Goal: Transaction & Acquisition: Complete application form

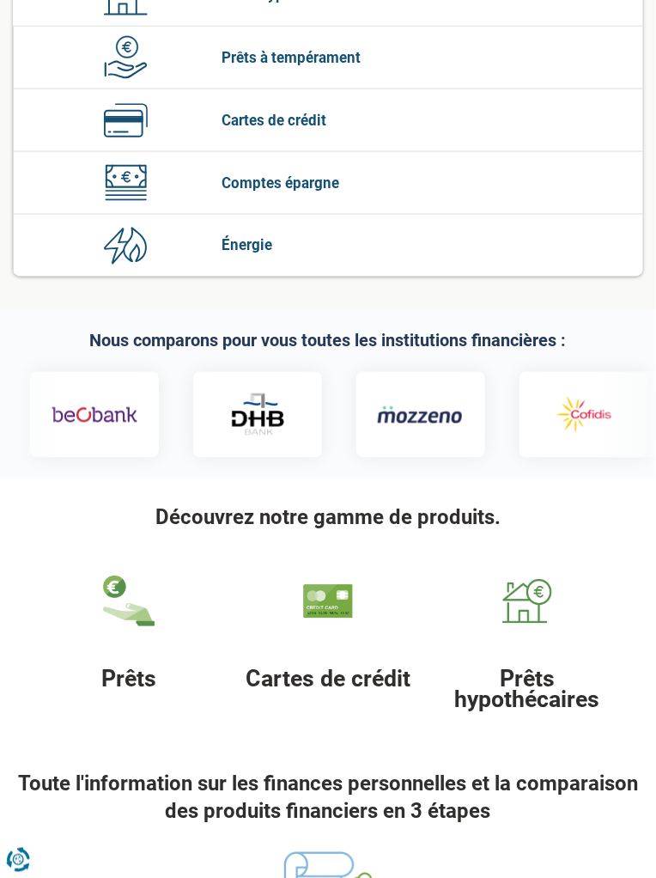
scroll to position [531, 0]
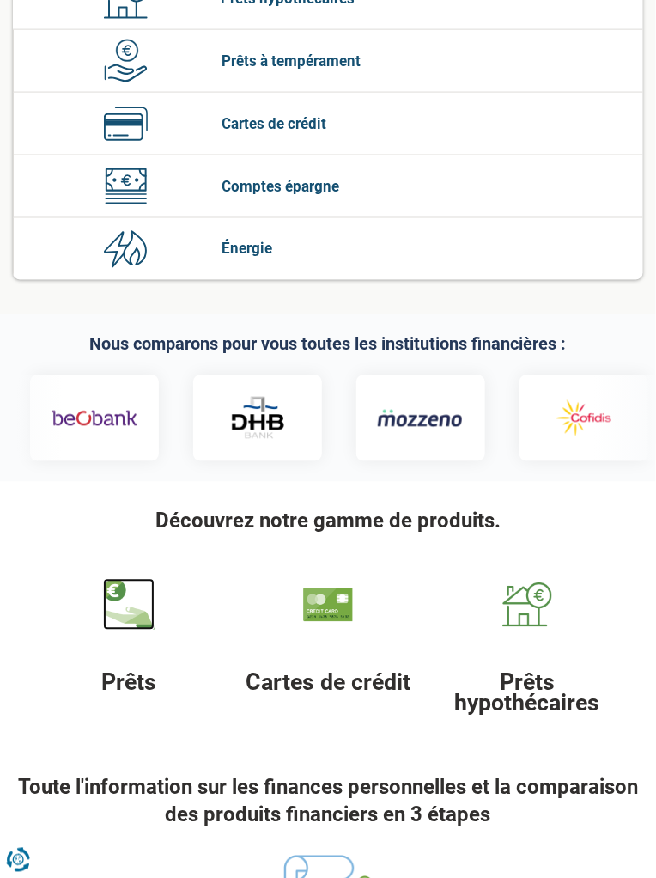
click at [122, 614] on img at bounding box center [129, 605] width 52 height 52
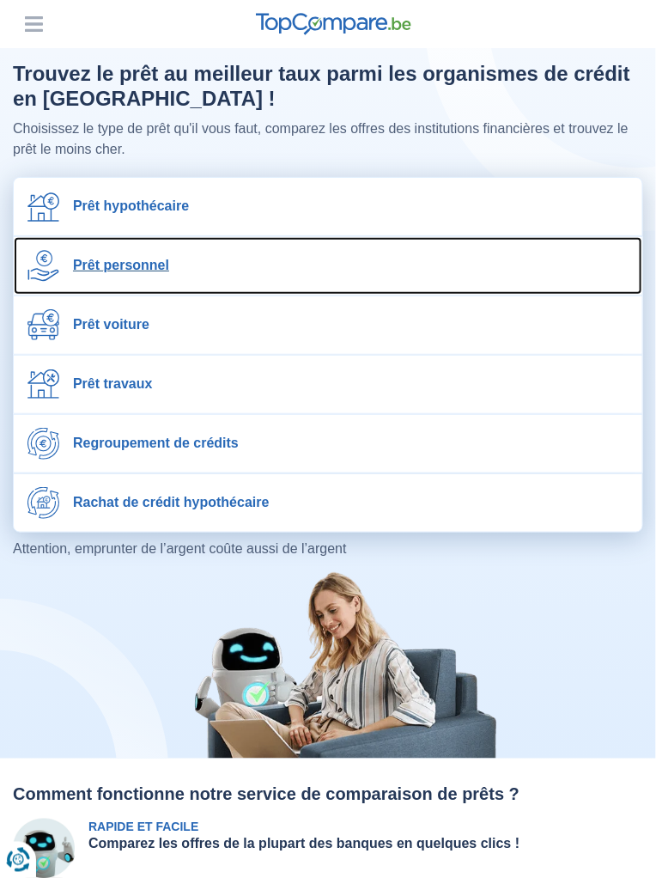
click at [58, 266] on img at bounding box center [43, 266] width 32 height 32
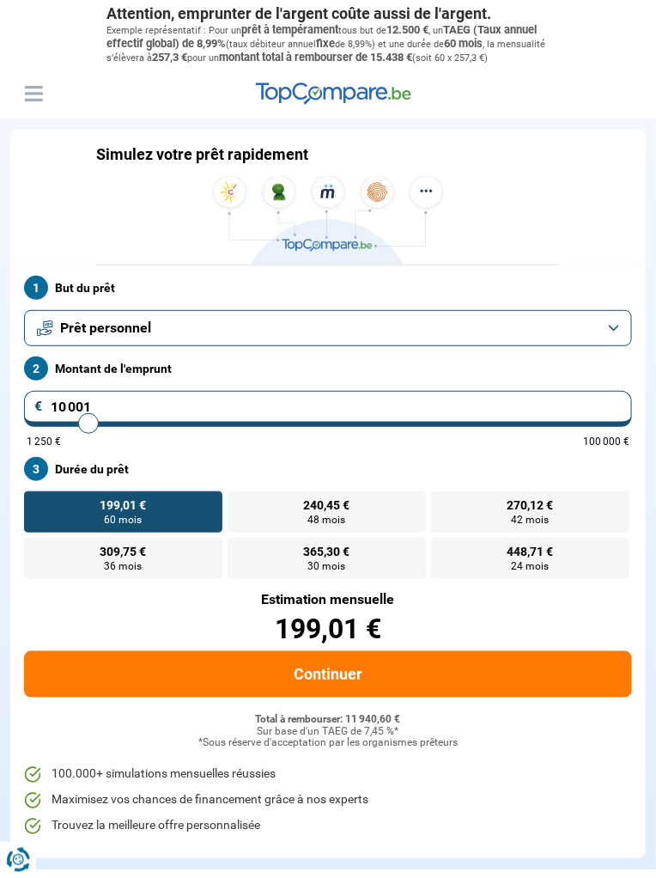
type input "74 250"
type input "74250"
radio input "false"
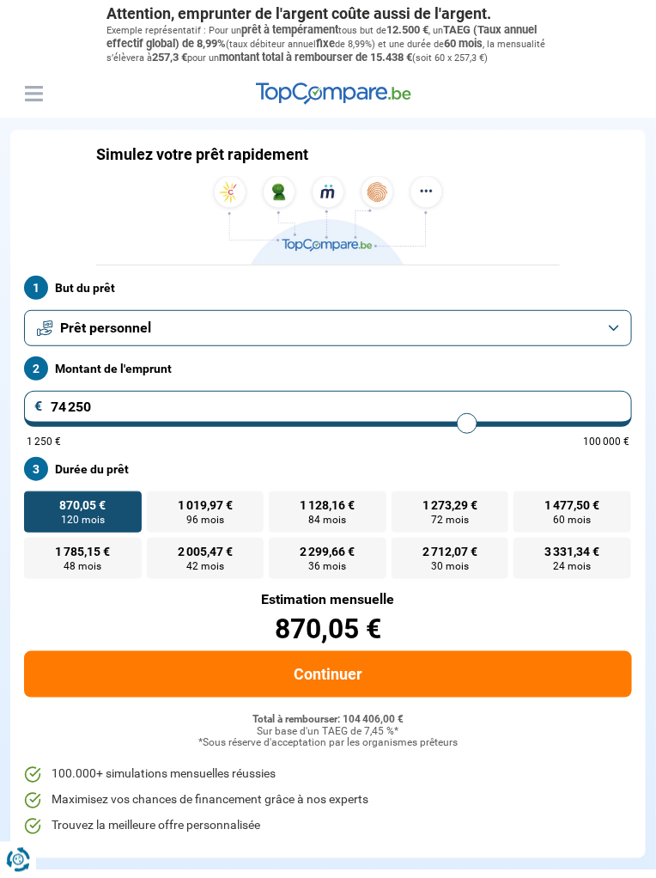
type input "30 250"
type input "30250"
click at [101, 416] on input "30 250" at bounding box center [328, 409] width 608 height 36
type input "3 025"
type input "3000"
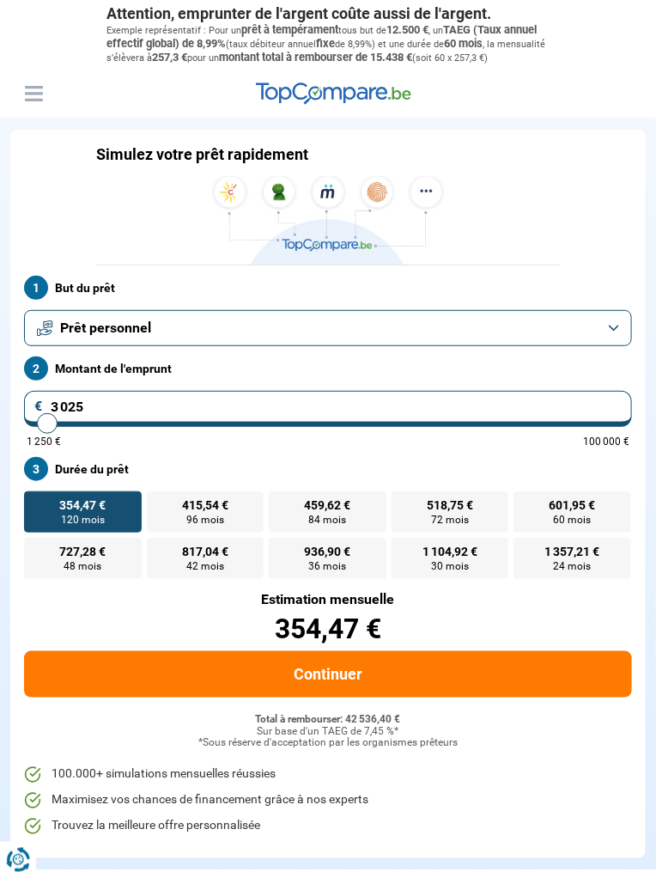
type input "302"
type input "1250"
type input "30"
type input "1250"
type input "3"
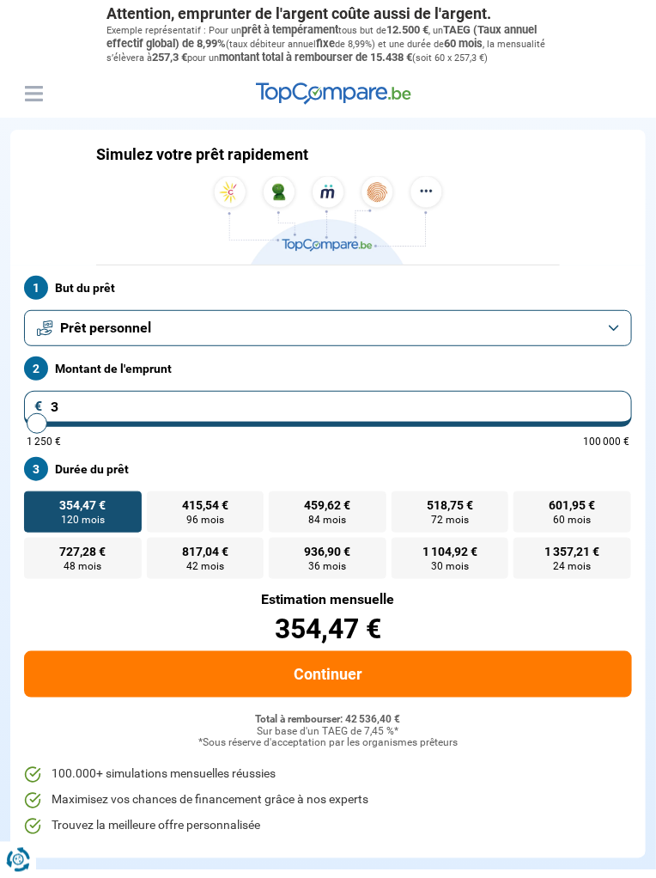
type input "1250"
type input "0"
type input "1250"
type input "1"
type input "1250"
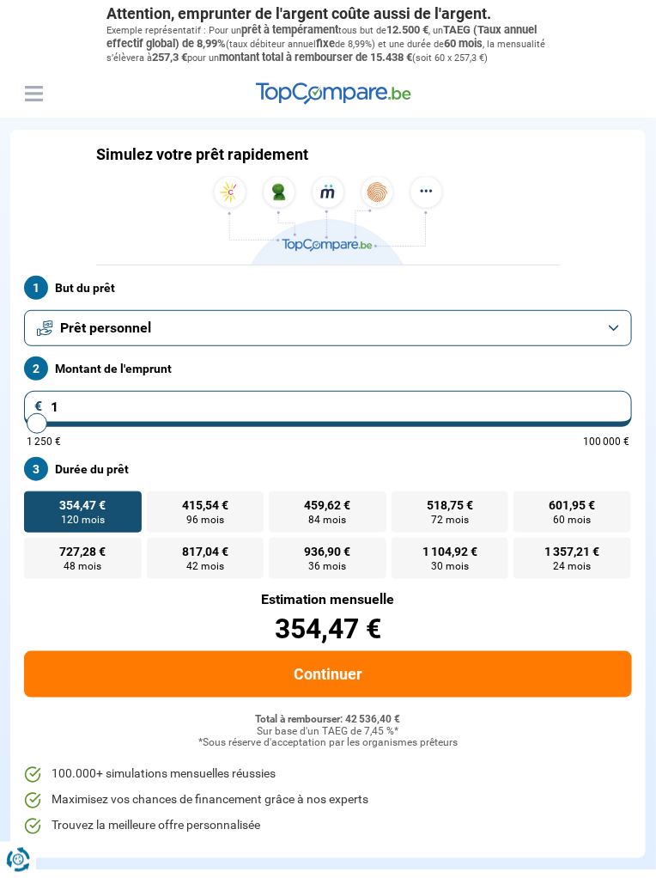
type input "18"
type input "1250"
type input "1"
type input "1250"
type input "10"
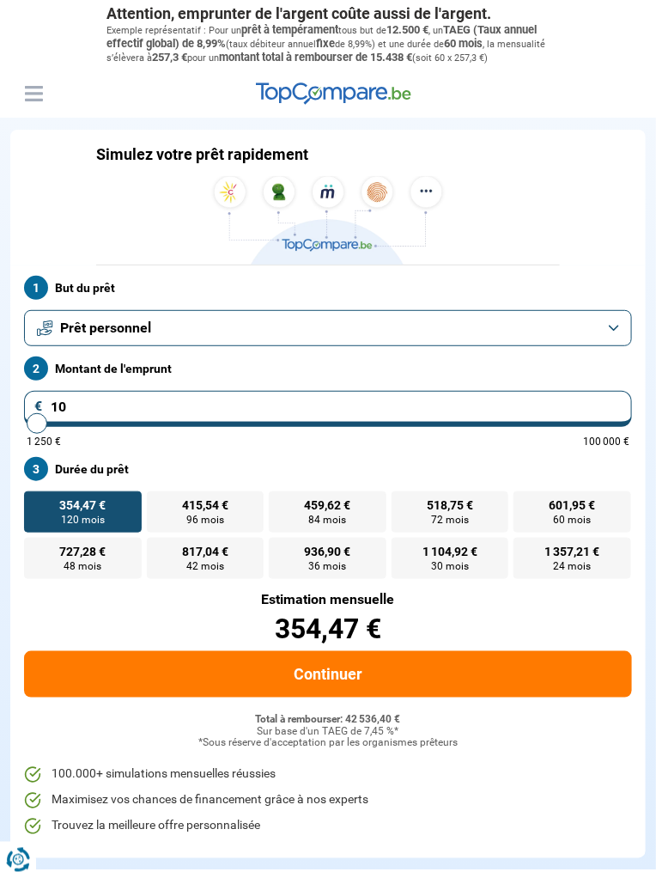
type input "1250"
type input "100"
type input "1250"
type input "1 000"
type input "1250"
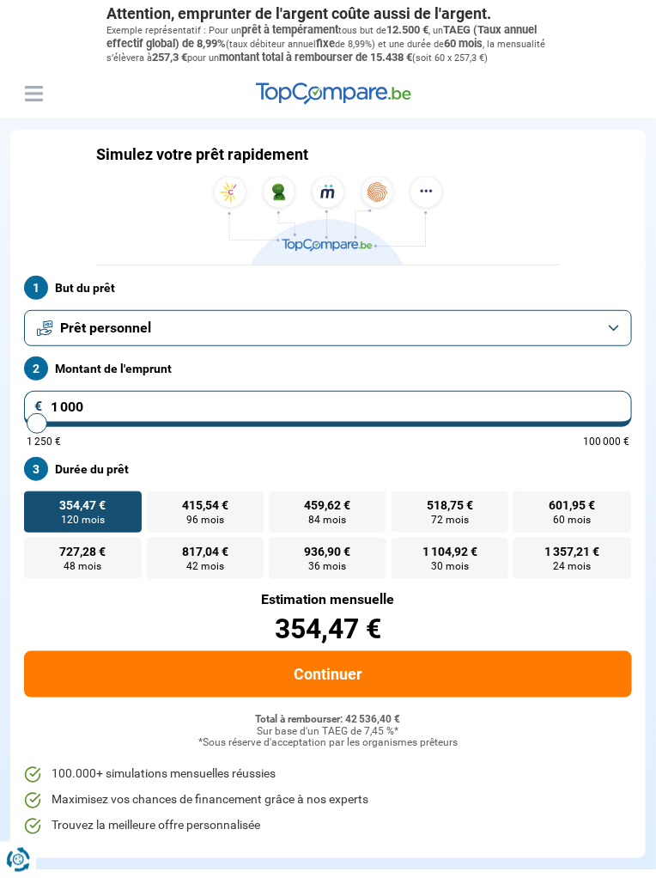
type input "10 000"
type input "10000"
type input "72 750"
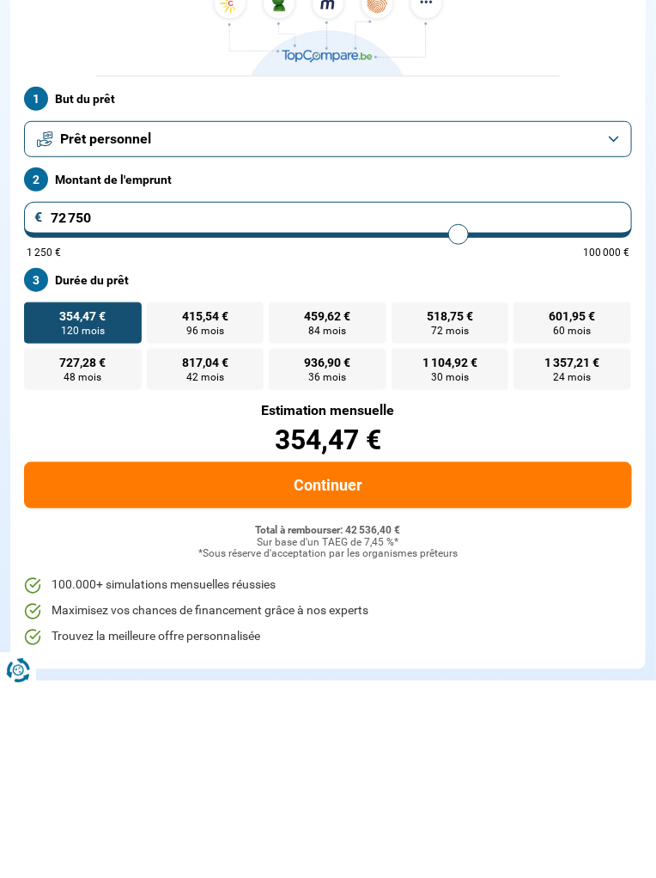
type input "72750"
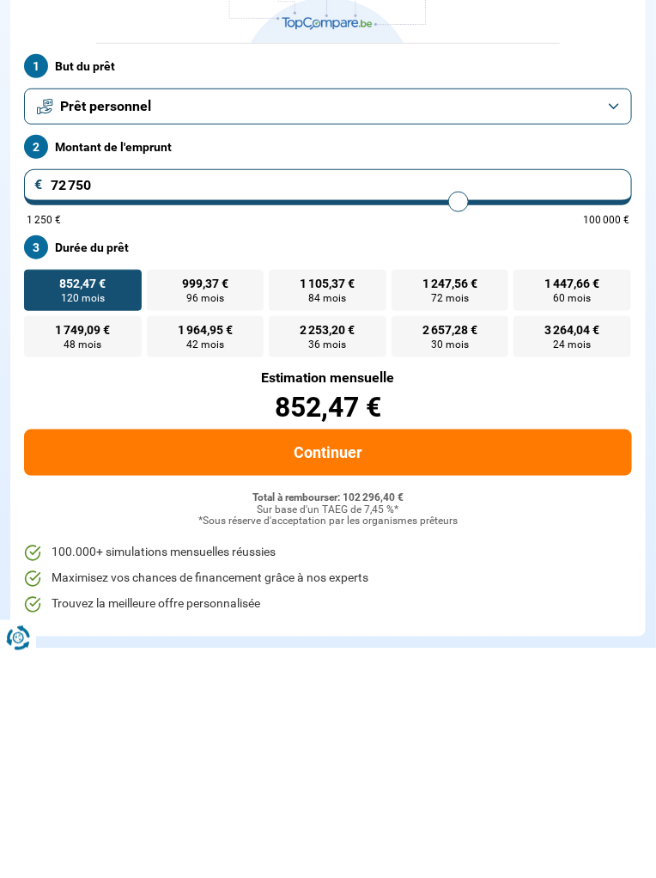
type input "7 275"
type input "7250"
type input "727"
type input "1250"
type input "72"
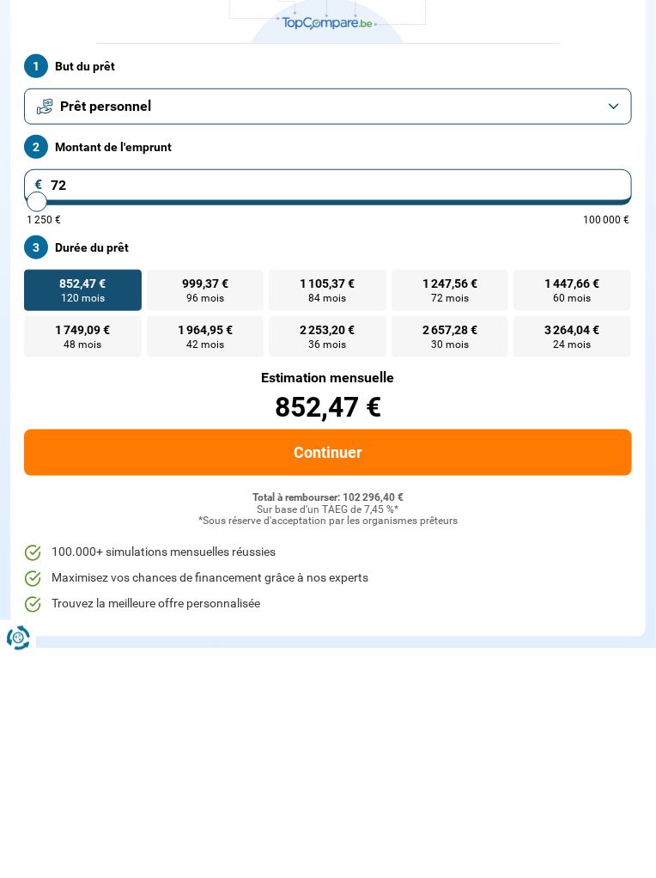
type input "1250"
type input "7"
type input "1250"
type input "0"
type input "1250"
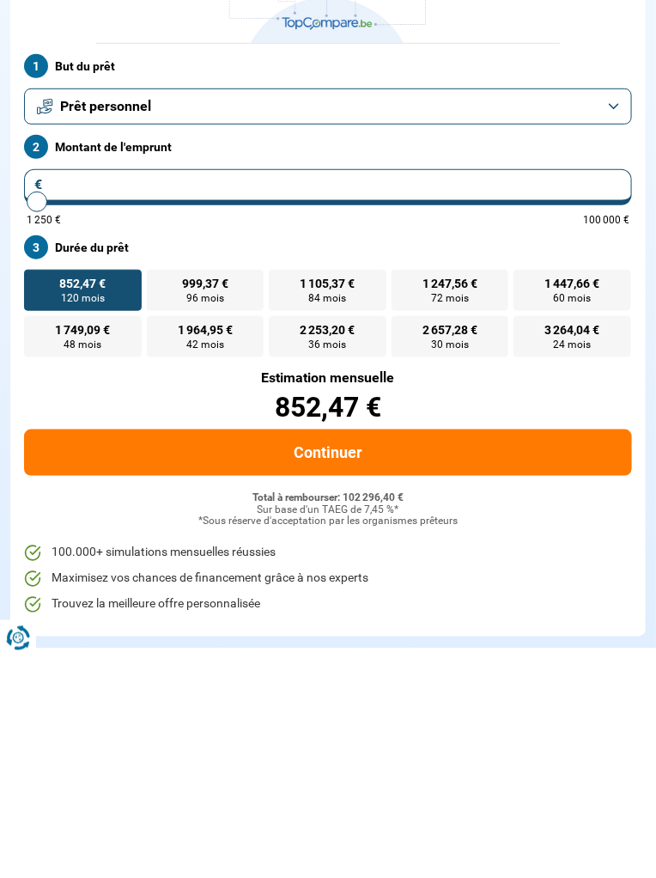
type input "1 250"
type input "1250"
radio input "true"
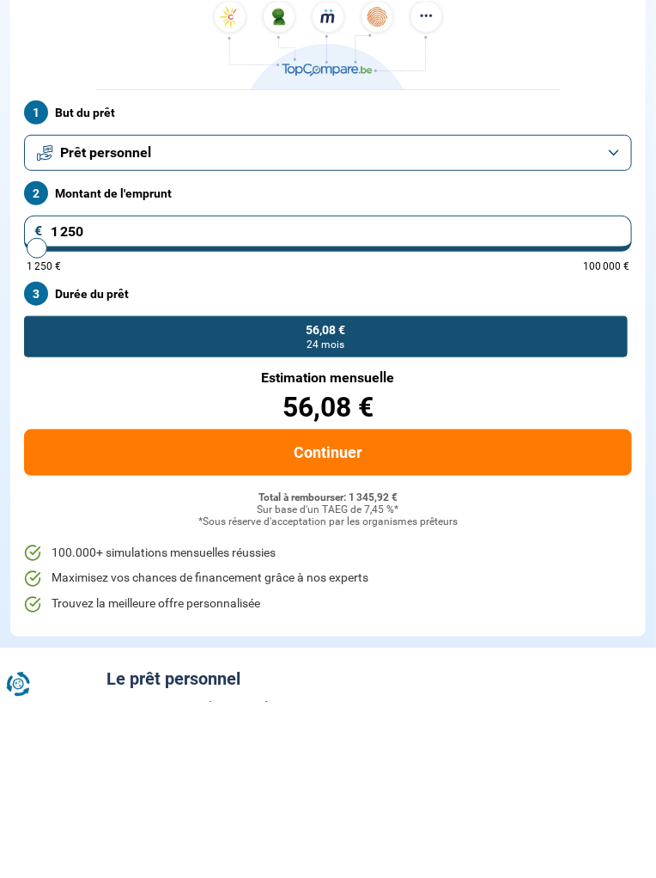
type input "125"
type input "1250"
type input "12"
type input "1250"
type input "1"
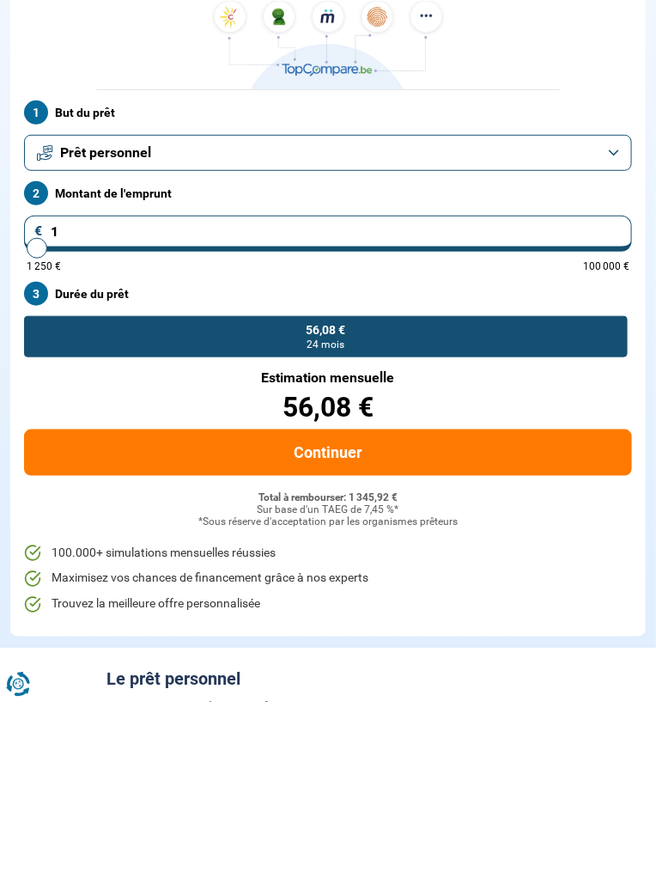
type input "1250"
type input "0"
type input "1250"
type input "1 250"
type input "1250"
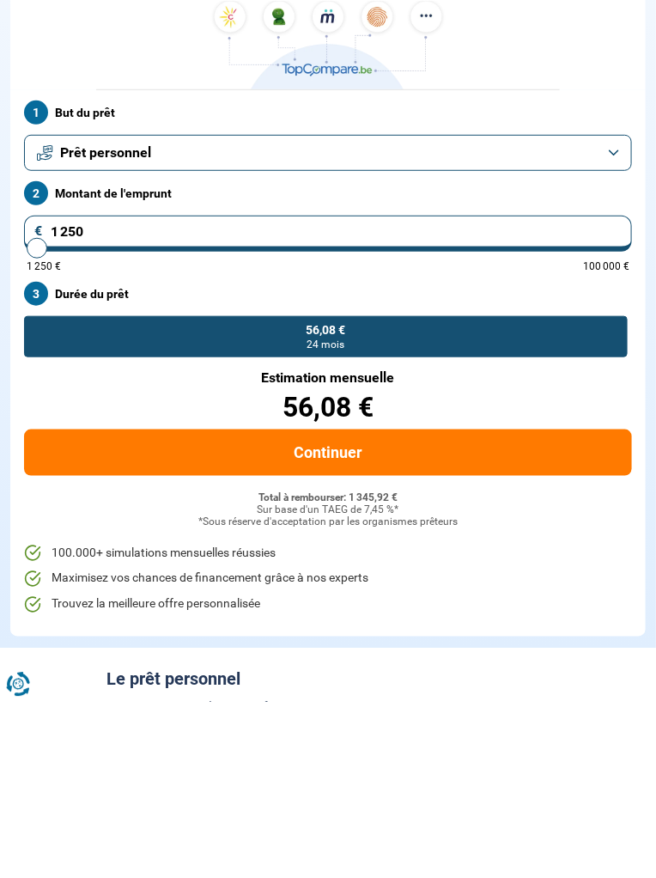
type input "2 750"
type input "2750"
type input "4 500"
type input "4500"
type input "5 000"
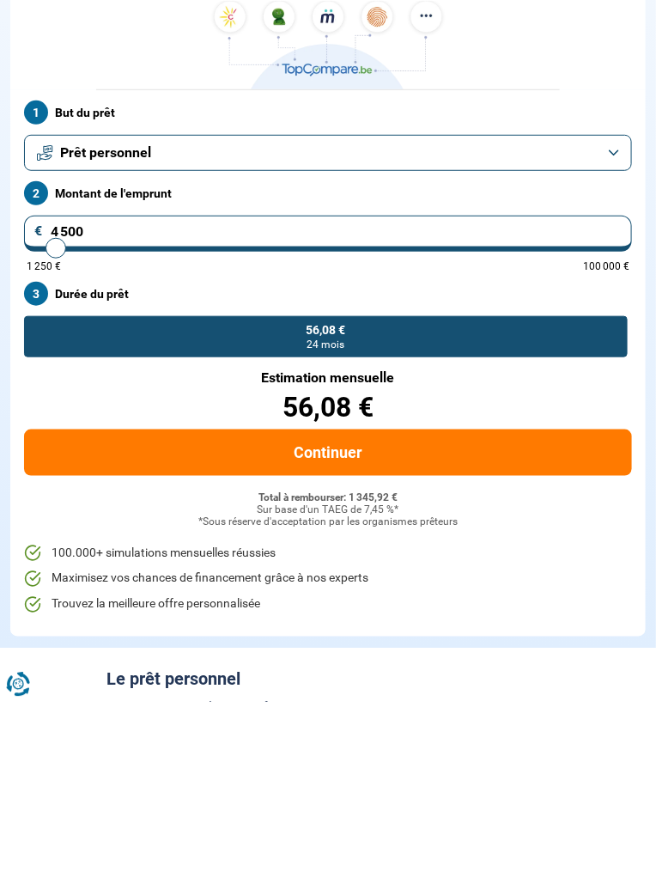
type input "5000"
type input "5 250"
type input "5250"
type input "5 500"
type input "5500"
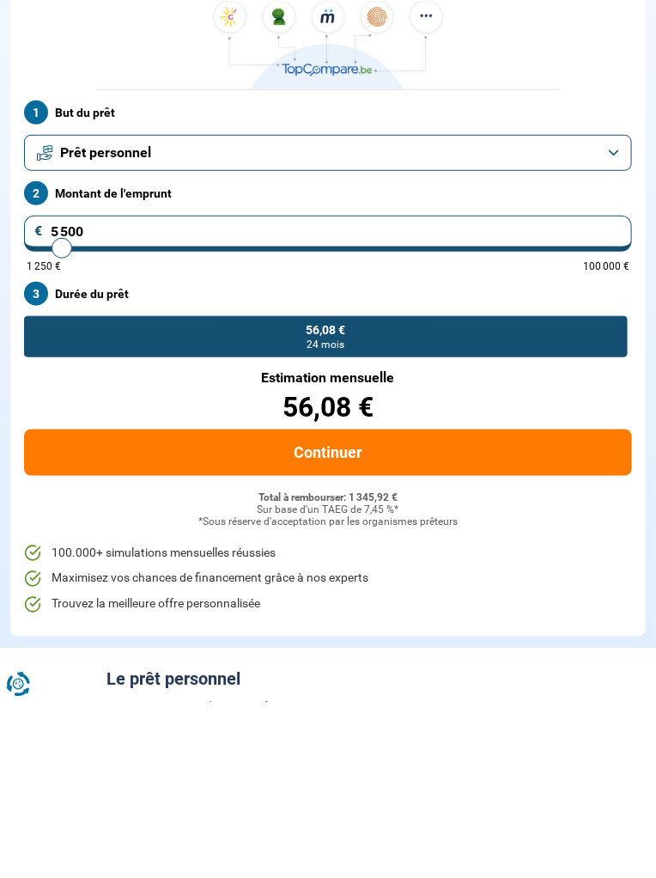
type input "5 750"
type input "5750"
type input "6 000"
type input "6000"
type input "6 250"
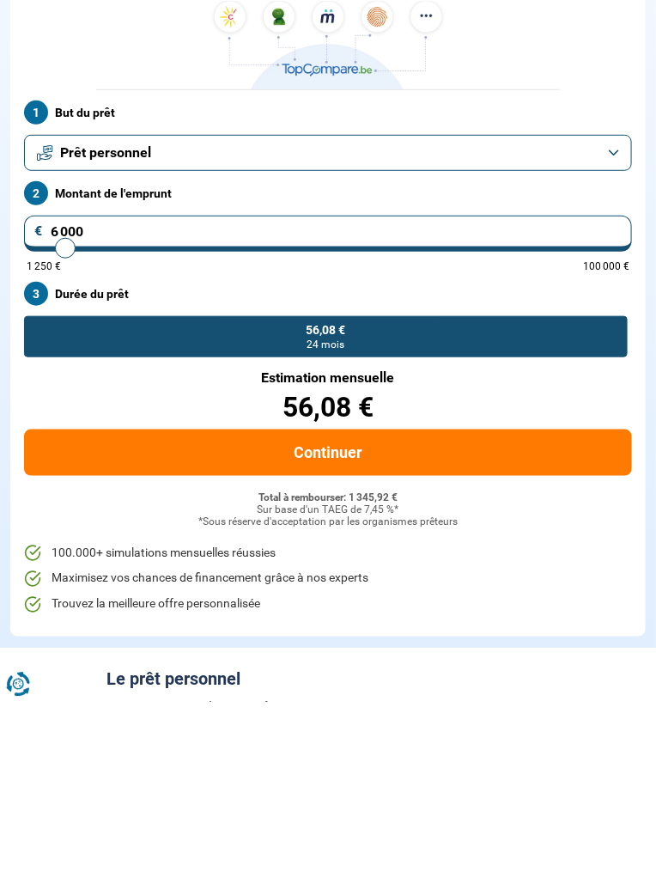
type input "6250"
type input "6 500"
type input "6500"
type input "6 750"
type input "6750"
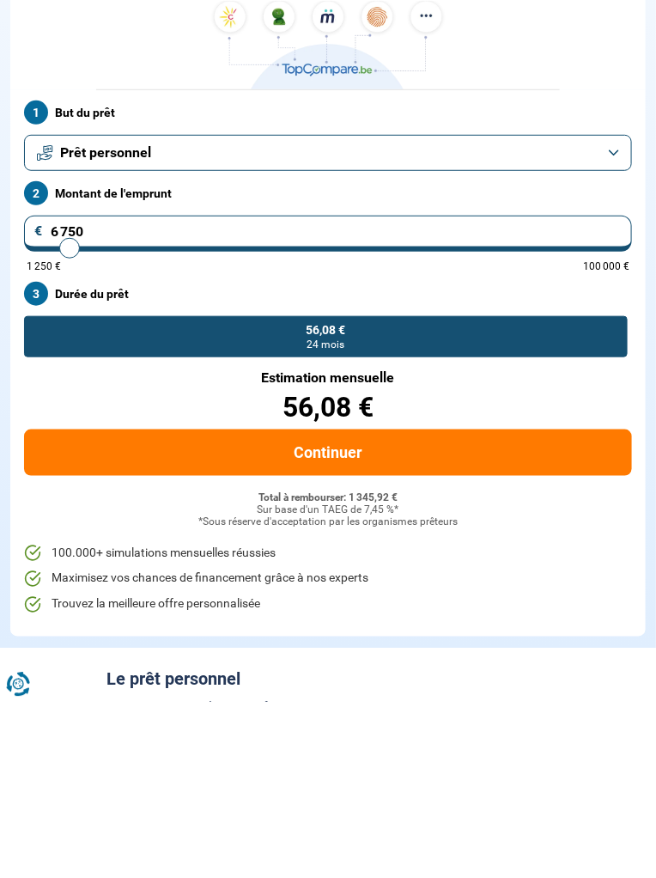
type input "7 000"
type input "7000"
type input "7 250"
type input "7250"
type input "7 500"
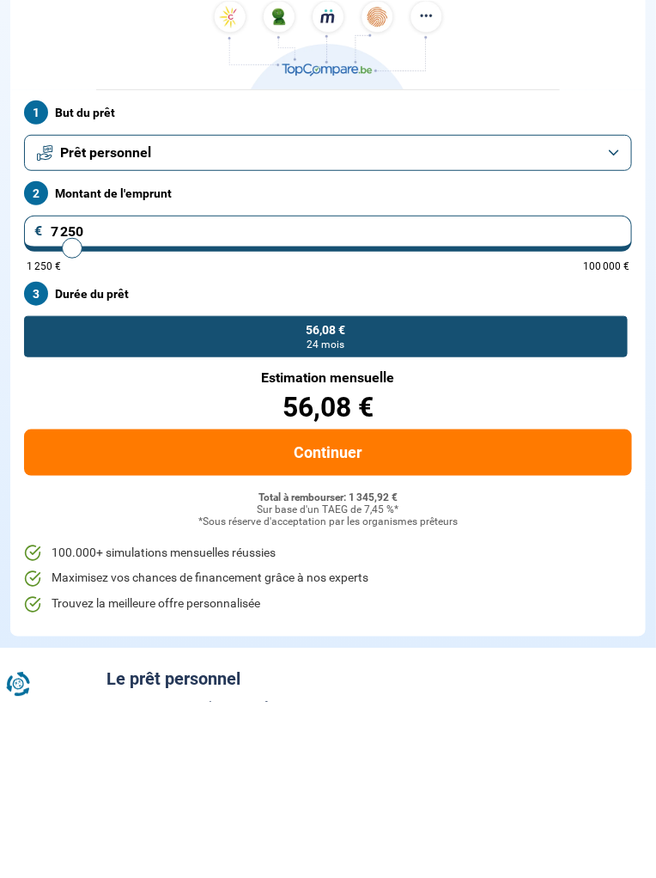
type input "7500"
type input "7 750"
type input "7750"
type input "8 000"
type input "8000"
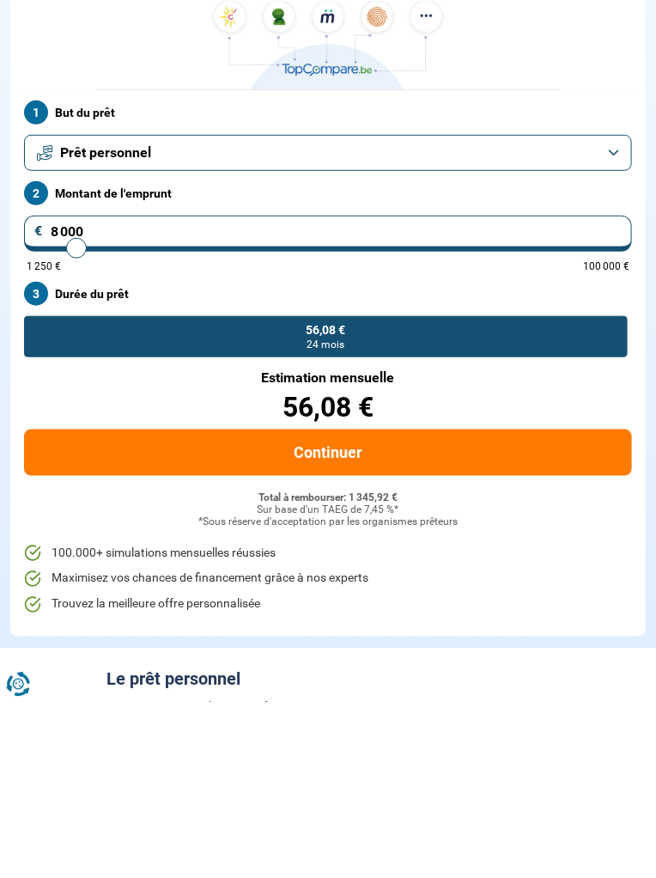
type input "8 250"
type input "8250"
type input "8 500"
type input "8500"
type input "8 750"
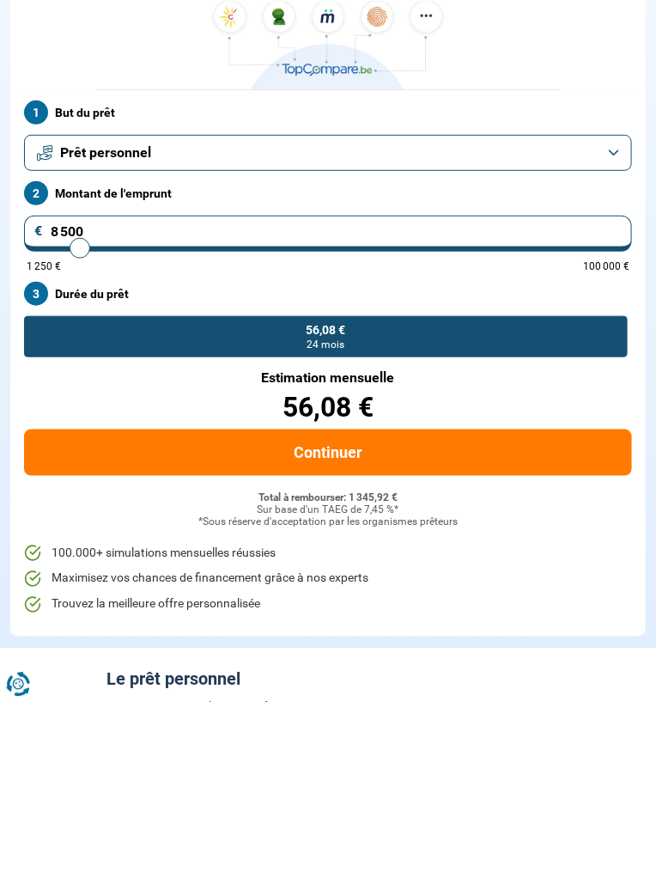
type input "8750"
type input "9 000"
type input "9000"
type input "9 250"
type input "9250"
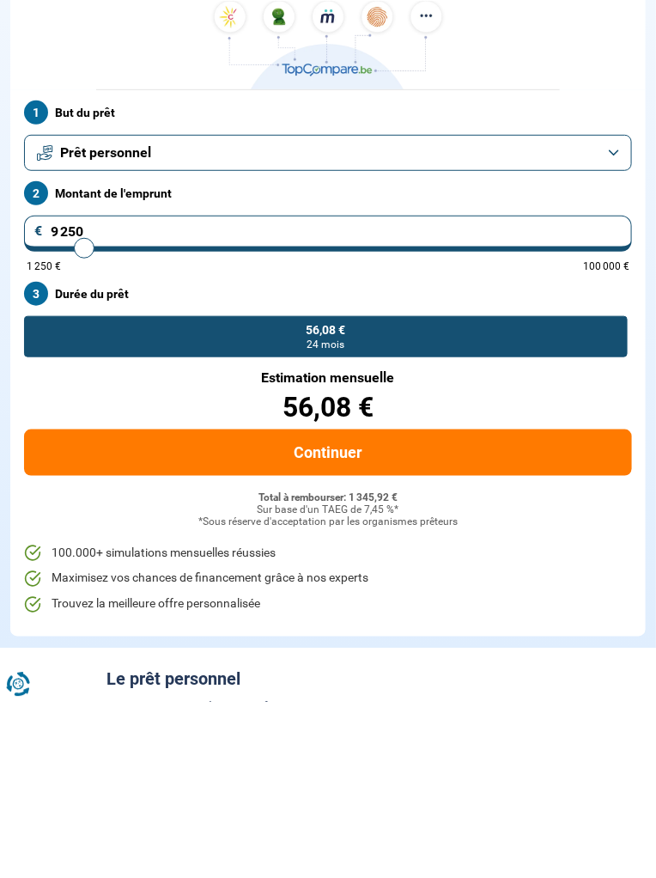
type input "9 500"
type input "9500"
type input "9 750"
type input "9750"
type input "10 000"
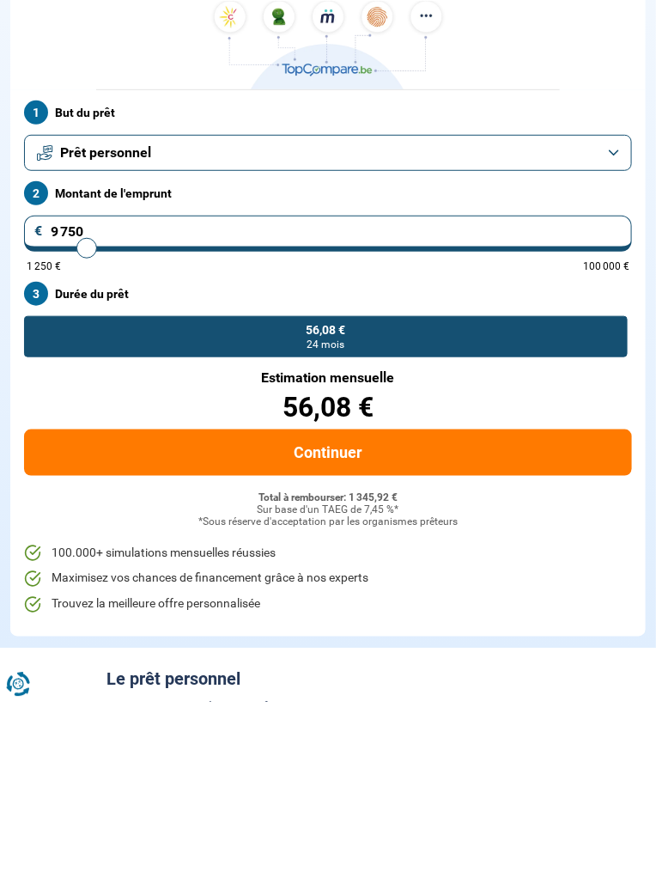
type input "10000"
type input "10 250"
type input "10250"
type input "10 500"
type input "10500"
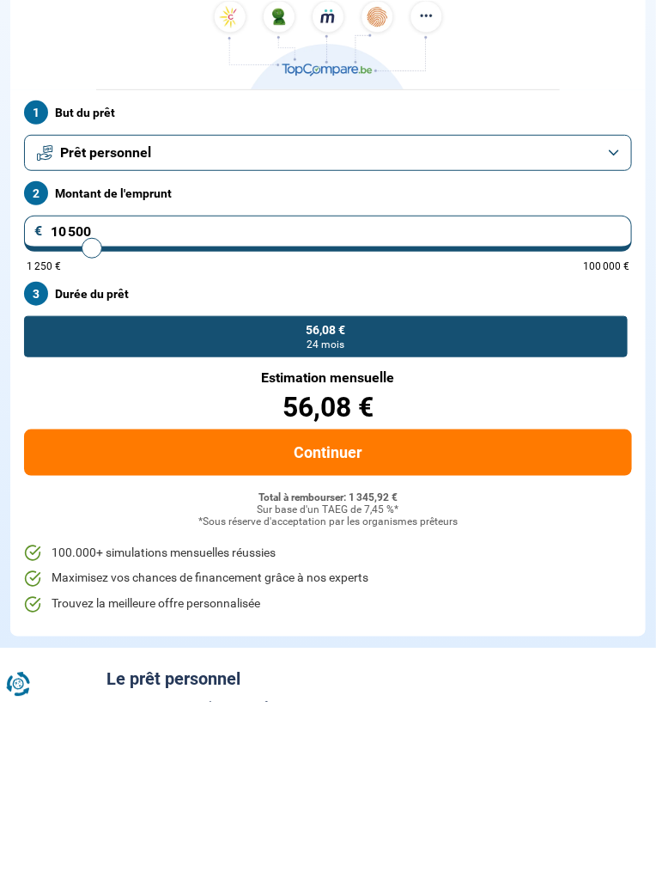
type input "10 750"
type input "10750"
type input "10 500"
type input "10500"
type input "10 250"
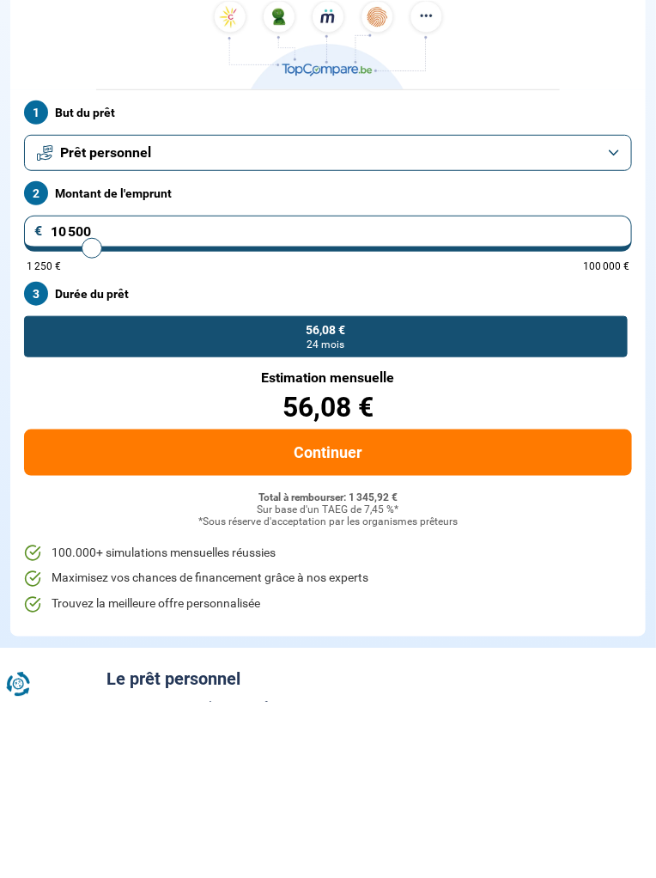
type input "10250"
type input "10 000"
type input "10000"
type input "9 750"
type input "9750"
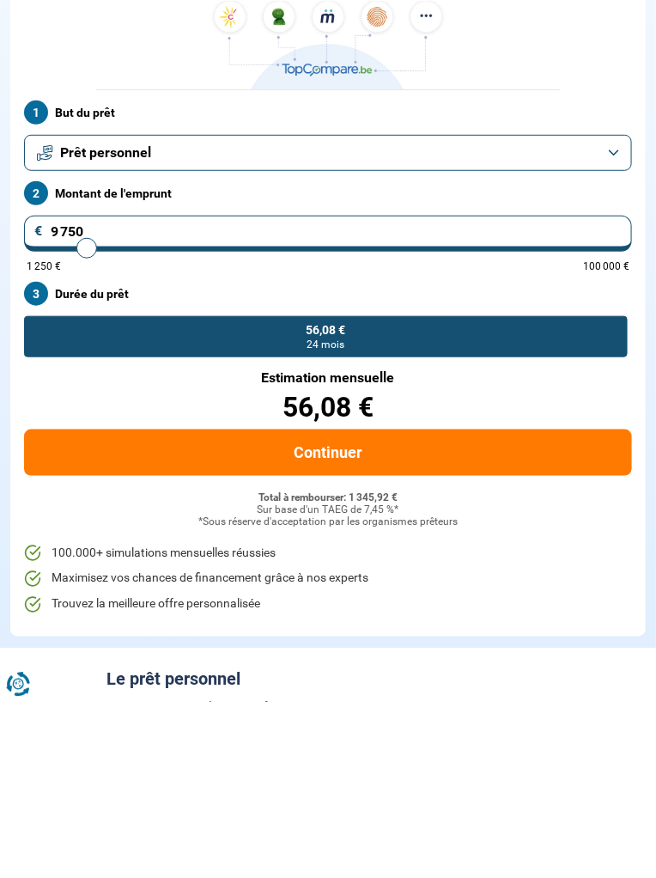
type input "9 500"
type input "9500"
type input "9 250"
type input "9250"
type input "9 000"
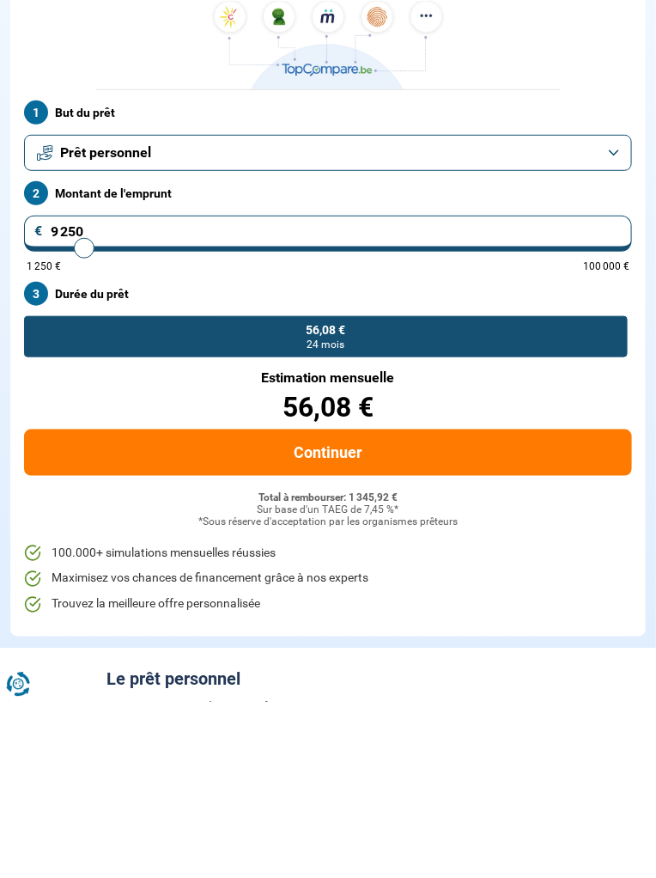
type input "9000"
type input "8 750"
type input "8750"
type input "8 500"
type input "8500"
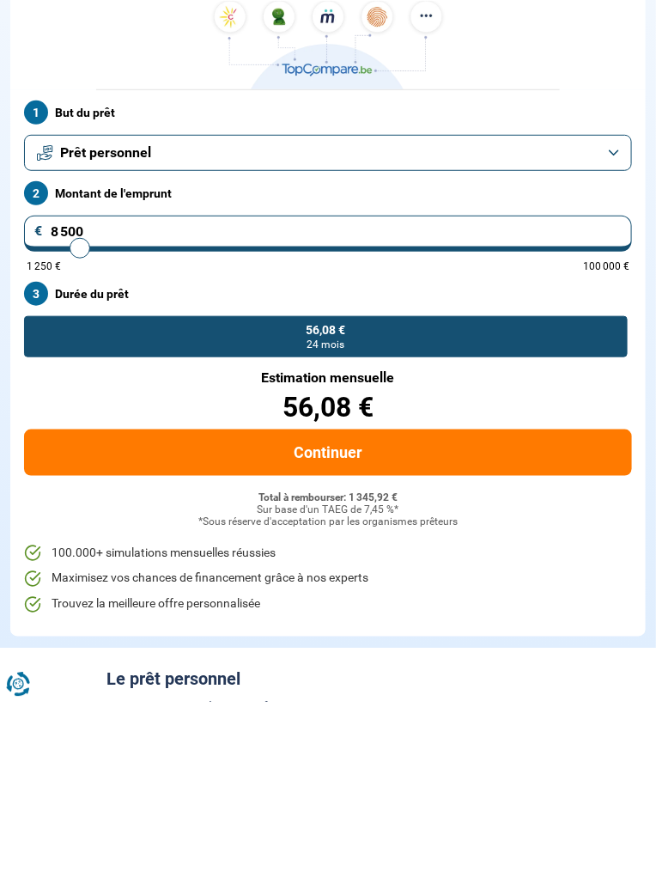
type input "8 750"
type input "8750"
type input "9 000"
type input "9000"
type input "9 250"
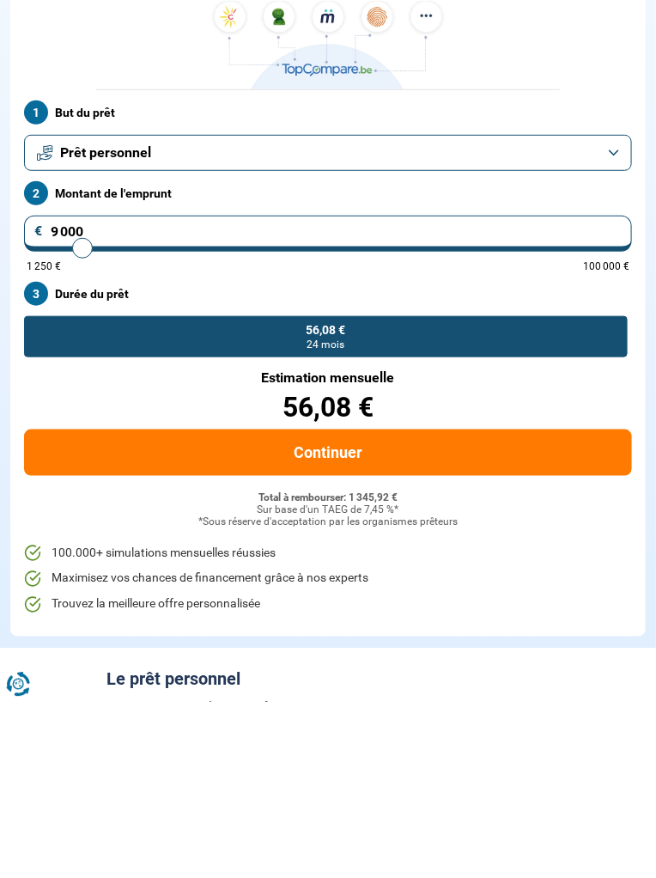
type input "9250"
type input "9 500"
type input "9500"
type input "9 750"
type input "9750"
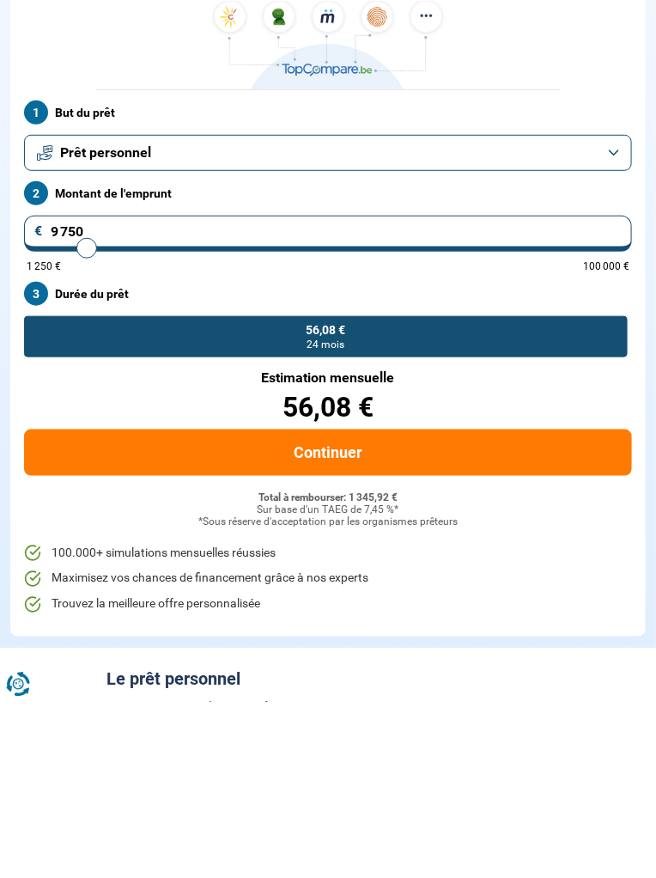
type input "10 000"
type input "10000"
type input "10 250"
type input "10250"
type input "10 000"
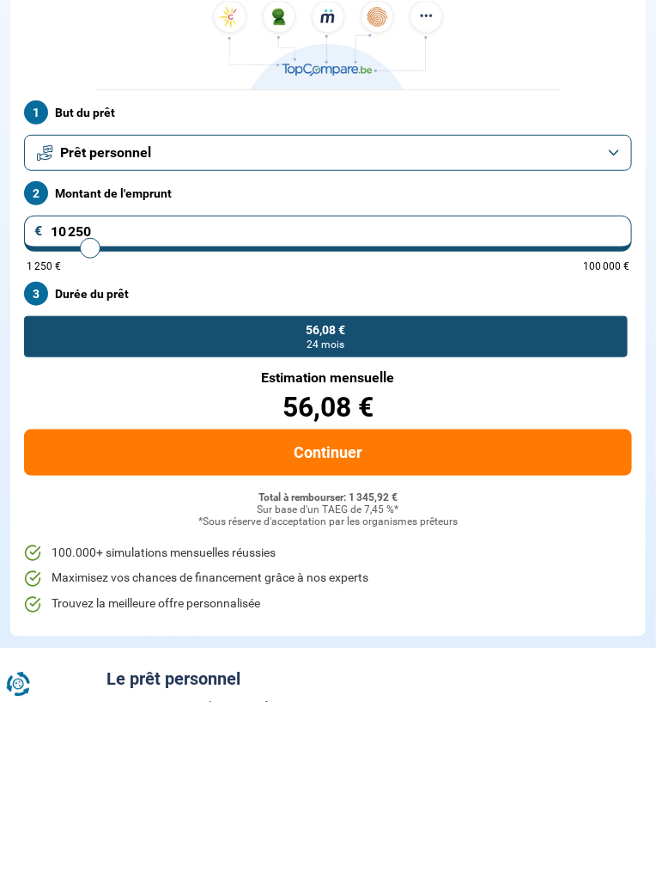
type input "10000"
type input "9 750"
type input "9750"
type input "10 000"
type input "10000"
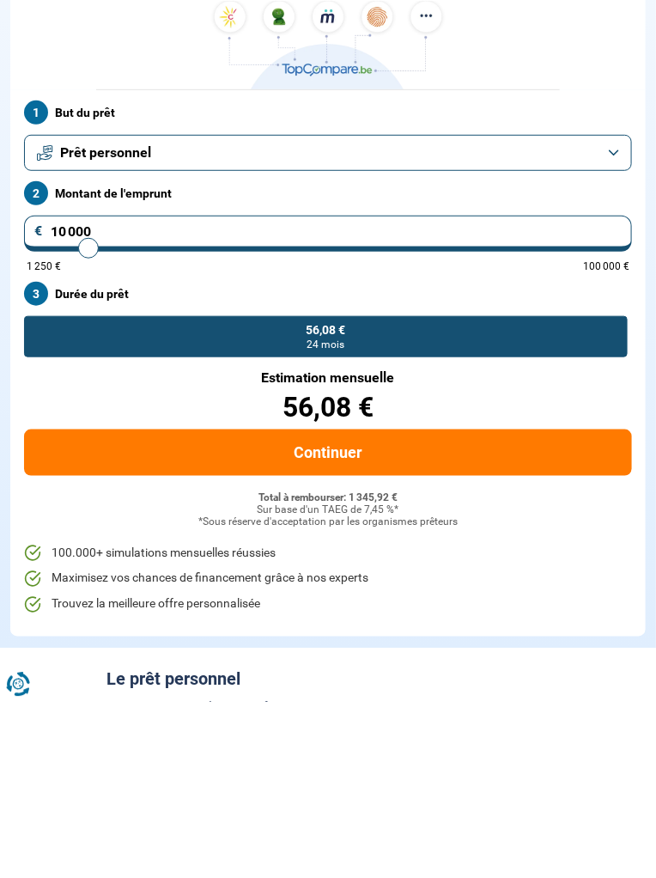
type input "10 250"
type input "10250"
type input "10 000"
type input "10000"
radio input "false"
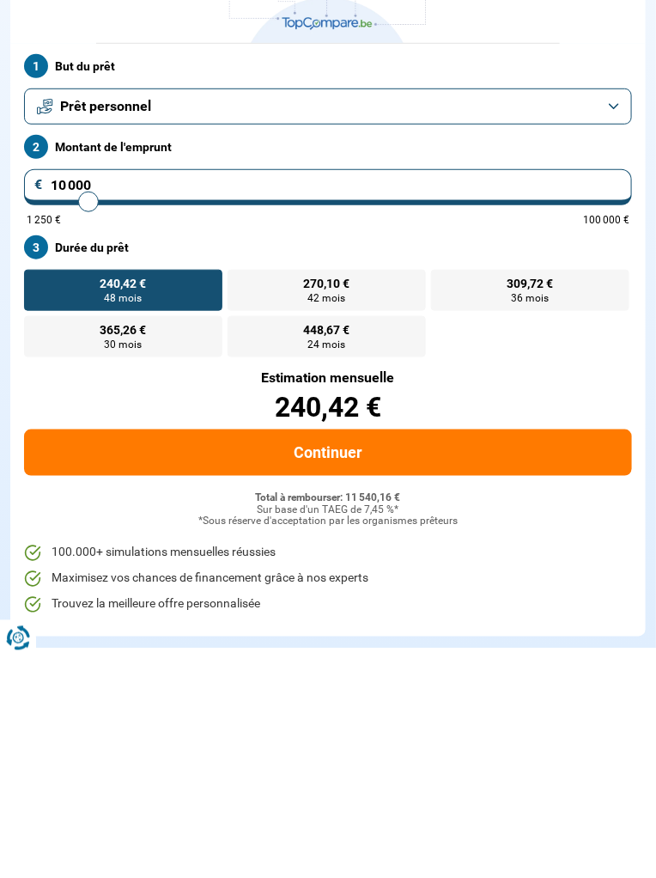
type input "10 000"
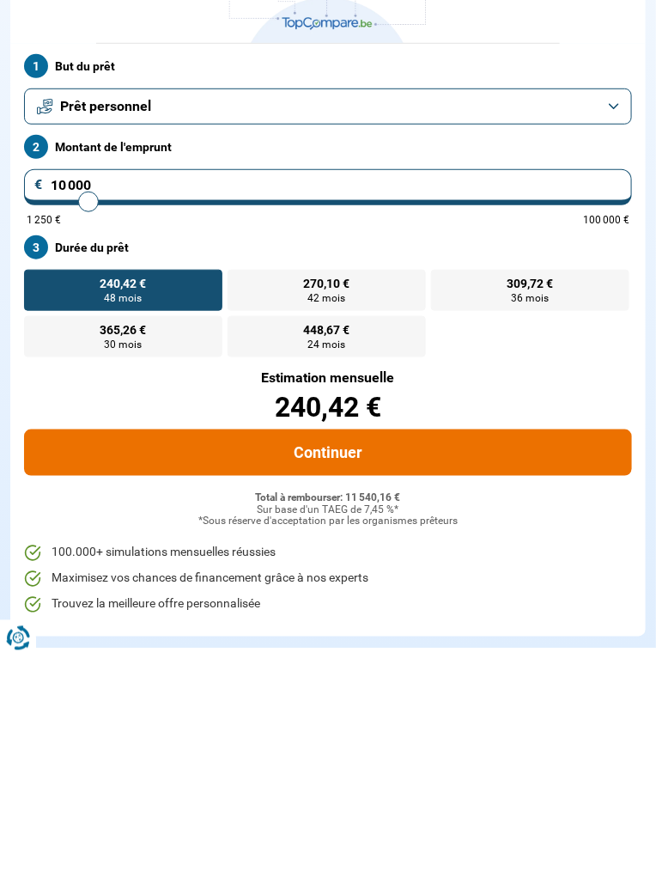
click at [177, 682] on button "Continuer" at bounding box center [328, 674] width 608 height 46
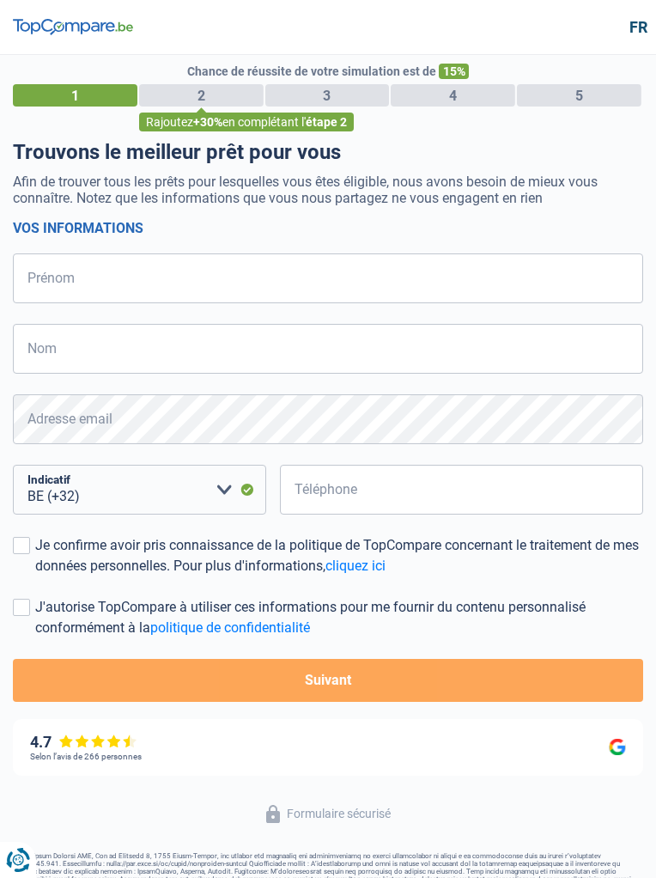
select select "32"
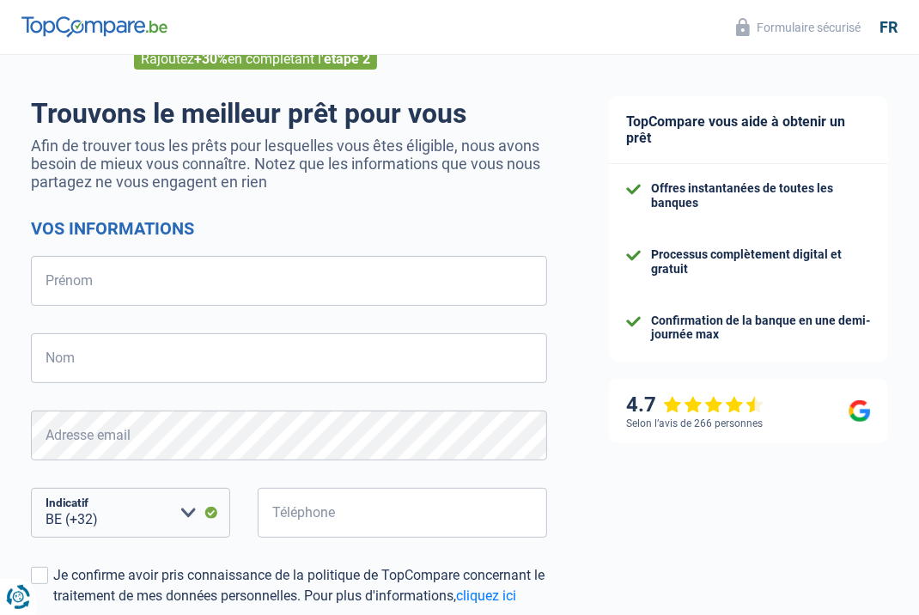
scroll to position [347, 0]
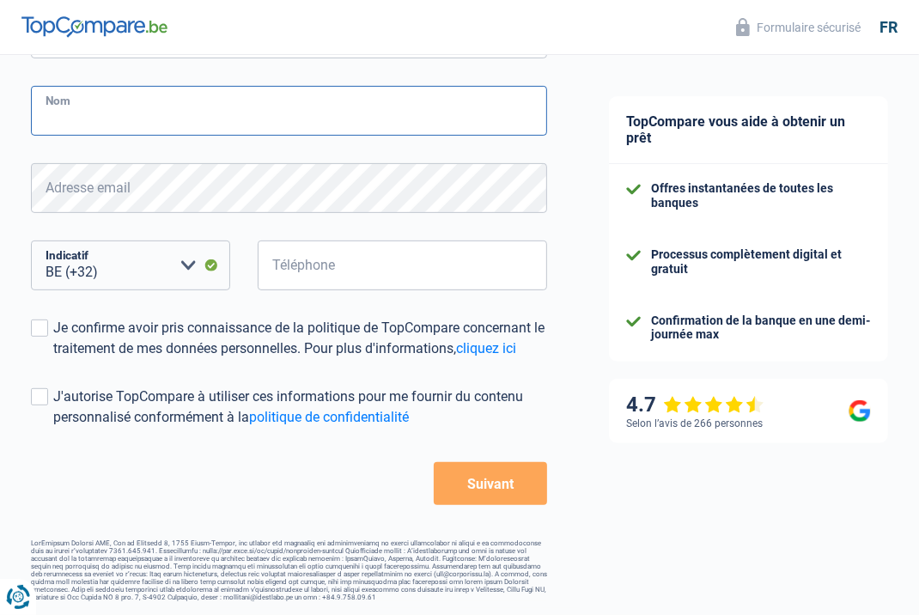
click at [214, 118] on input "Nom" at bounding box center [289, 111] width 516 height 50
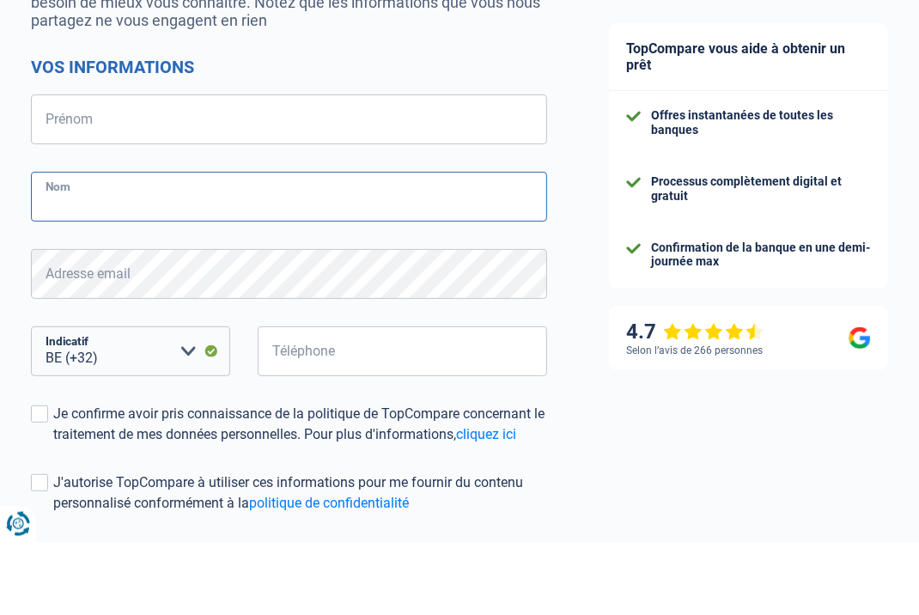
scroll to position [185, 0]
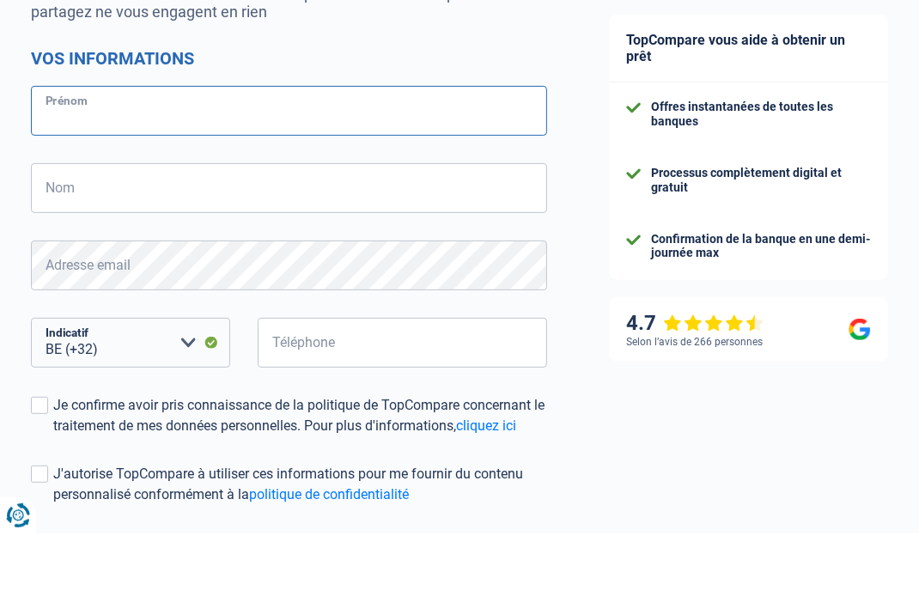
click at [217, 199] on input "Prénom" at bounding box center [289, 192] width 516 height 50
type input "j"
type input "[PERSON_NAME]"
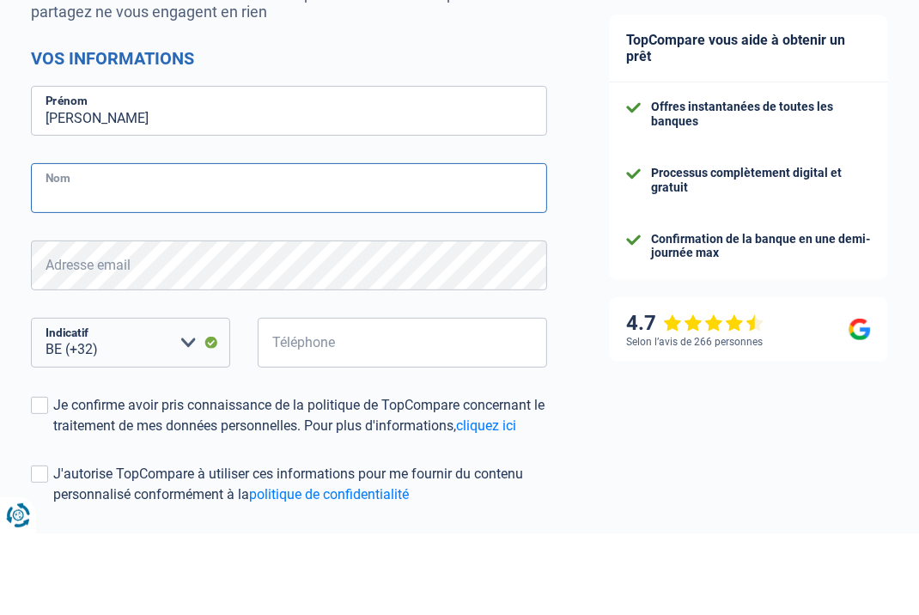
click at [369, 269] on input "Nom" at bounding box center [289, 270] width 516 height 50
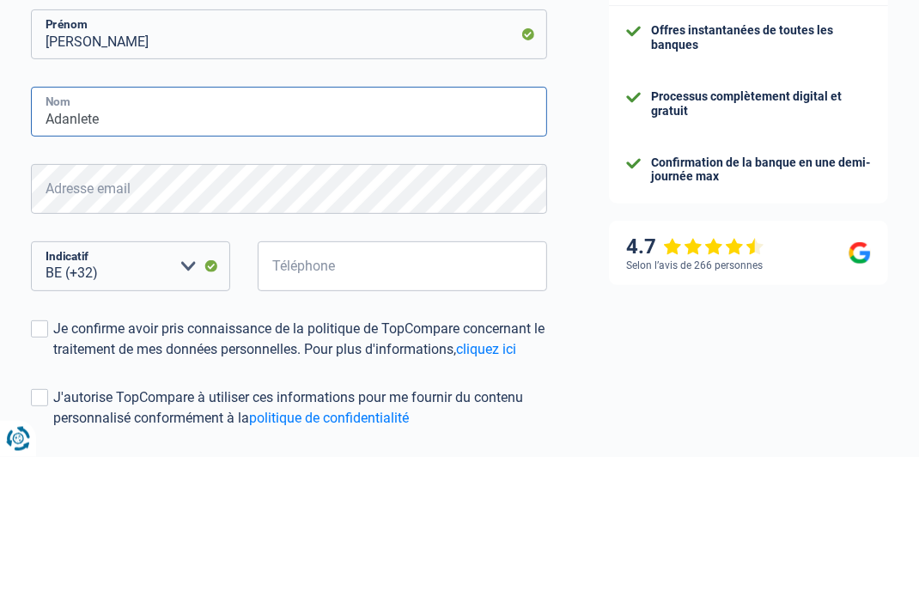
type input "Adanlete"
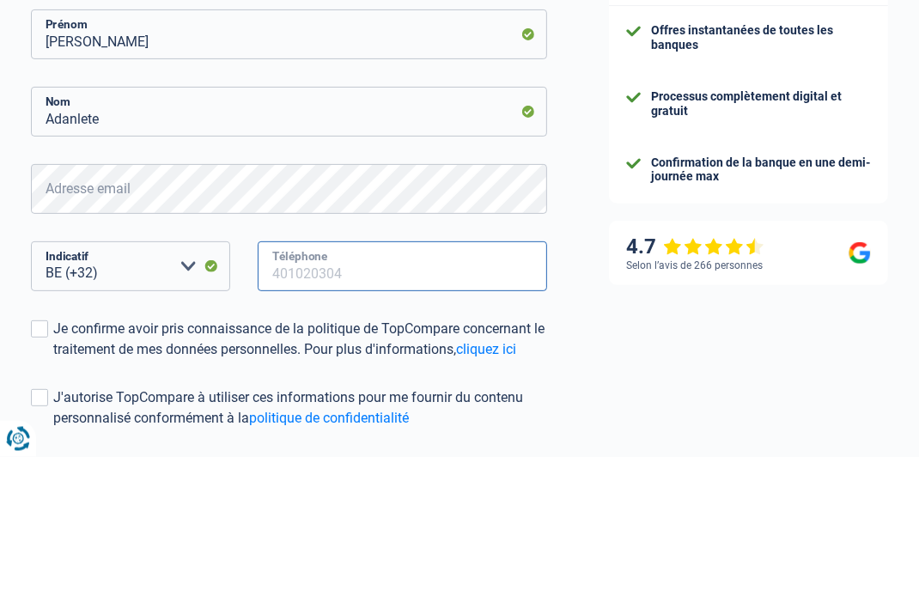
type input "465100399"
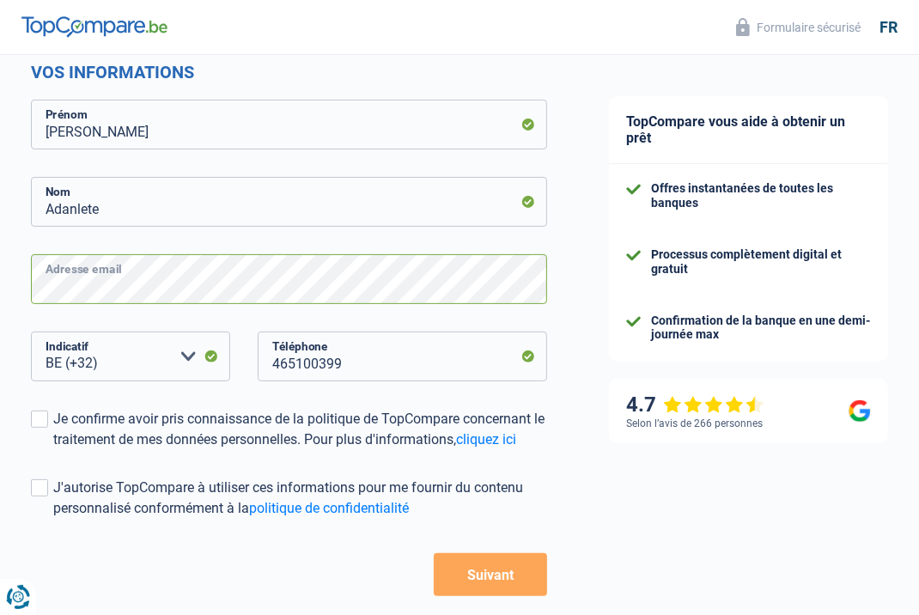
scroll to position [347, 0]
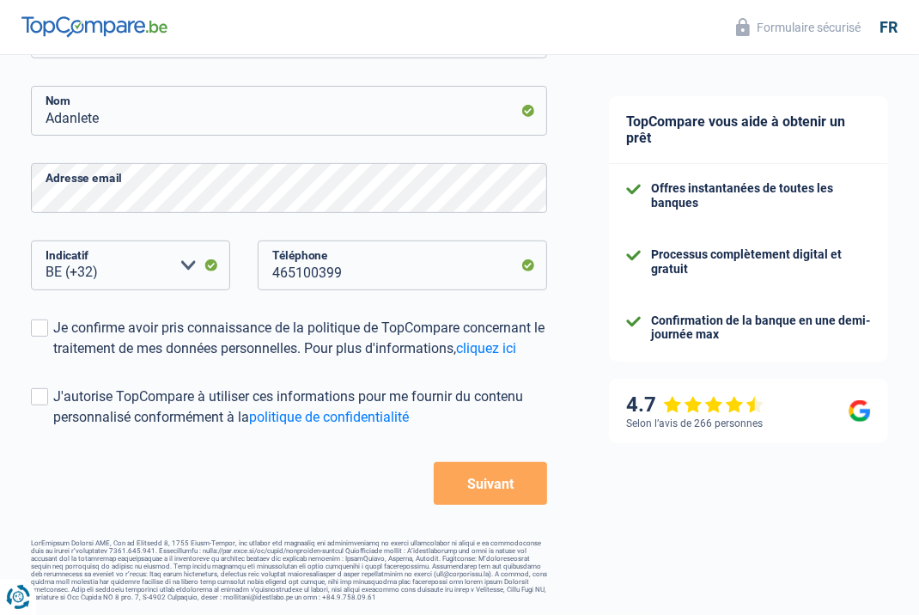
click at [34, 324] on span at bounding box center [39, 327] width 17 height 17
click at [53, 359] on input "Je confirme avoir pris connaissance de la politique de TopCompare concernant le…" at bounding box center [53, 359] width 0 height 0
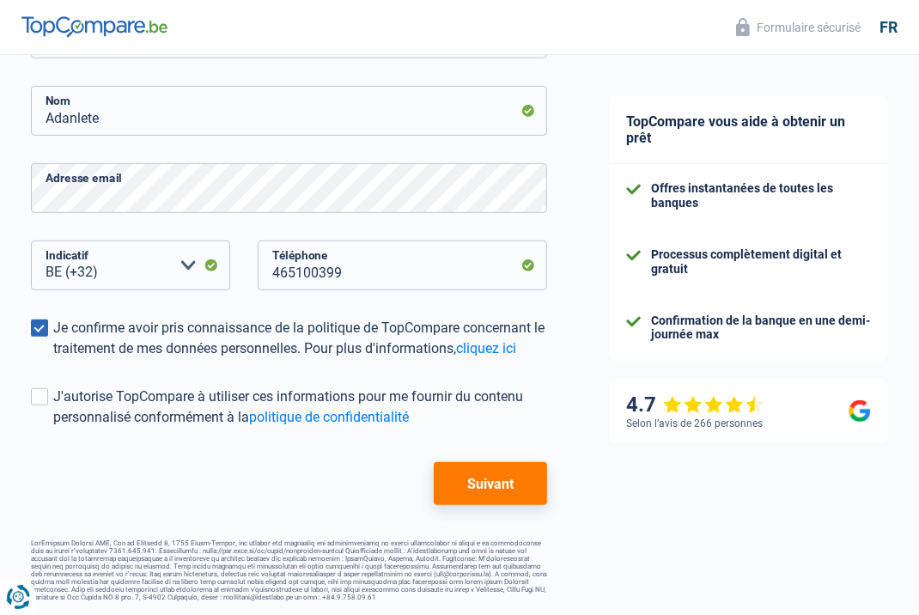
click at [34, 392] on span at bounding box center [39, 396] width 17 height 17
click at [53, 428] on input "J'autorise TopCompare à utiliser ces informations pour me fournir du contenu pe…" at bounding box center [53, 428] width 0 height 0
click at [493, 487] on button "Suivant" at bounding box center [490, 483] width 113 height 43
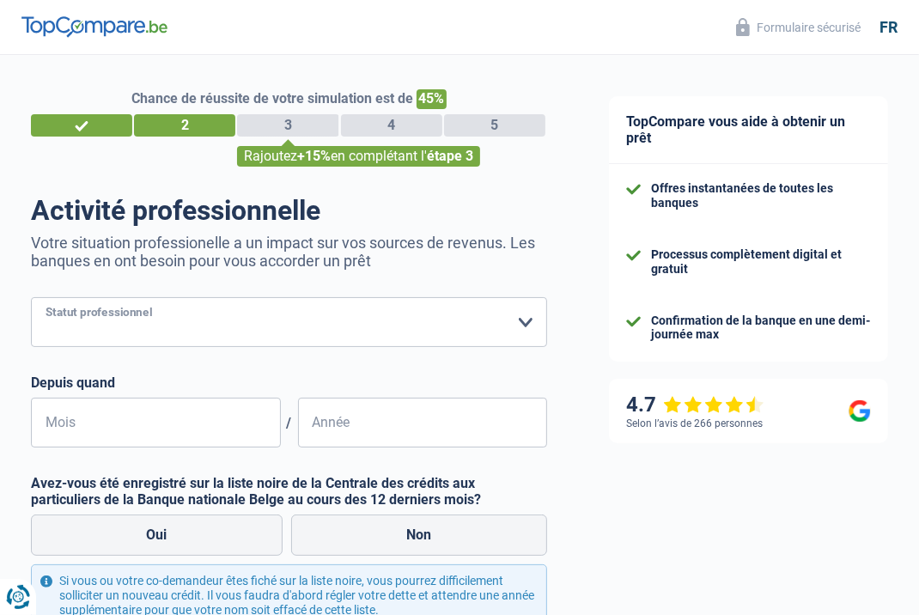
click at [349, 313] on select "Ouvrier Employé privé Employé public Invalide Indépendant Pensionné Chômeur Mut…" at bounding box center [289, 322] width 516 height 50
select select "publicEmployee"
click at [31, 297] on select "Ouvrier Employé privé Employé public Invalide Indépendant Pensionné Chômeur Mut…" at bounding box center [289, 322] width 516 height 50
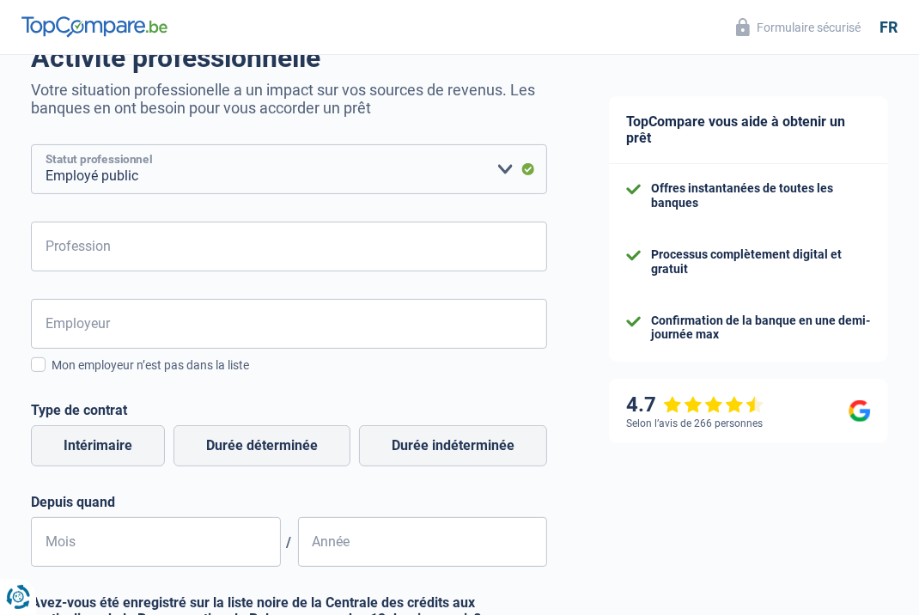
scroll to position [149, 0]
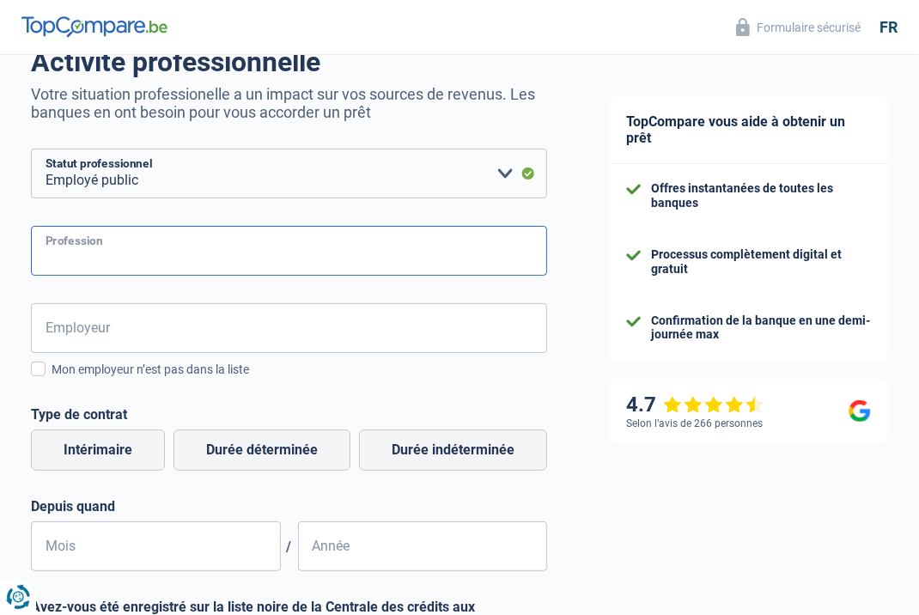
click at [263, 252] on input "Profession" at bounding box center [289, 251] width 516 height 50
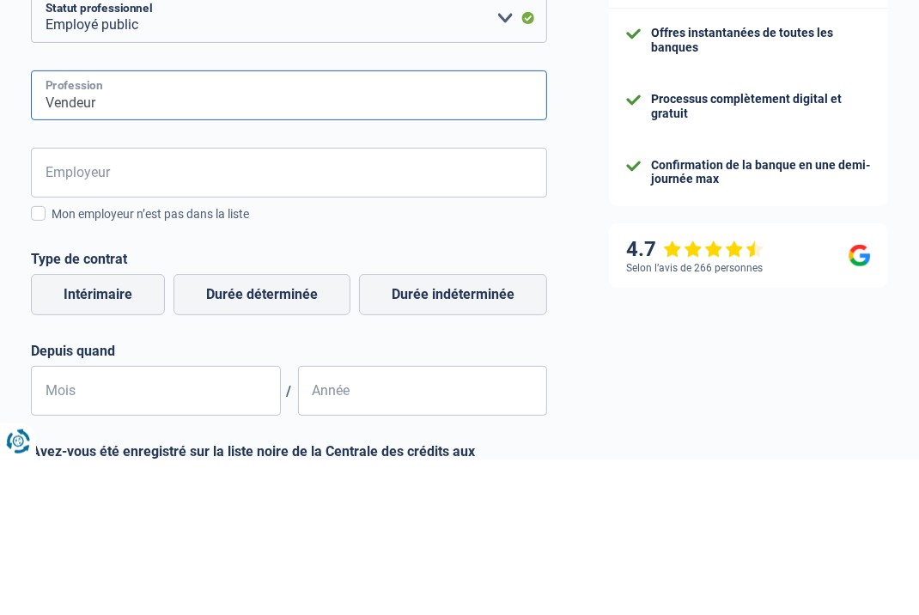
type input "Vendeur"
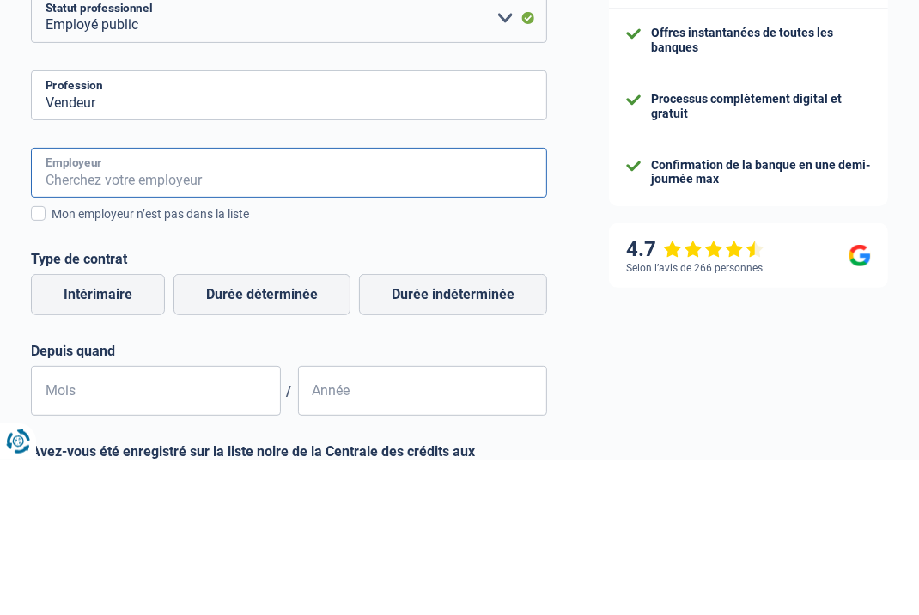
click at [374, 330] on input "Employeur" at bounding box center [289, 328] width 516 height 50
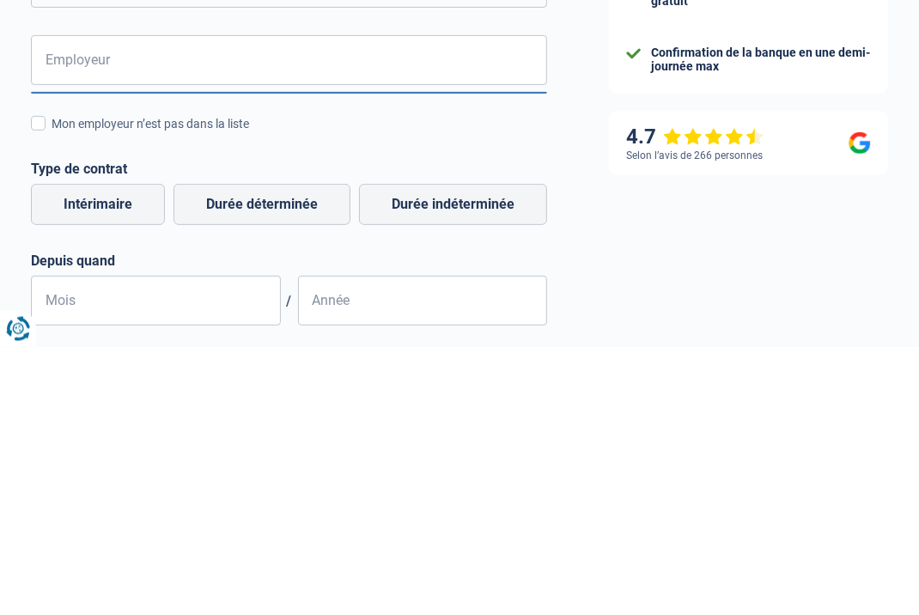
click at [51, 392] on label "Mon employeur n’est pas dans la liste" at bounding box center [289, 391] width 516 height 19
click at [52, 401] on input "Mon employeur n’est pas dans la liste" at bounding box center [52, 401] width 0 height 0
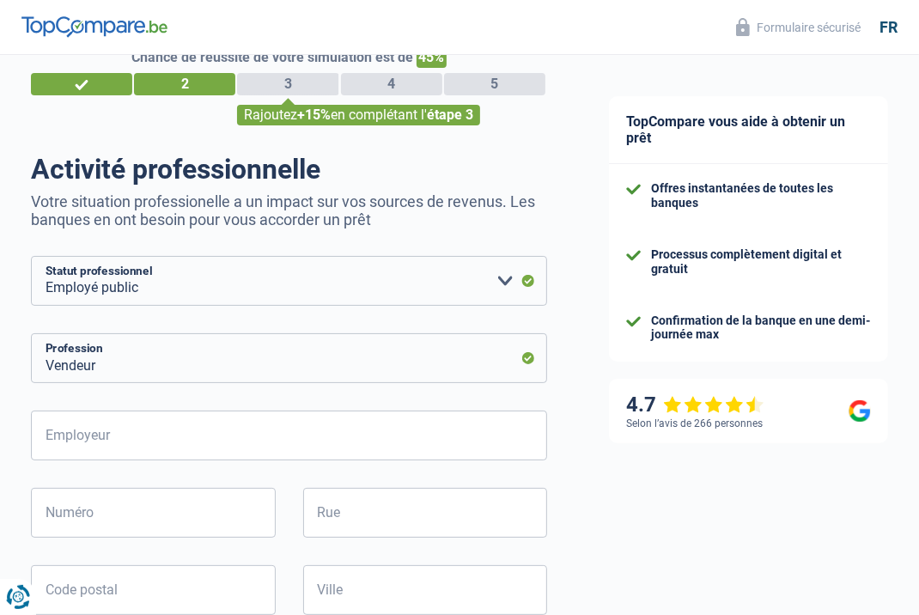
scroll to position [40, 0]
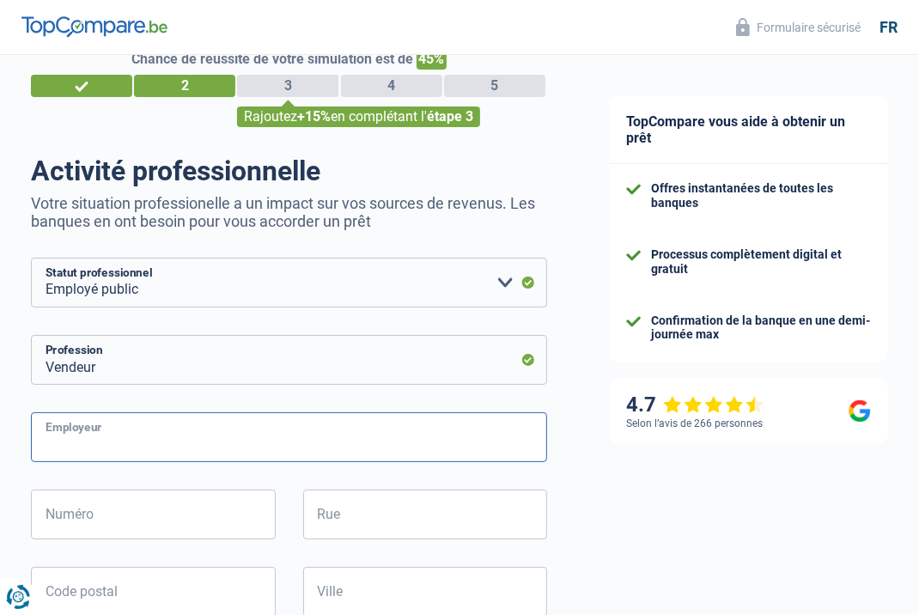
click at [457, 440] on input "Employeur" at bounding box center [289, 437] width 516 height 50
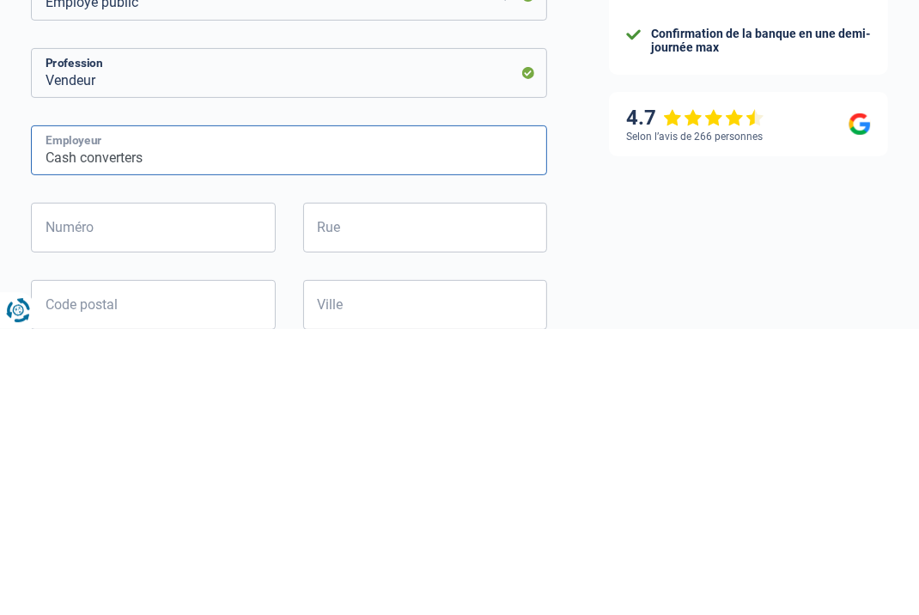
click at [75, 439] on input "Cash converters" at bounding box center [289, 437] width 516 height 50
click at [95, 440] on input "Cash converters" at bounding box center [289, 437] width 516 height 50
click at [76, 447] on input "Cash converters" at bounding box center [289, 437] width 516 height 50
click at [81, 436] on input "Cash converters" at bounding box center [289, 437] width 516 height 50
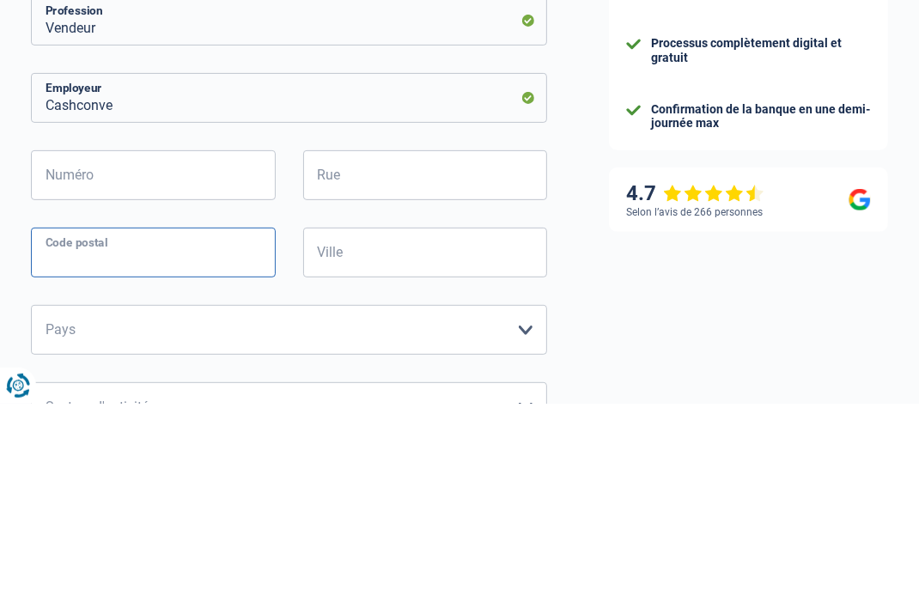
scroll to position [167, 0]
click at [268, 320] on input "Cashconve" at bounding box center [289, 309] width 516 height 50
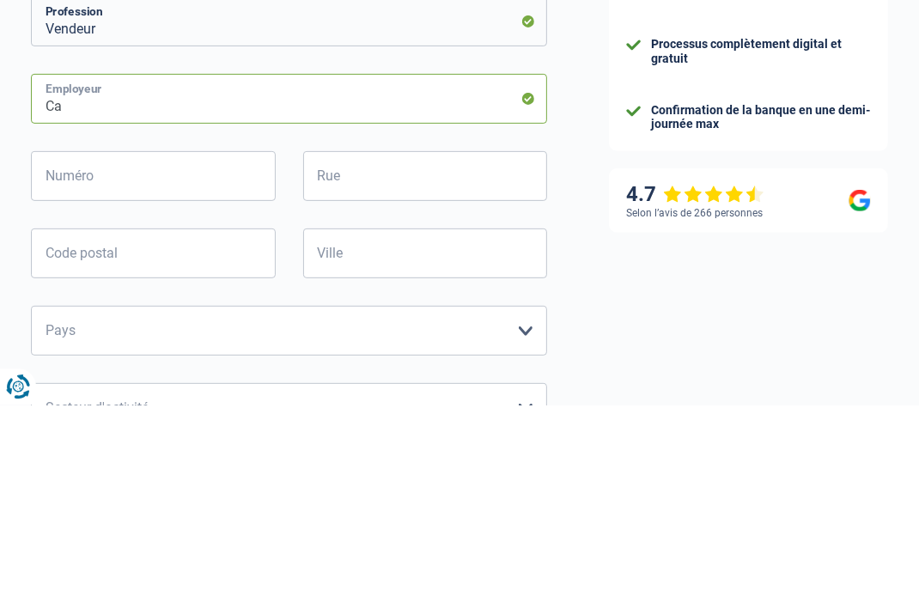
type input "C"
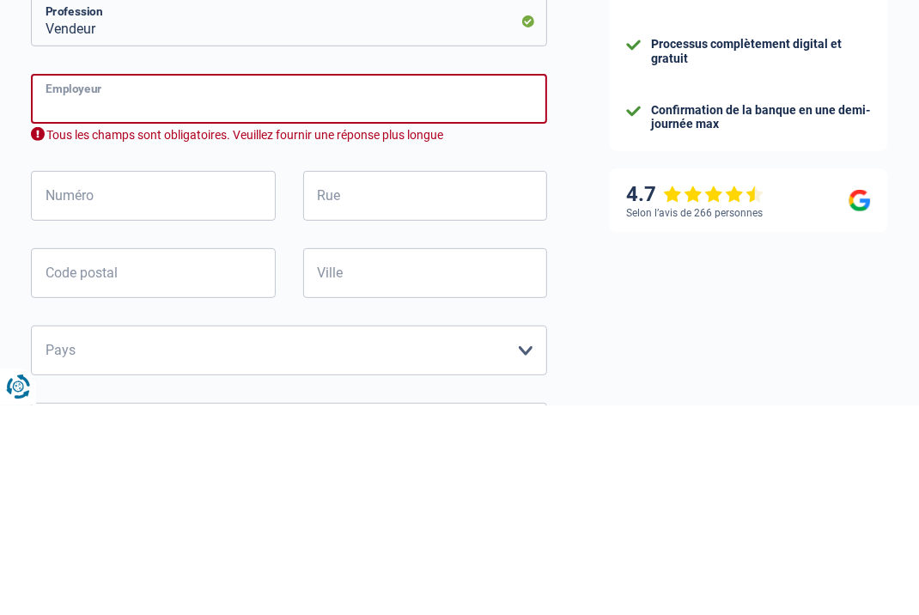
click at [398, 316] on input "Employeur" at bounding box center [289, 309] width 516 height 50
click at [195, 419] on input "Numéro" at bounding box center [153, 406] width 245 height 50
click at [339, 319] on input "Employeur" at bounding box center [289, 309] width 516 height 50
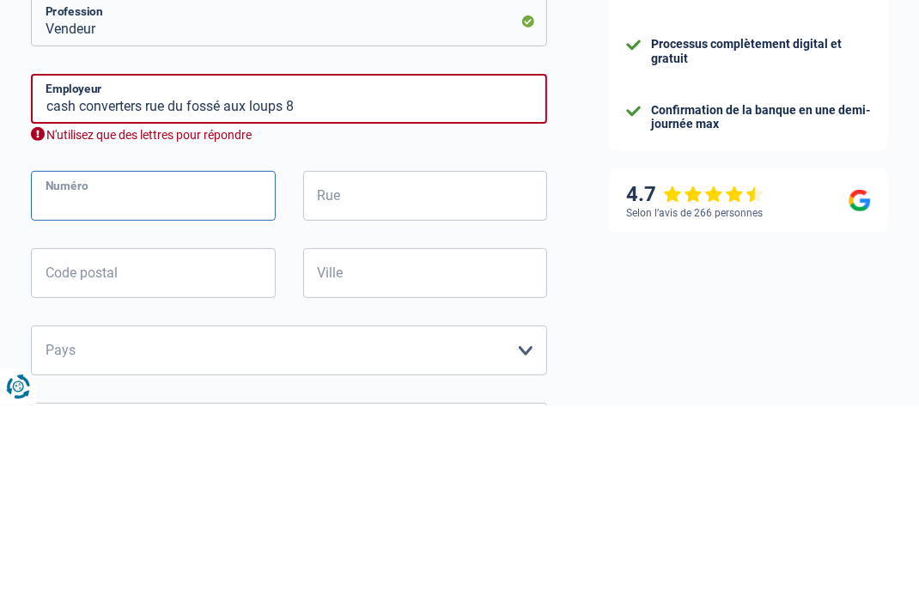
click at [239, 405] on input "Numéro" at bounding box center [153, 406] width 245 height 50
click at [342, 313] on input "cash converters rue du fossé aux loups 8" at bounding box center [289, 309] width 516 height 50
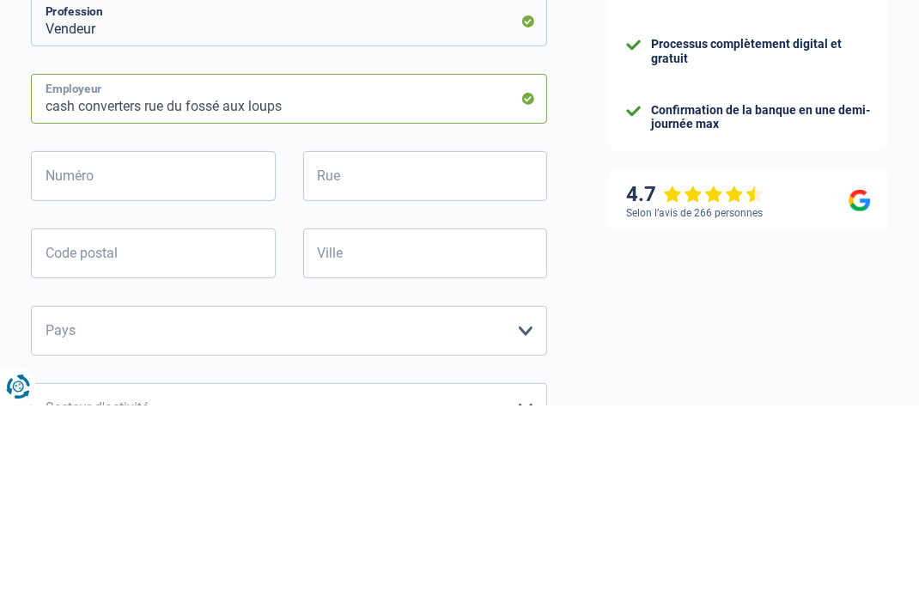
type input "cash converters rue du fossé aux loups"
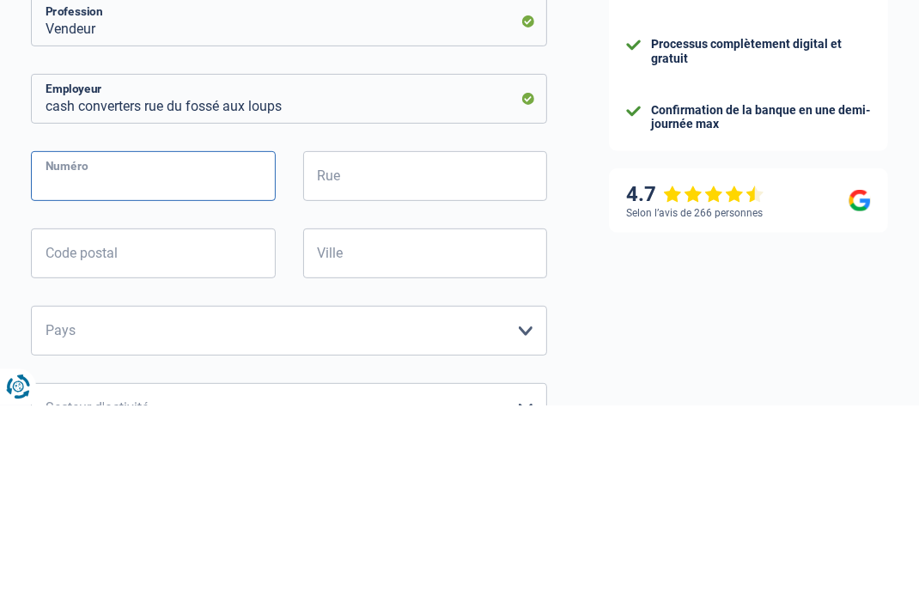
click at [191, 398] on input "Numéro" at bounding box center [153, 387] width 245 height 50
type input "8"
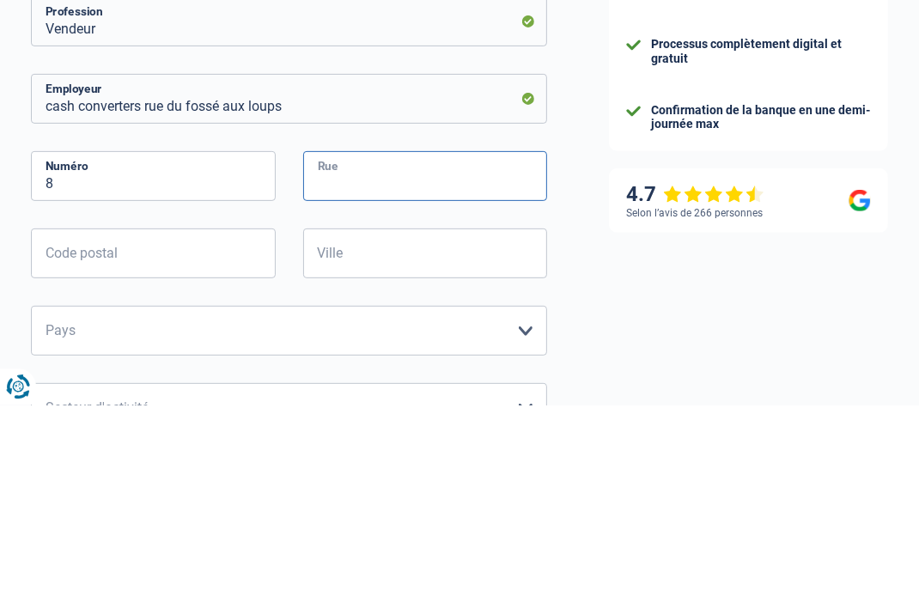
click at [443, 389] on input "Rue" at bounding box center [425, 387] width 245 height 50
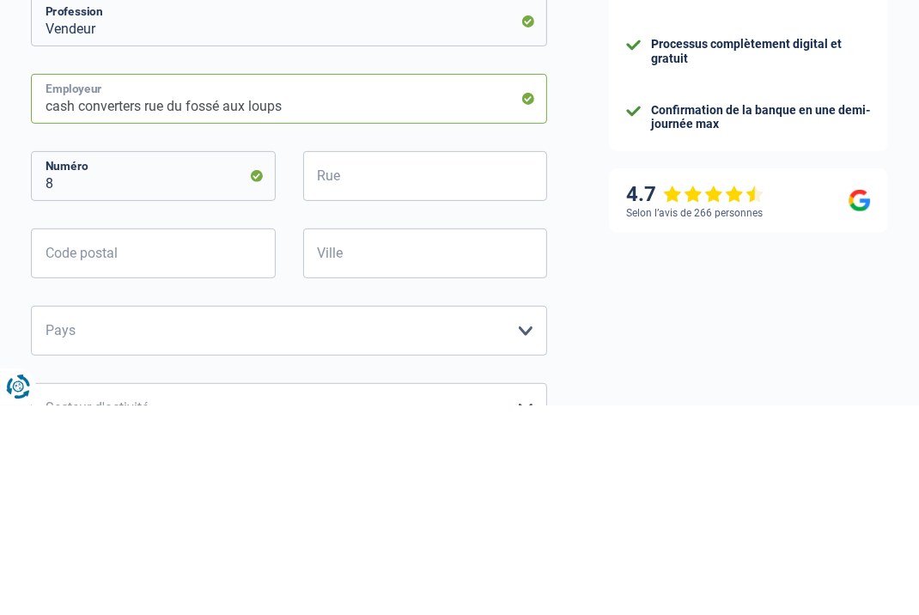
click at [383, 315] on input "cash converters rue du fossé aux loups" at bounding box center [289, 309] width 516 height 50
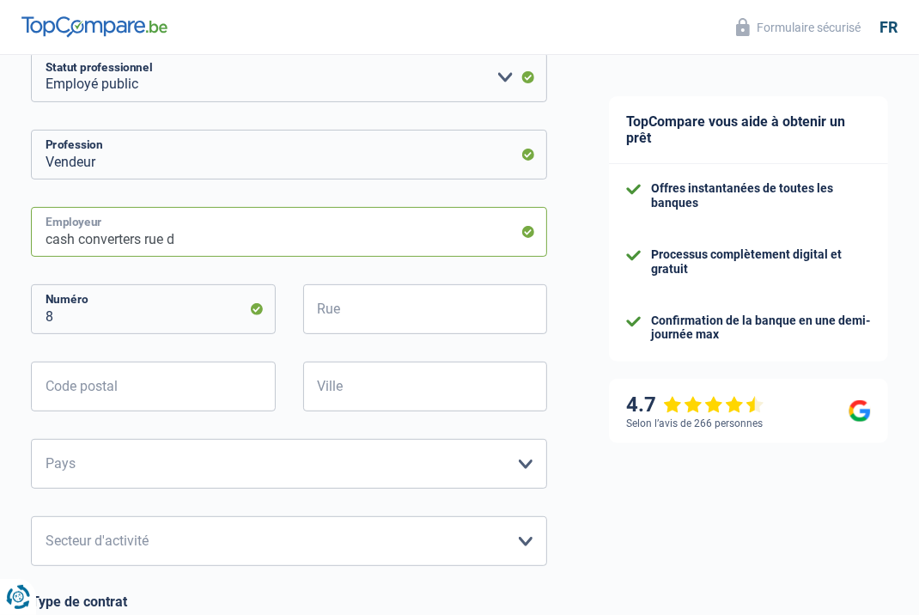
click at [268, 243] on input "cash converters rue d" at bounding box center [289, 232] width 516 height 50
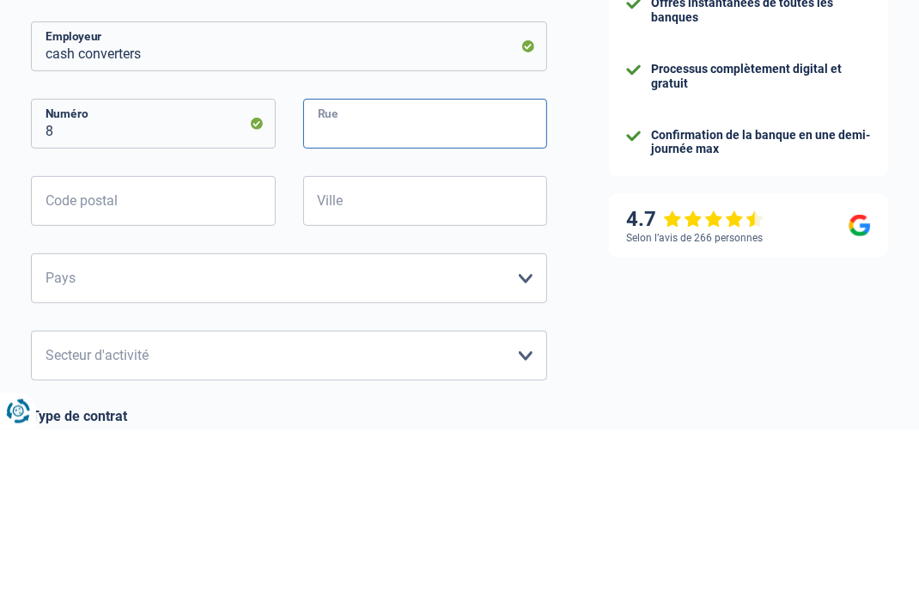
click at [467, 297] on input "Rue" at bounding box center [425, 309] width 245 height 50
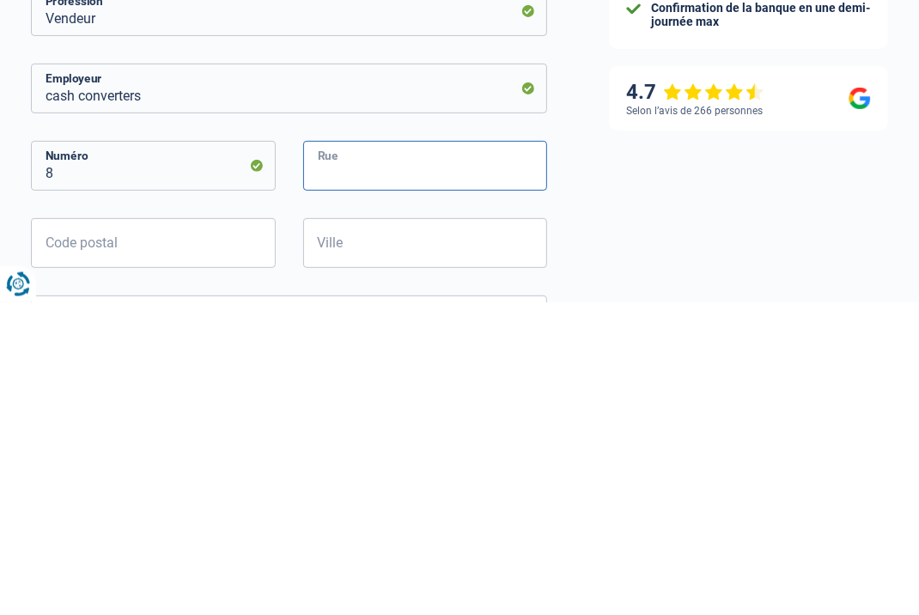
scroll to position [88, 0]
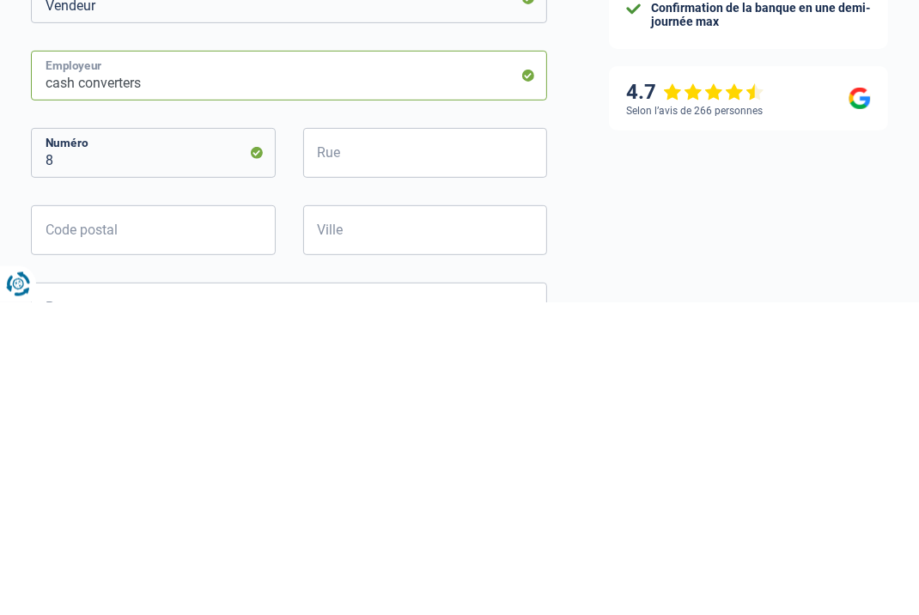
click at [461, 399] on input "cash converters" at bounding box center [289, 388] width 516 height 50
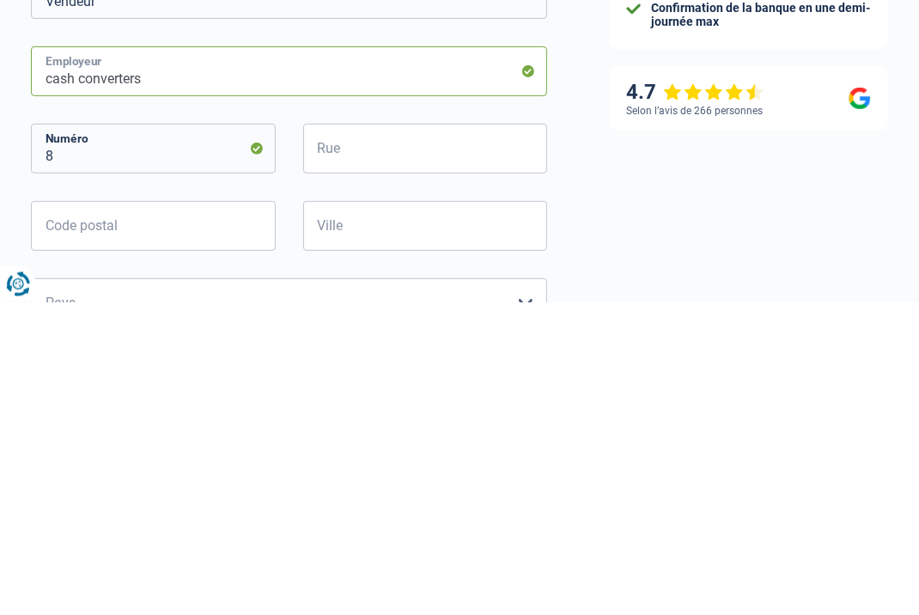
scroll to position [94, 0]
click at [223, 387] on input "cash converters rue du fosséaux loups" at bounding box center [289, 383] width 516 height 50
type input "cash converters rue du fossé aux loups"
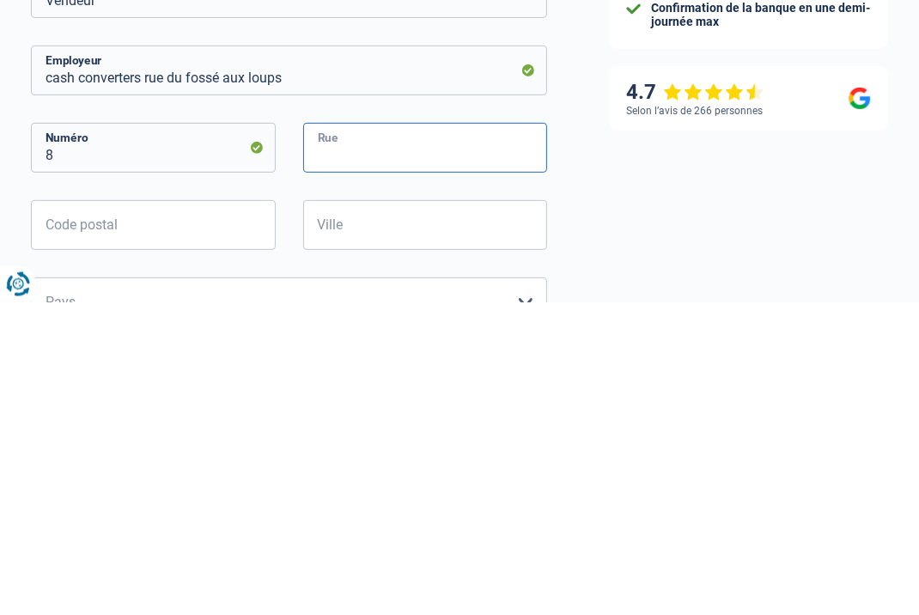
click at [368, 460] on input "Rue" at bounding box center [425, 460] width 245 height 50
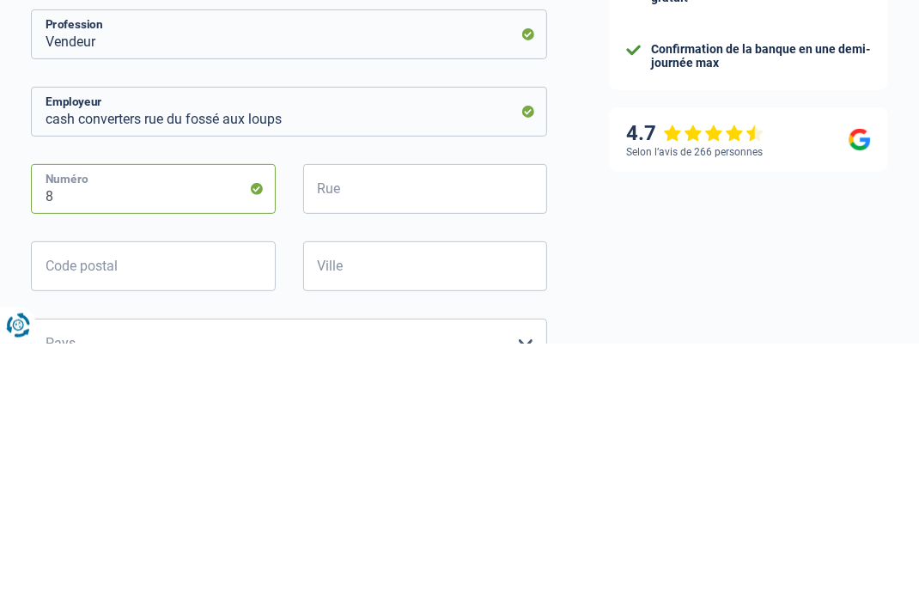
click at [180, 464] on input "8" at bounding box center [153, 460] width 245 height 50
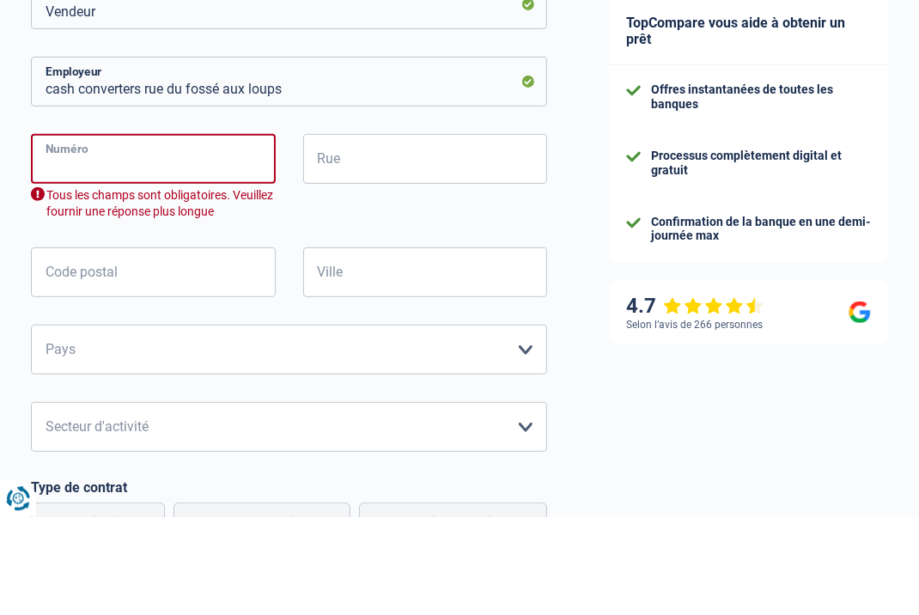
scroll to position [296, 0]
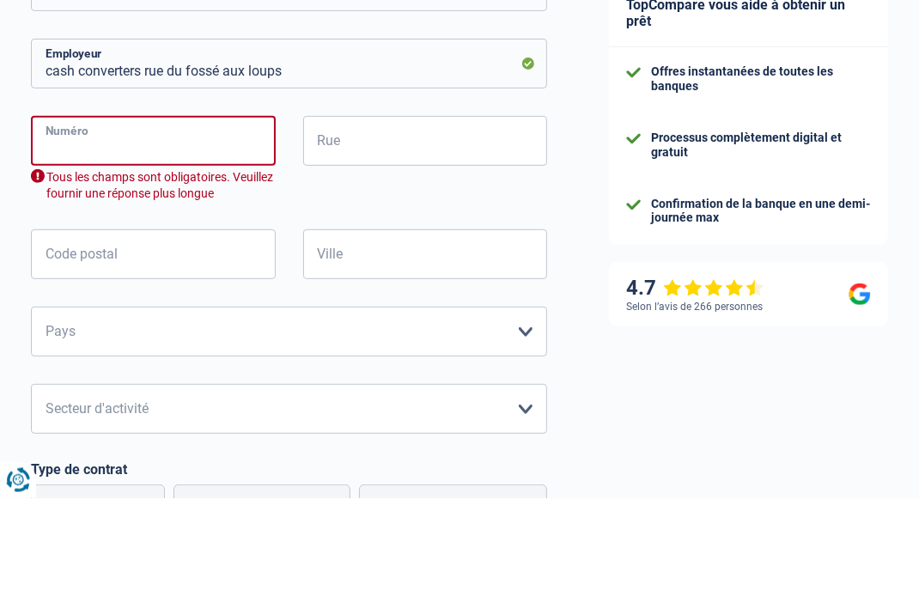
type input "8"
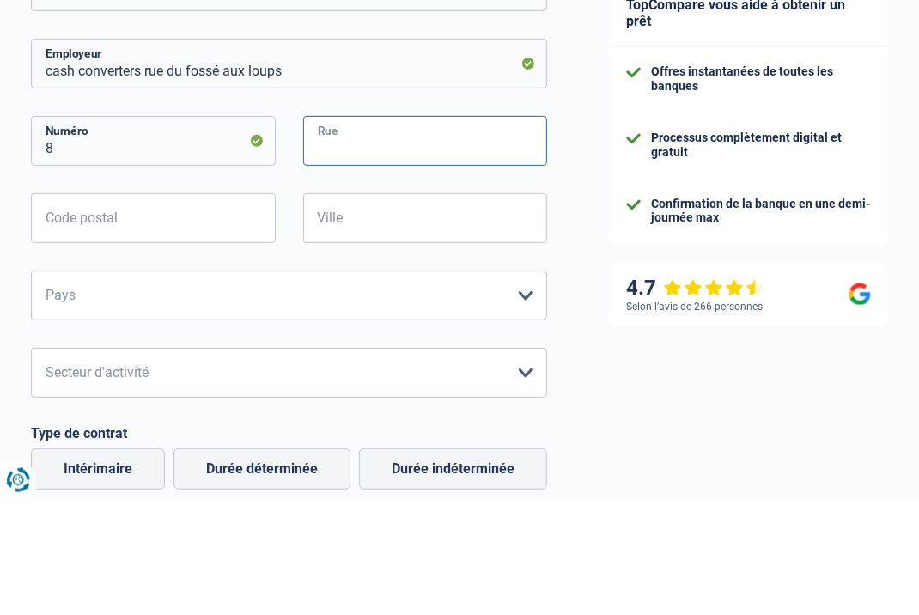
click at [431, 259] on input "Rue" at bounding box center [425, 258] width 245 height 50
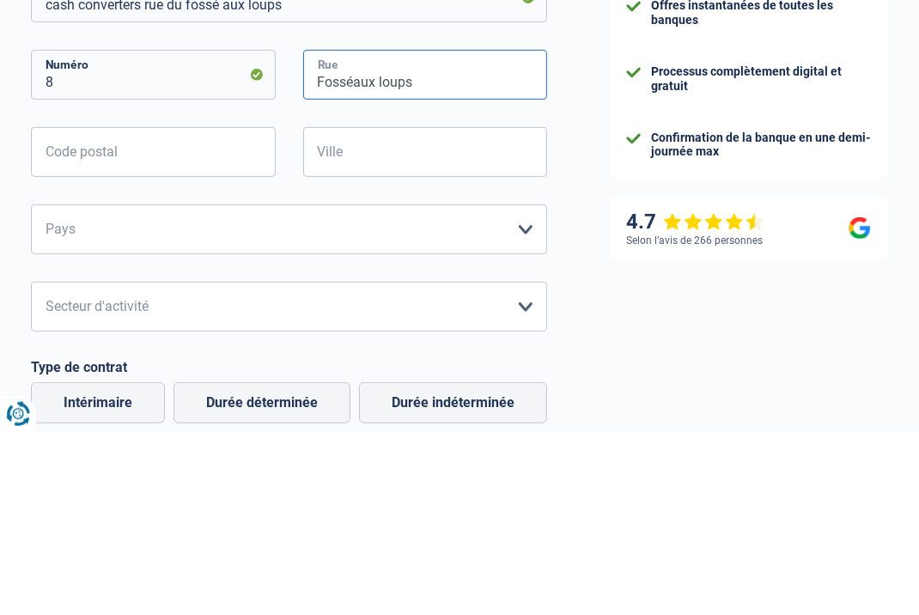
click at [350, 264] on input "Fosséaux loups" at bounding box center [425, 258] width 245 height 50
type input "Fossé aux loups"
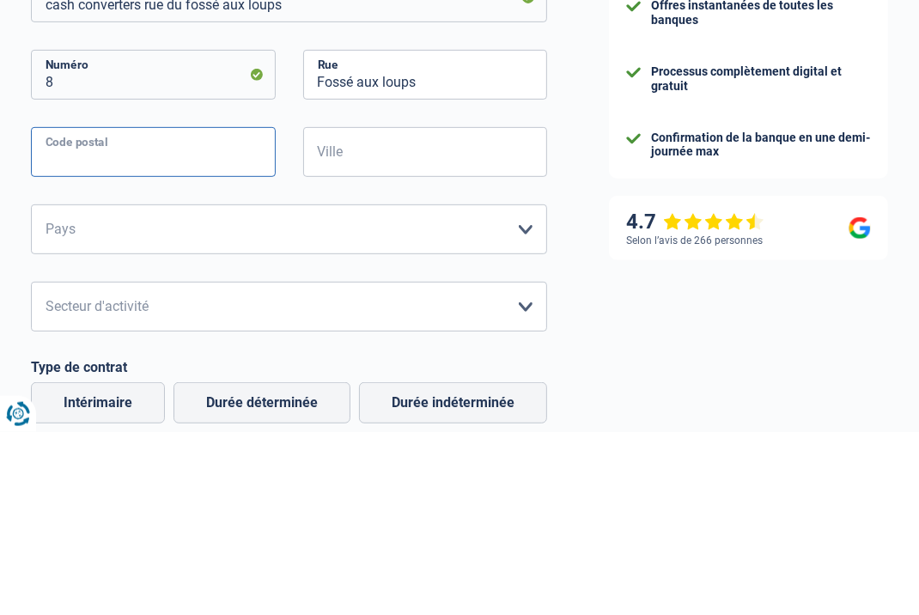
click at [197, 344] on input "Code postal" at bounding box center [153, 335] width 245 height 50
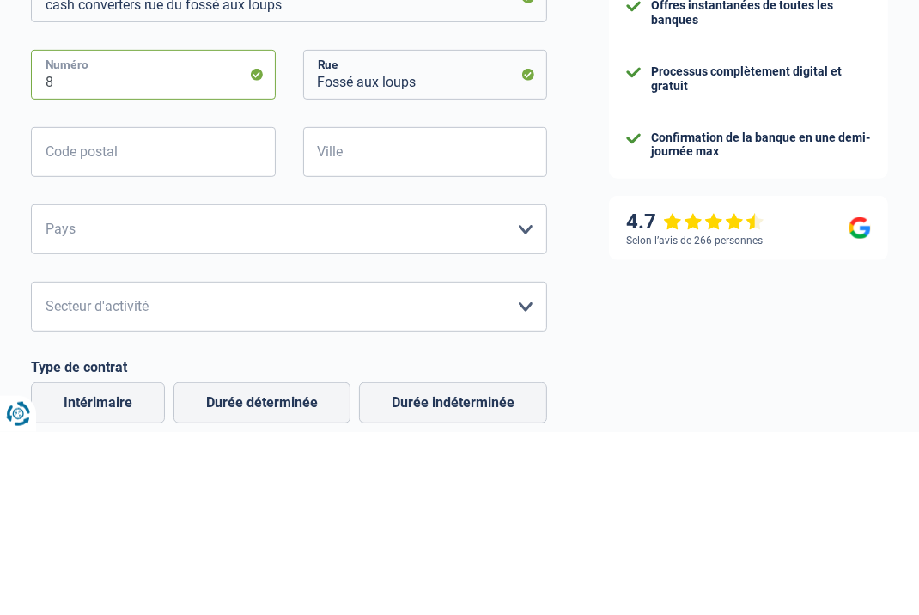
click at [192, 258] on input "8" at bounding box center [153, 258] width 245 height 50
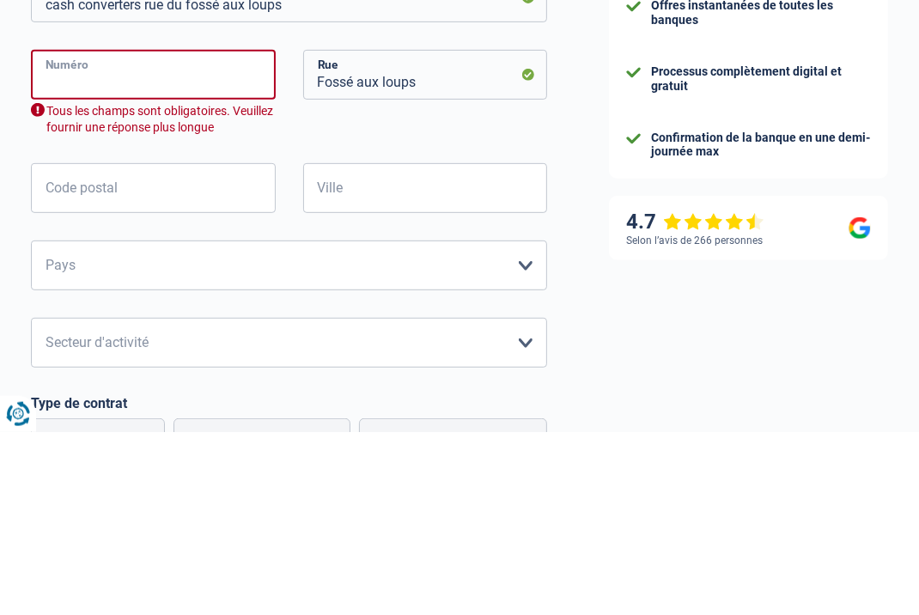
type input "8"
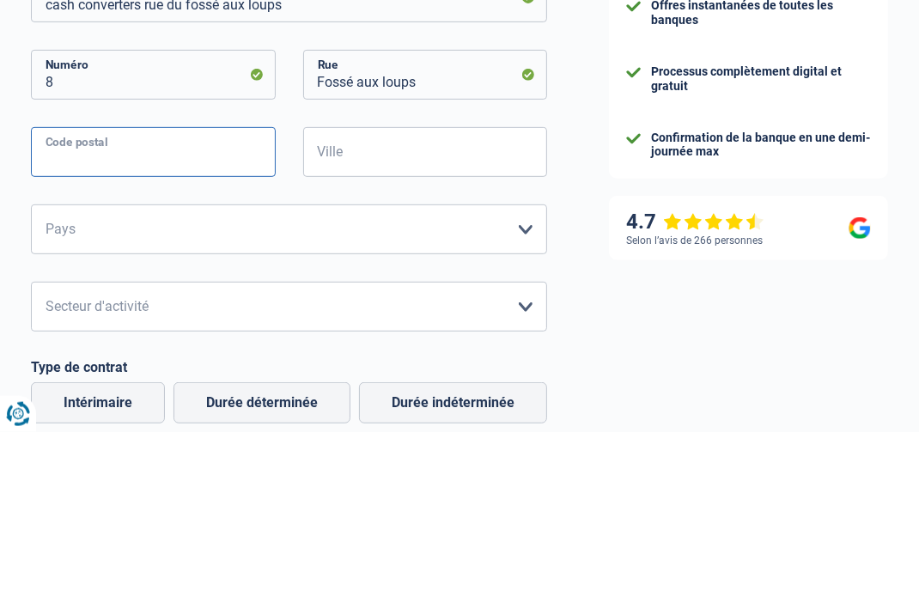
click at [223, 337] on input "Code postal" at bounding box center [153, 335] width 245 height 50
type input "1000"
click at [655, 278] on div "TopCompare vous aide à obtenir un prêt Offres instantanées de toutes les banque…" at bounding box center [748, 416] width 341 height 1315
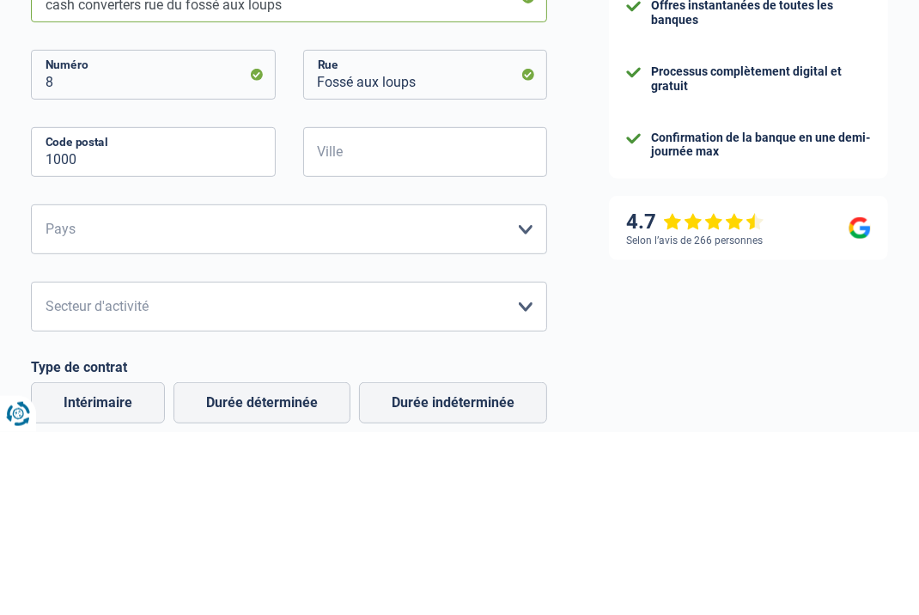
click at [460, 158] on input "cash converters rue du fossé aux loups" at bounding box center [289, 180] width 516 height 50
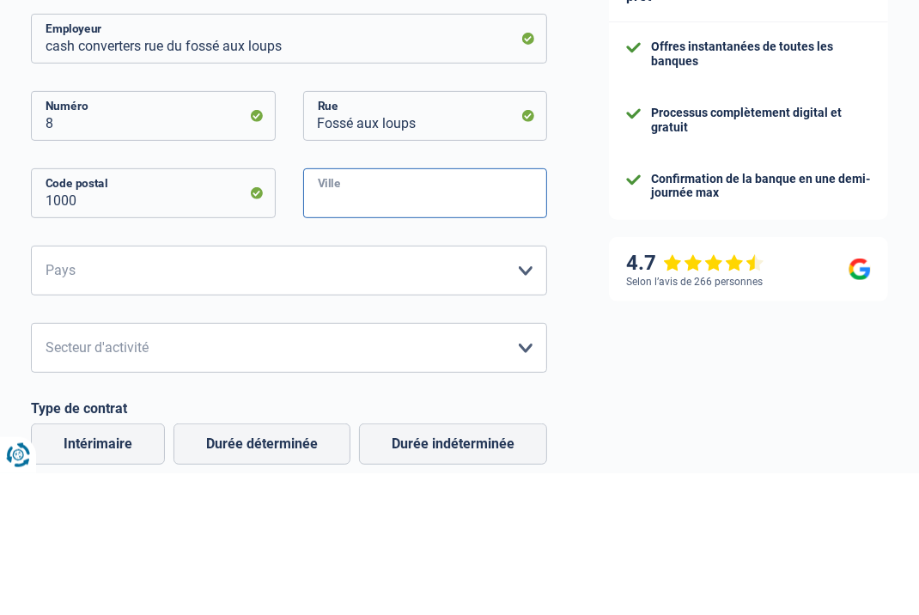
click at [429, 337] on input "Ville" at bounding box center [425, 335] width 245 height 50
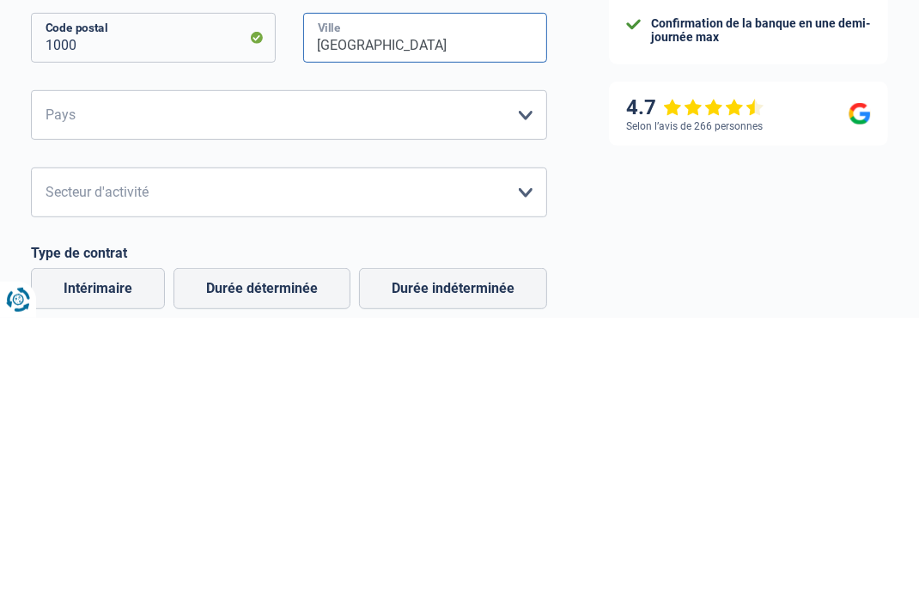
type input "Bruxelles"
click at [509, 416] on select "Belgique France Allemagne Italie Luxembourg Pays-Bas Espagne Suisse Veuillez sé…" at bounding box center [289, 412] width 516 height 50
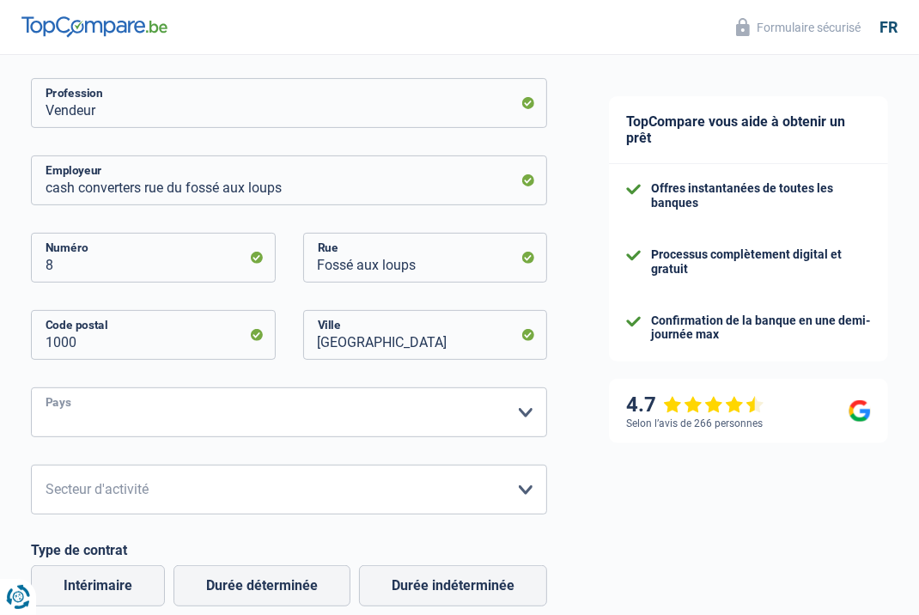
select select "BE"
click at [31, 387] on select "Belgique France Allemagne Italie Luxembourg Pays-Bas Espagne Suisse Veuillez sé…" at bounding box center [289, 412] width 516 height 50
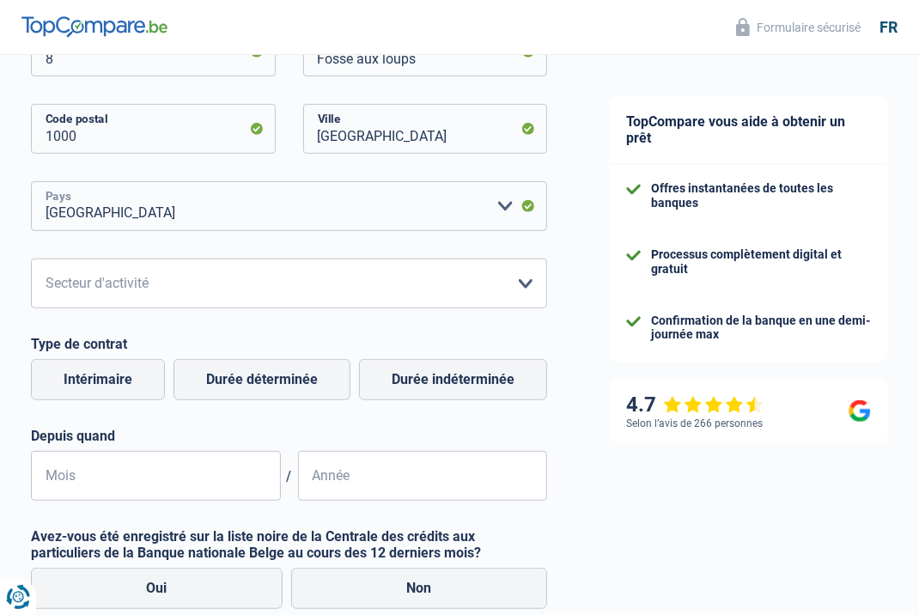
scroll to position [509, 0]
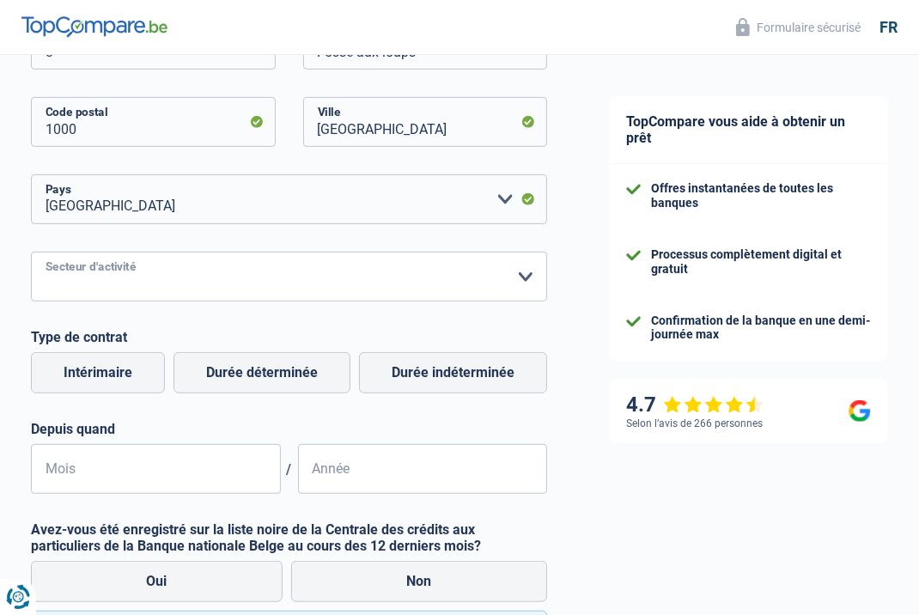
click at [355, 287] on select "Agriculture/Pêche Industrie Horeca Courier/Fitness/Taxi Construction Banques/As…" at bounding box center [289, 277] width 516 height 50
select select "otherInstitutions"
click at [31, 252] on select "Agriculture/Pêche Industrie Horeca Courier/Fitness/Taxi Construction Banques/As…" at bounding box center [289, 277] width 516 height 50
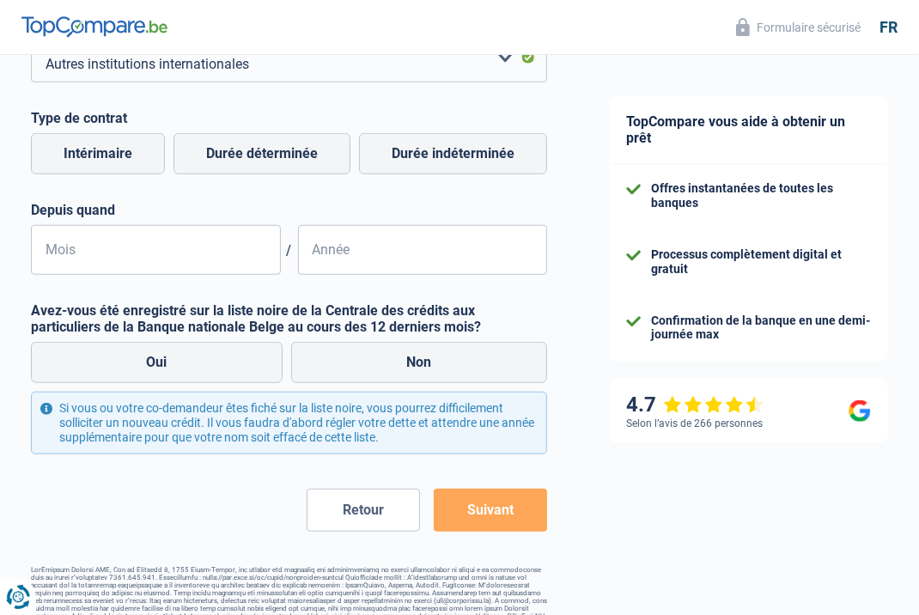
scroll to position [730, 0]
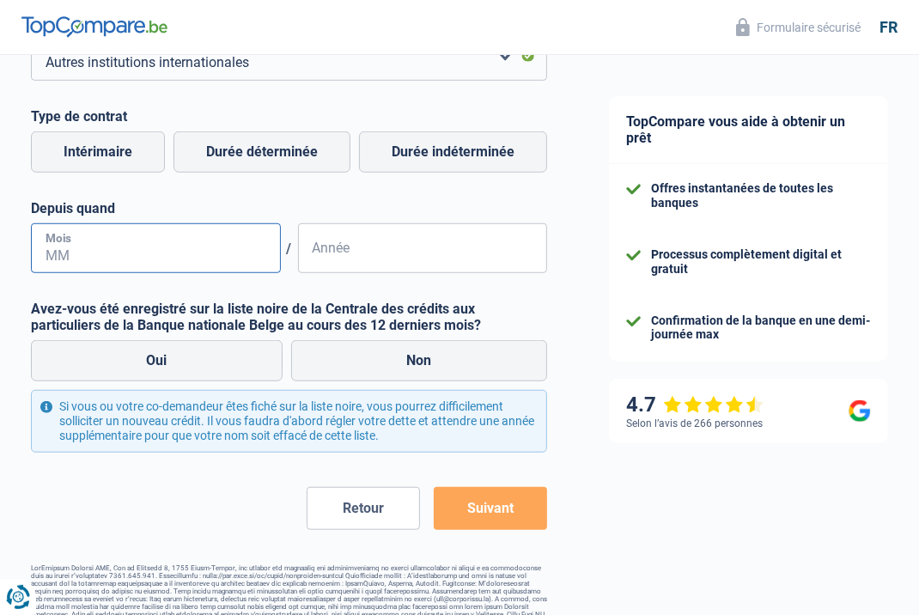
click at [174, 249] on input "Mois" at bounding box center [156, 248] width 250 height 50
type input "05"
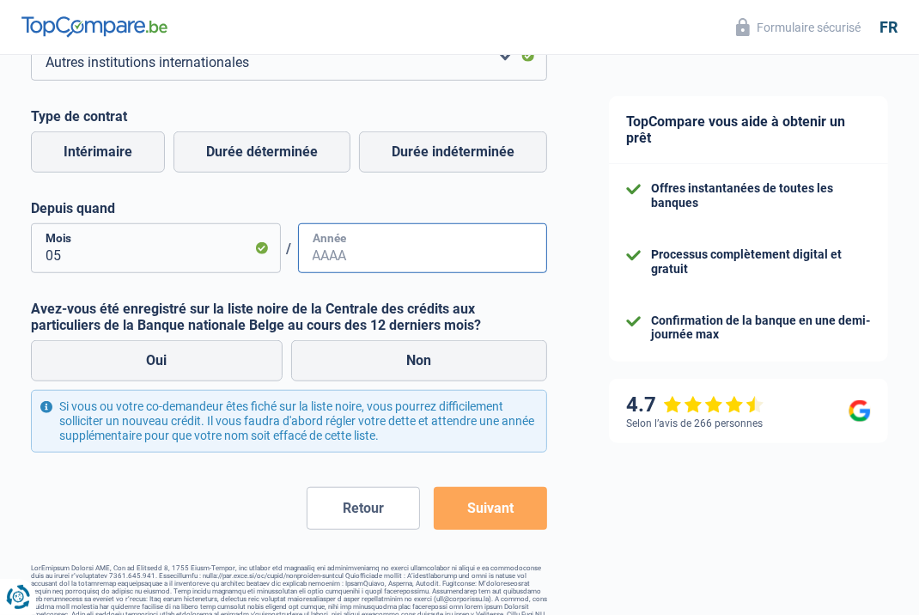
click at [411, 254] on input "Année" at bounding box center [423, 248] width 250 height 50
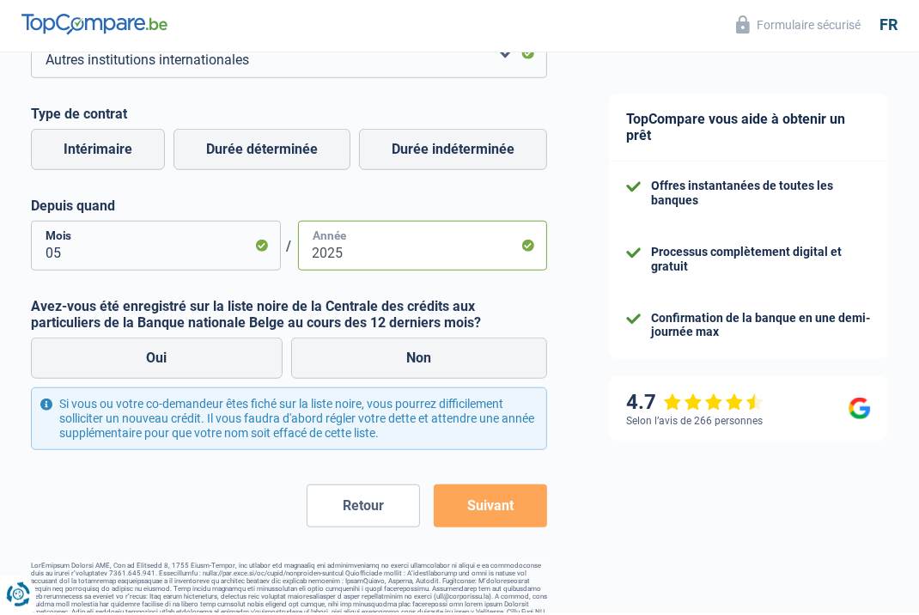
type input "2025"
click at [316, 153] on label "Durée déterminée" at bounding box center [261, 151] width 177 height 41
click at [316, 153] on input "Durée déterminée" at bounding box center [261, 151] width 177 height 41
radio input "true"
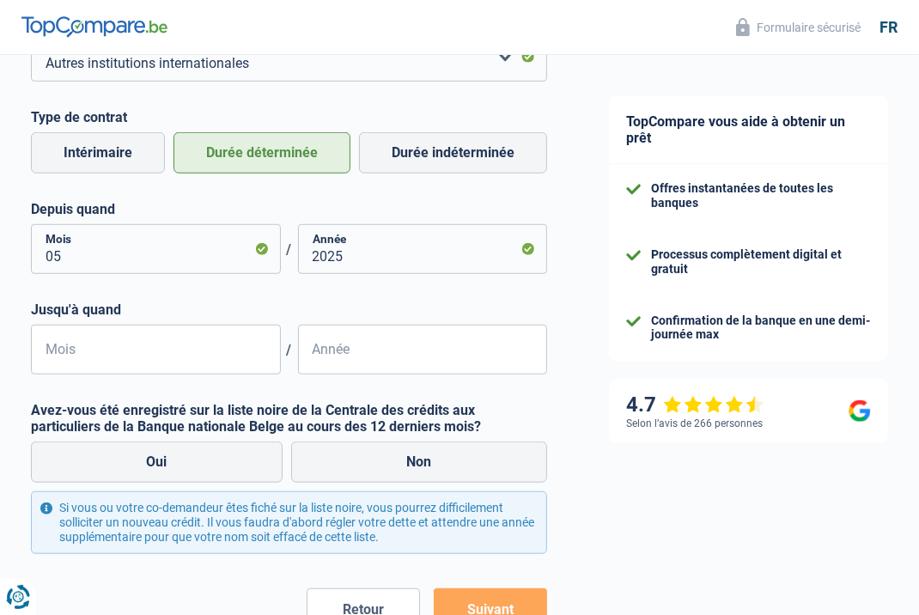
scroll to position [738, 0]
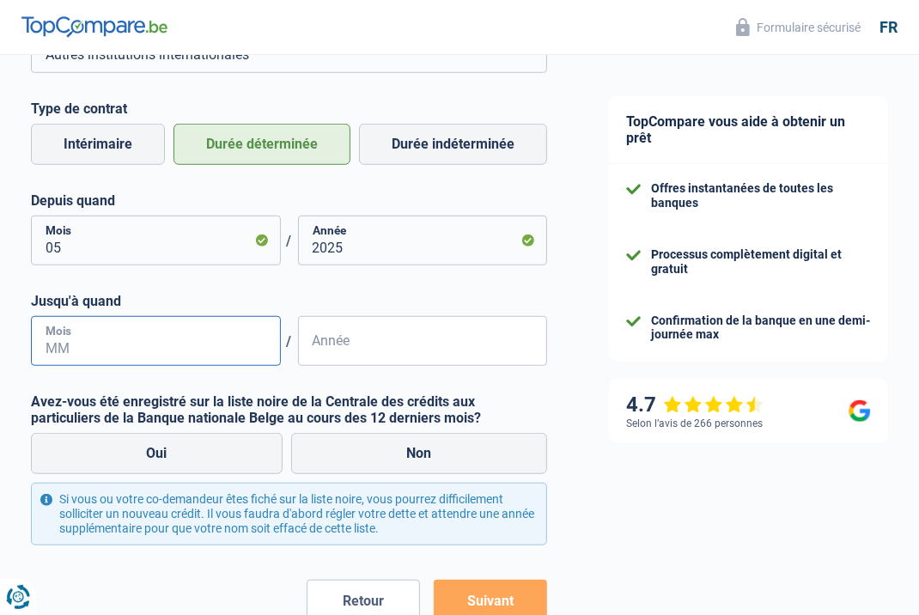
click at [140, 342] on input "Mois" at bounding box center [156, 341] width 250 height 50
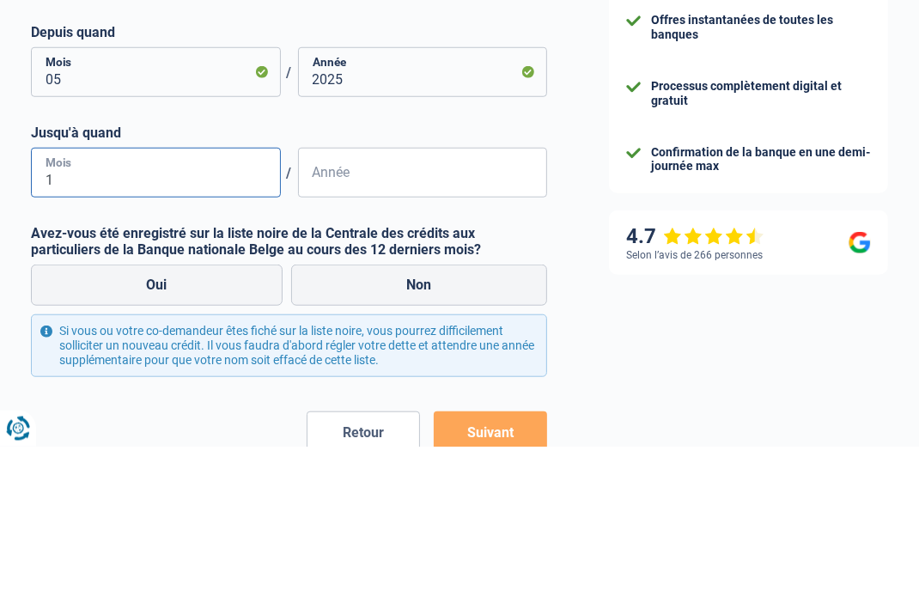
type input "11"
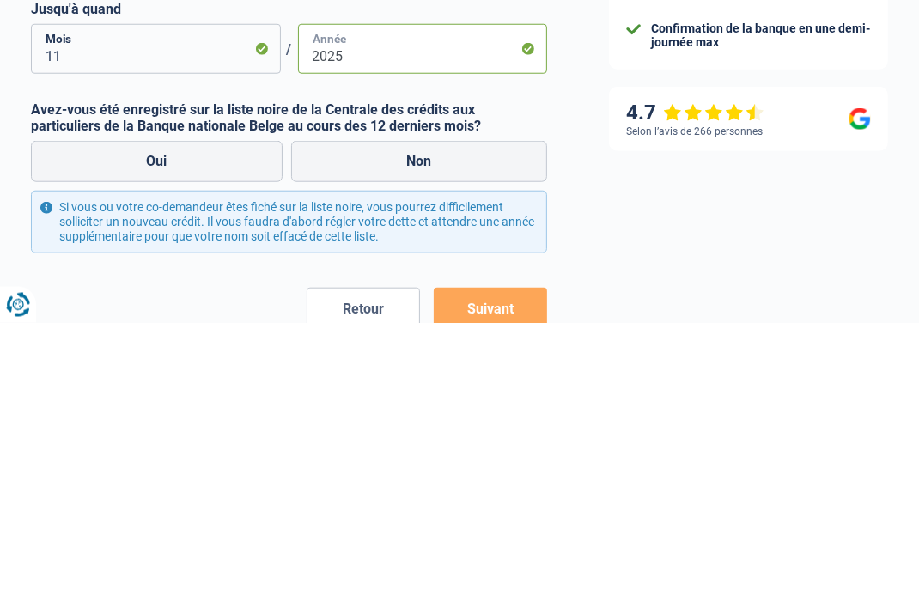
type input "2025"
click at [357, 471] on label "Non" at bounding box center [419, 453] width 256 height 41
click at [357, 471] on input "Non" at bounding box center [419, 453] width 256 height 41
radio input "true"
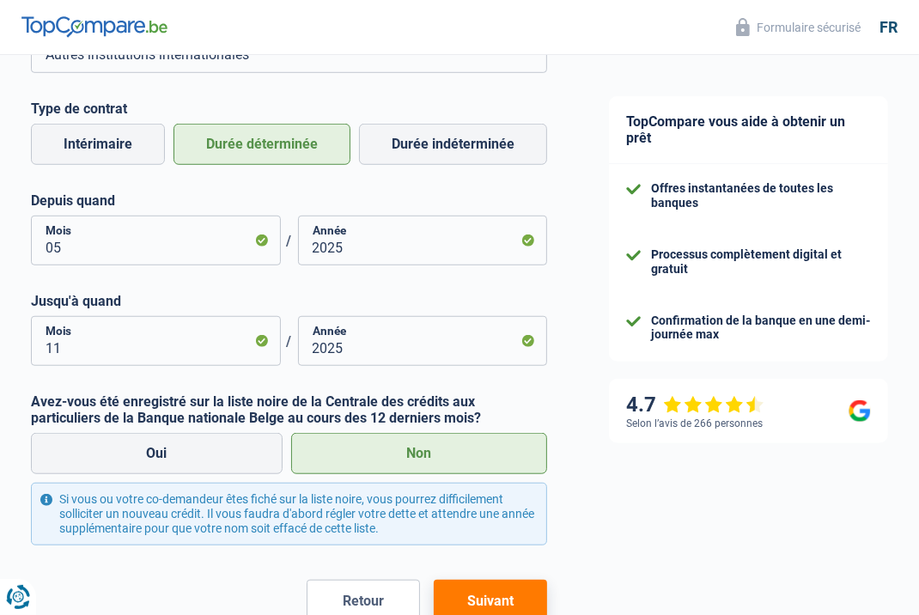
scroll to position [855, 0]
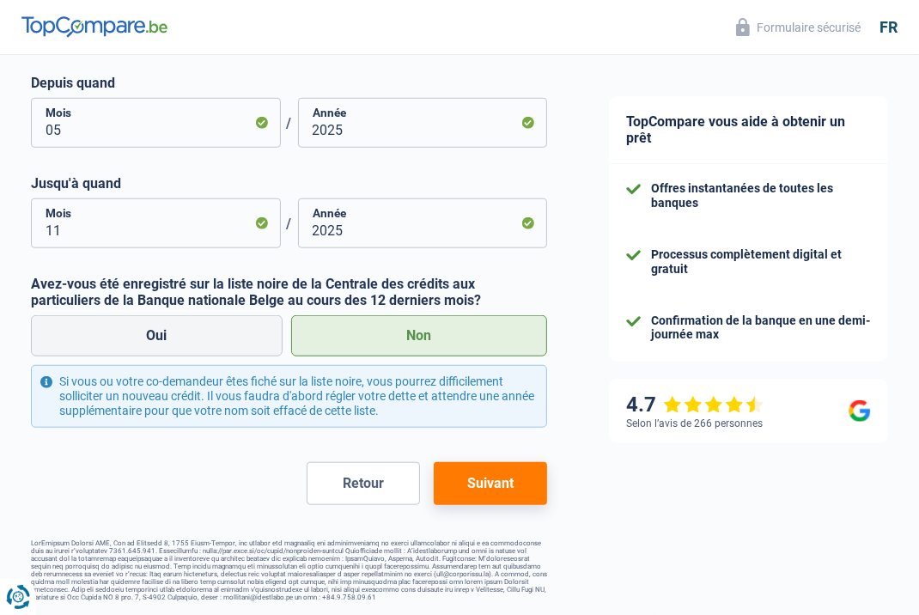
click at [494, 484] on button "Suivant" at bounding box center [490, 483] width 113 height 43
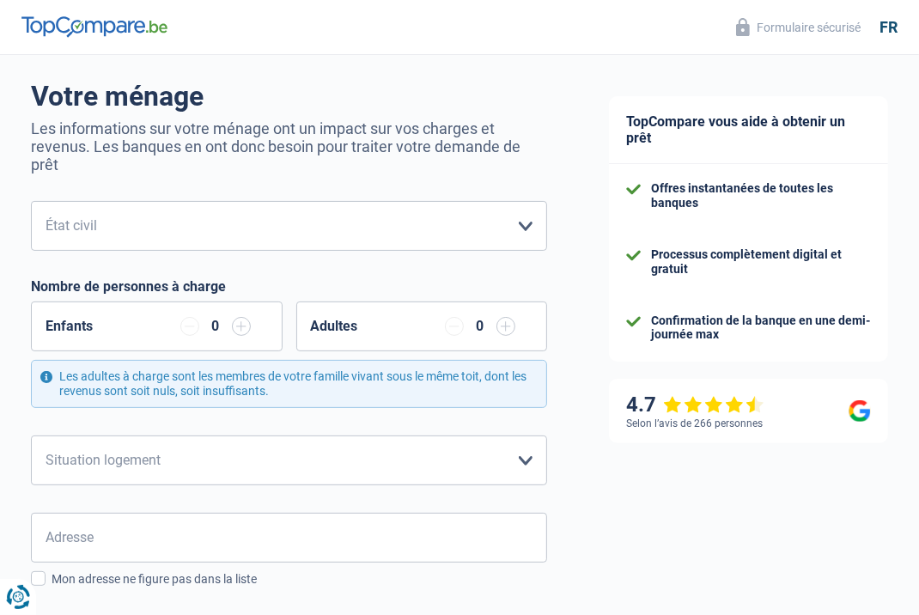
scroll to position [117, 0]
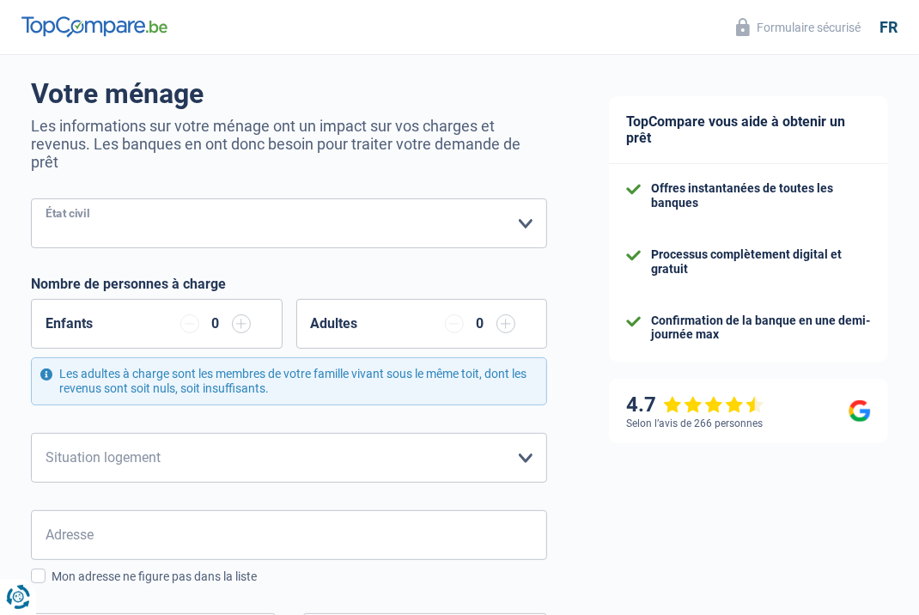
click at [277, 235] on select "Célibataire Marié(e) Cohabitant(e) légal(e) Divorcé(e) Veuf(ve) Séparé (de fait…" at bounding box center [289, 223] width 516 height 50
select select "single"
click at [31, 198] on select "Célibataire Marié(e) Cohabitant(e) légal(e) Divorcé(e) Veuf(ve) Séparé (de fait…" at bounding box center [289, 223] width 516 height 50
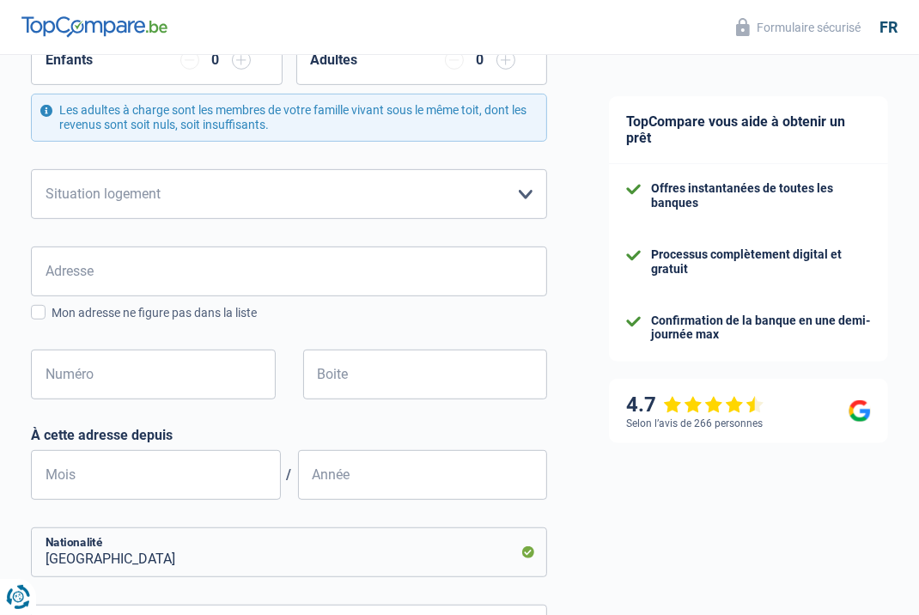
scroll to position [389, 0]
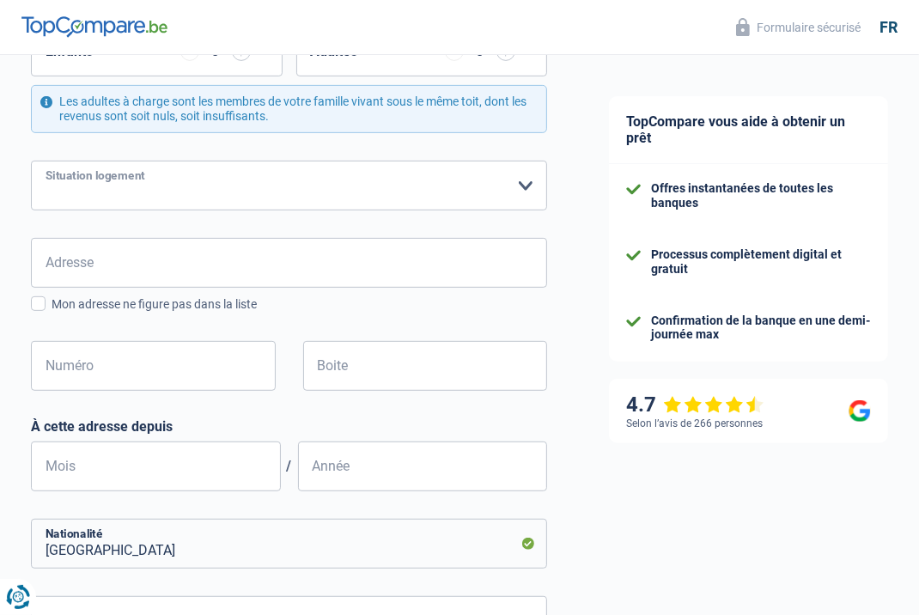
click at [313, 186] on select "Locataire Propriétaire avec prêt hypothécaire Propriétaire sans prêt hypothécai…" at bounding box center [289, 186] width 516 height 50
select select "rents"
click at [31, 161] on select "Locataire Propriétaire avec prêt hypothécaire Propriétaire sans prêt hypothécai…" at bounding box center [289, 186] width 516 height 50
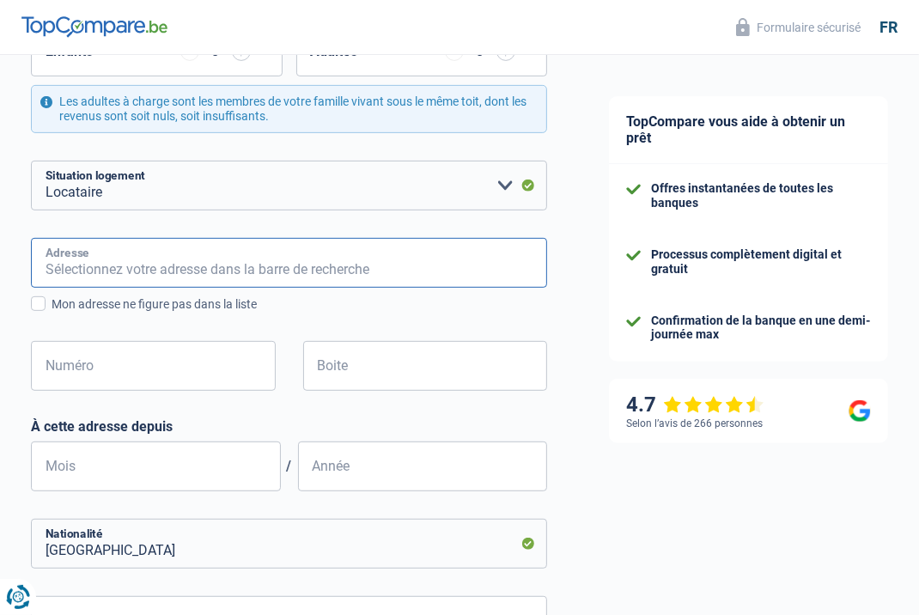
click at [240, 263] on input "Adresse" at bounding box center [289, 263] width 516 height 50
type input "Avenue de l'indépendance belge 130"
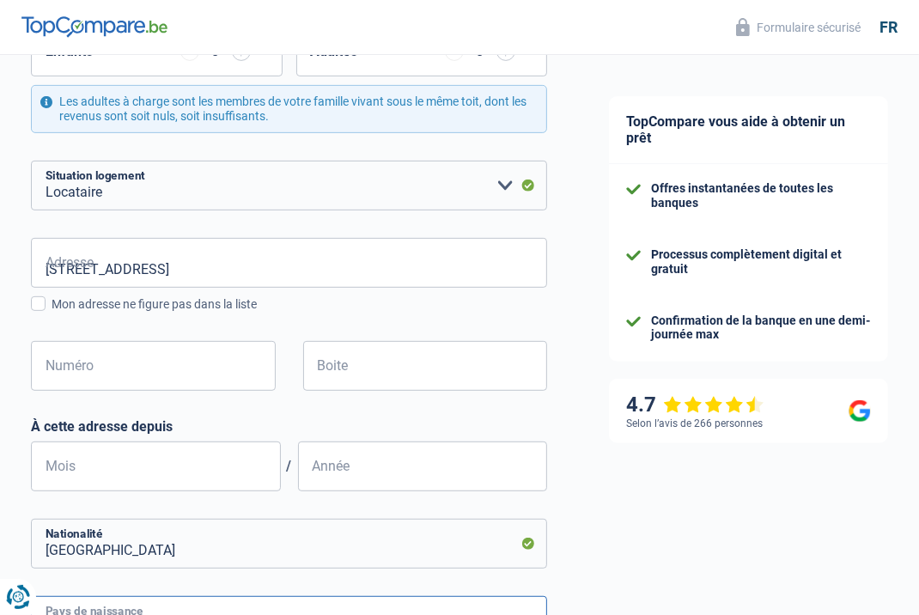
type input "Belgique"
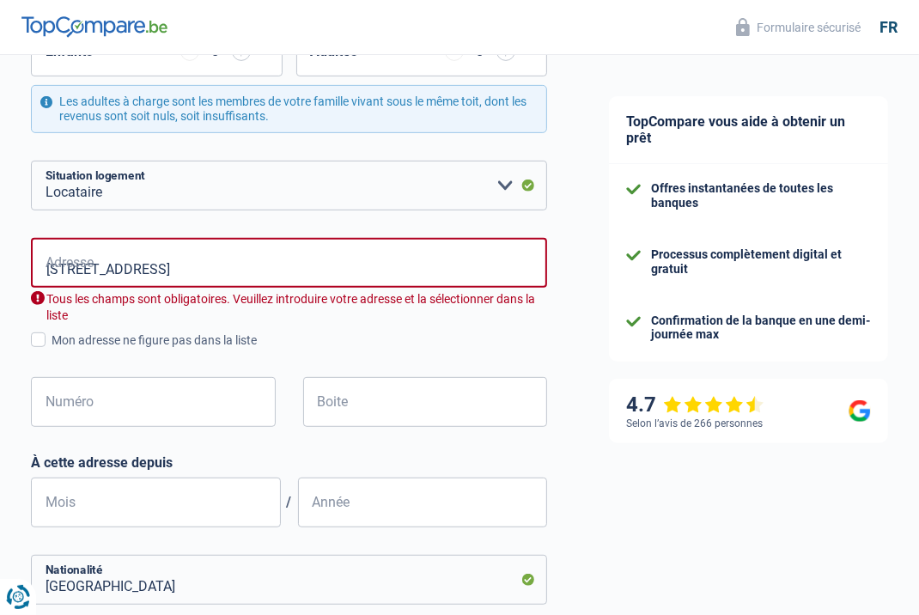
type input "Belgique"
click at [325, 264] on input "Avenue de l'indépendance belge 130" at bounding box center [289, 263] width 516 height 50
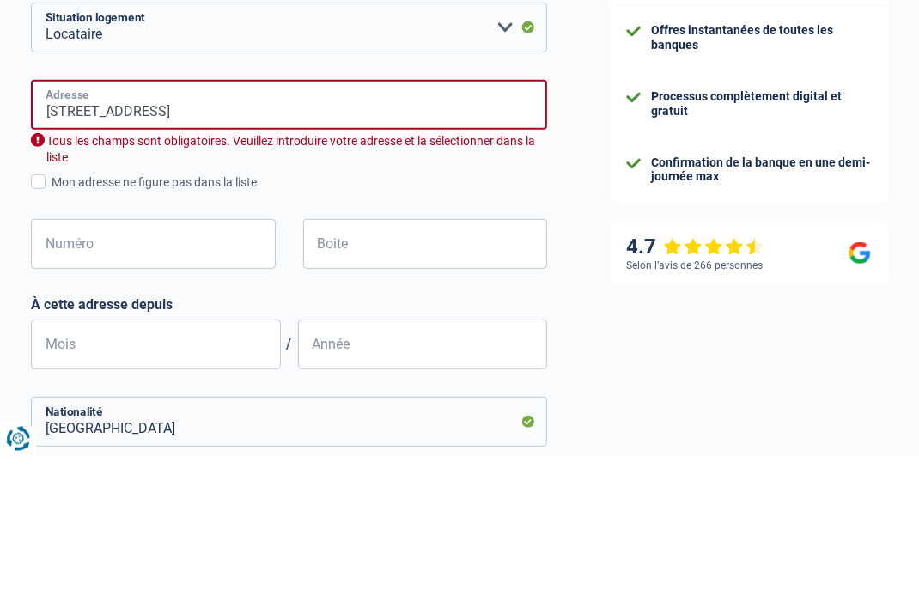
click at [444, 268] on input "Avenue de l'indépendance belge 130" at bounding box center [289, 263] width 516 height 50
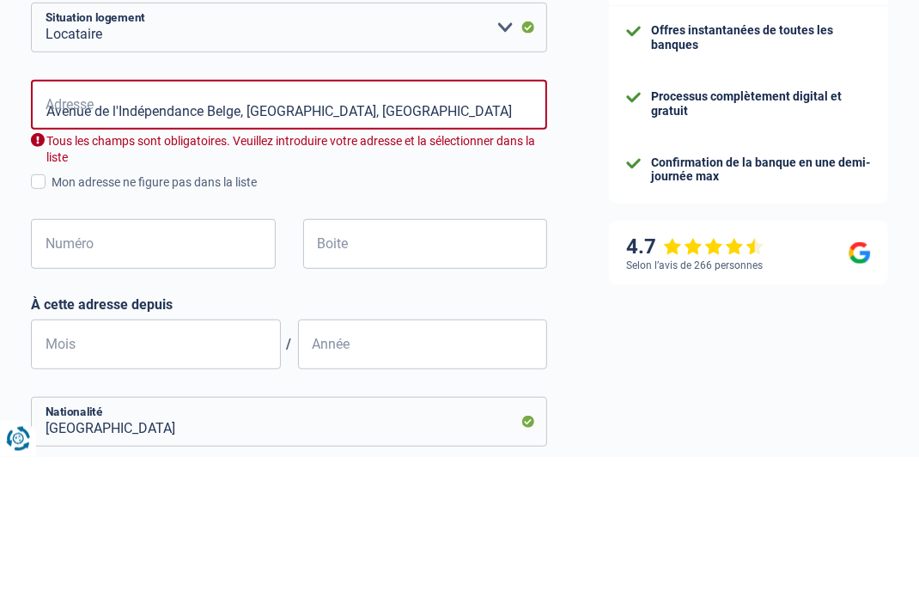
type input "Avenue de l'Indépendance Belge, 1081, Koekelberg, BE"
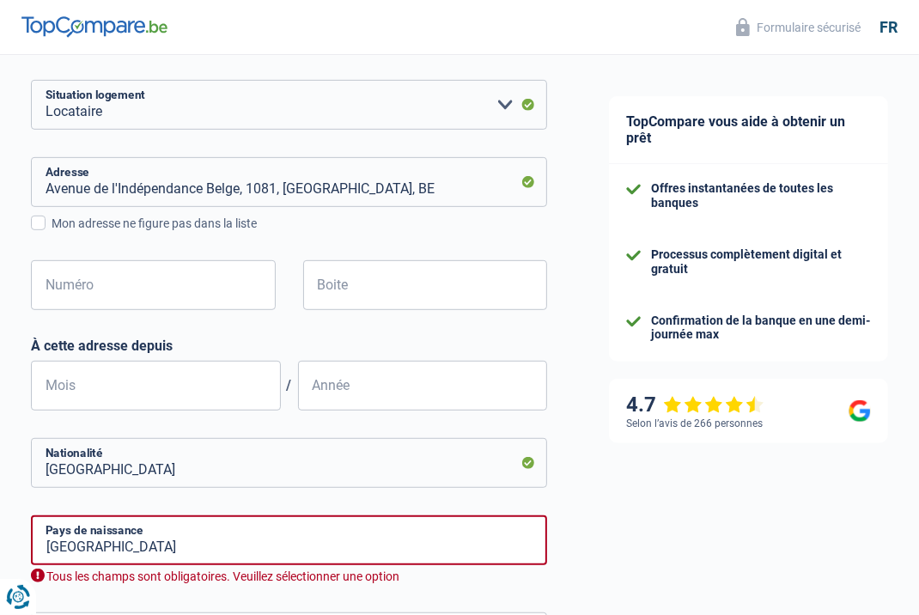
scroll to position [473, 0]
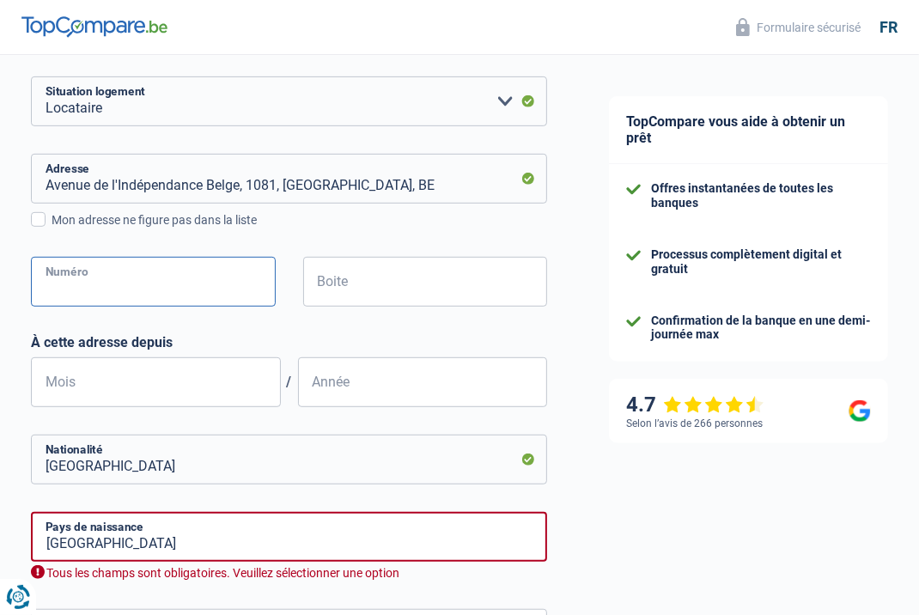
click at [193, 282] on input "Numéro" at bounding box center [153, 282] width 245 height 50
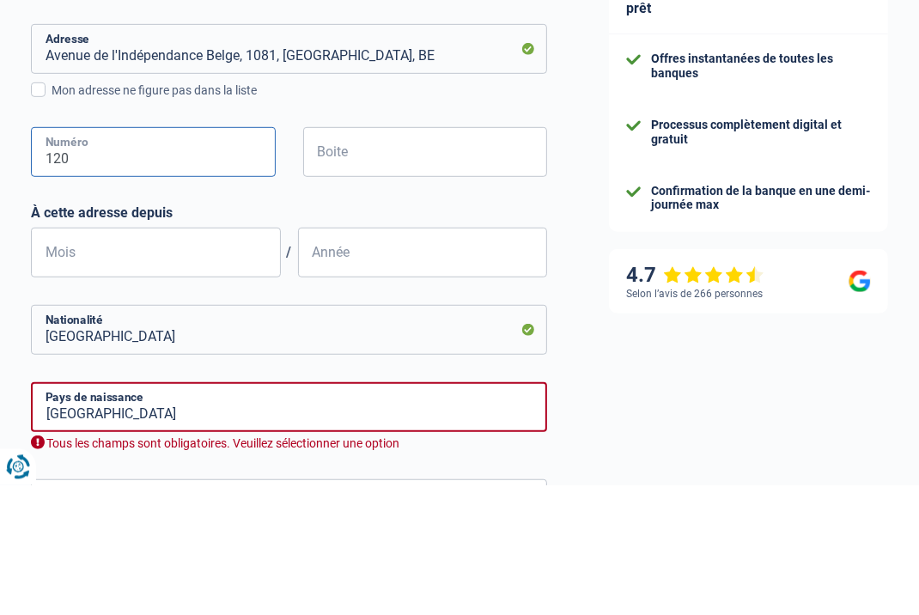
type input "120"
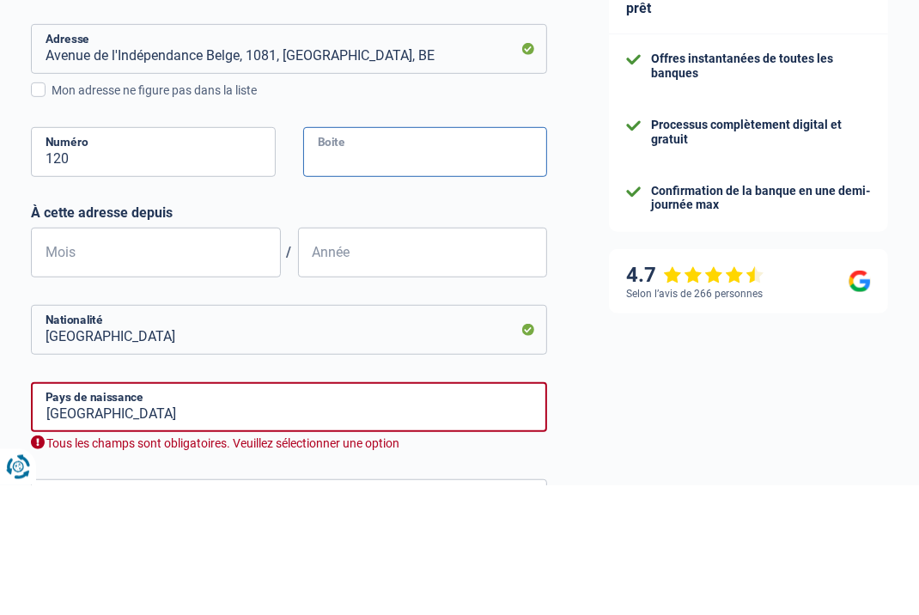
click at [404, 269] on input "Boite" at bounding box center [425, 282] width 245 height 50
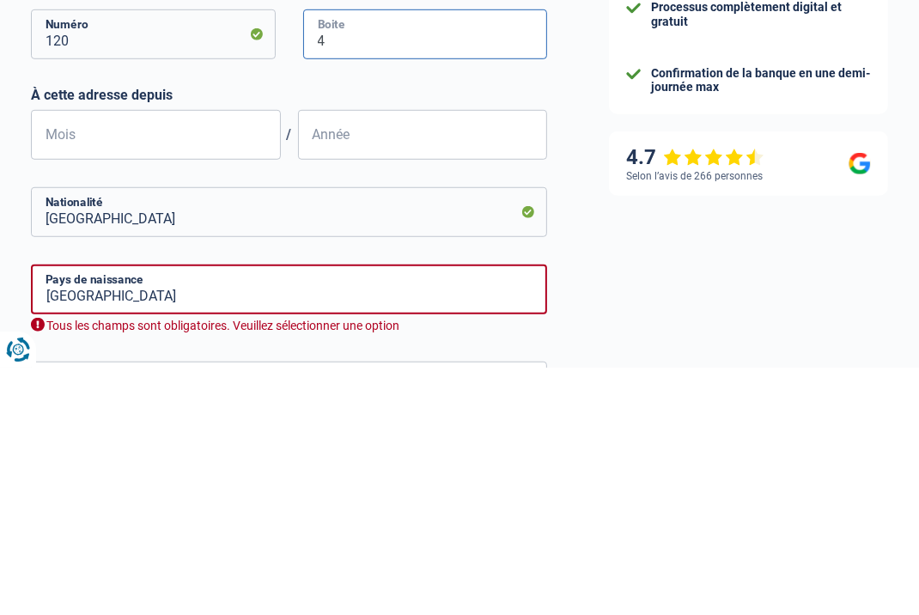
type input "4"
click at [240, 381] on input "Mois" at bounding box center [156, 382] width 250 height 50
type input "03"
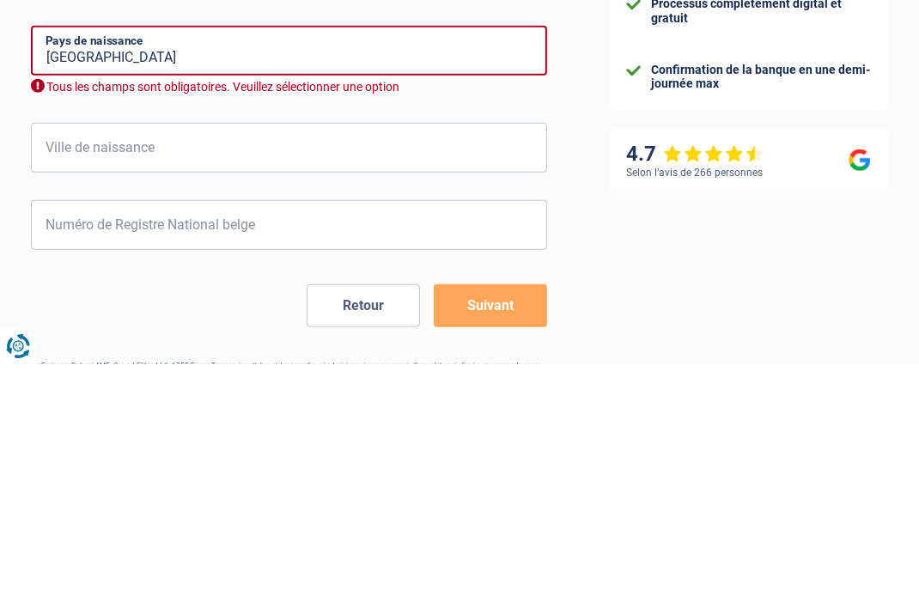
scroll to position [708, 0]
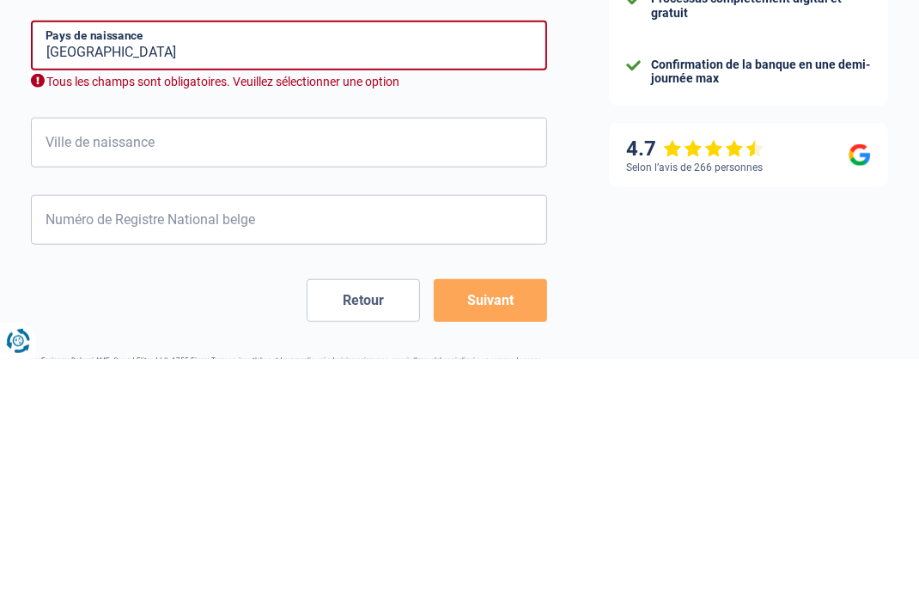
type input "2025"
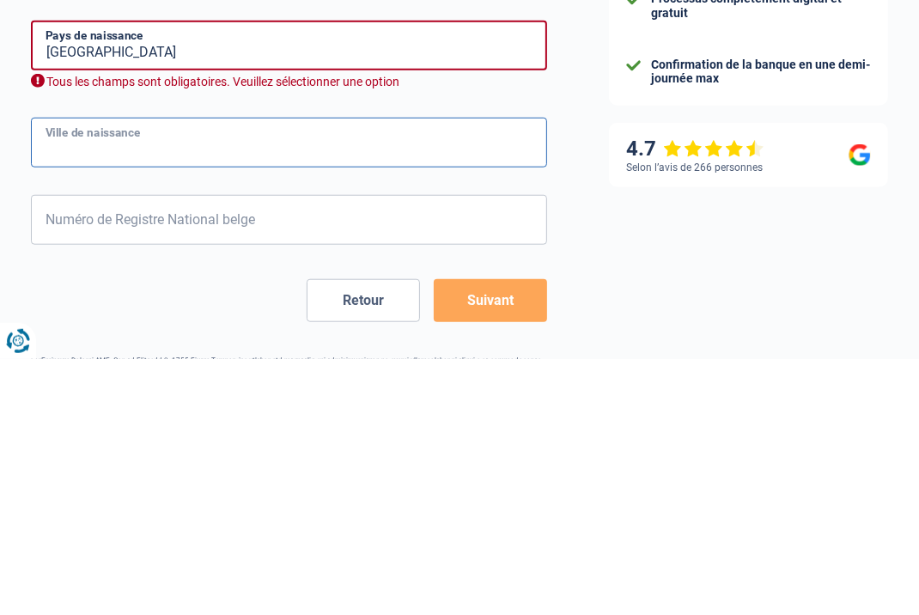
click at [490, 405] on input "Ville de naissance" at bounding box center [289, 399] width 516 height 50
type input "b"
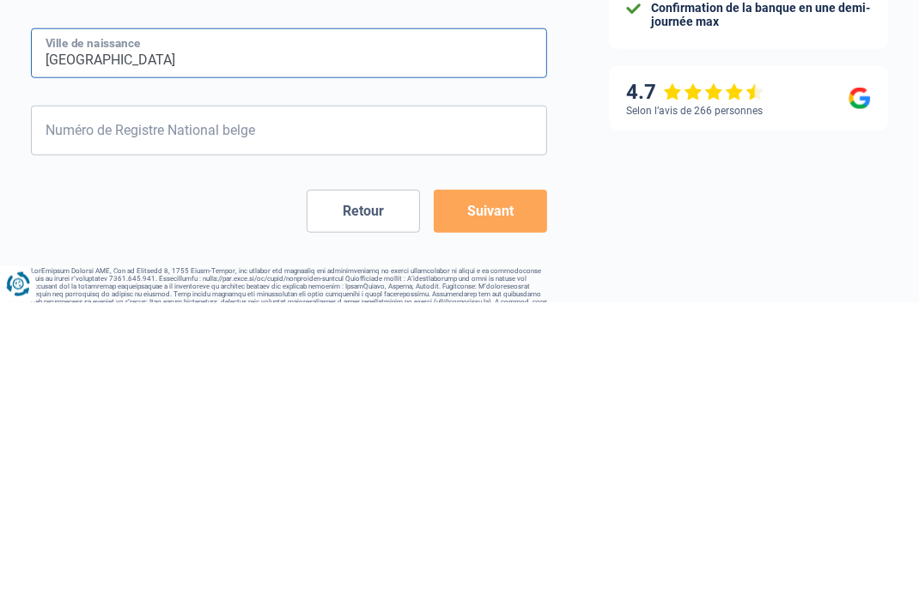
scroll to position [763, 0]
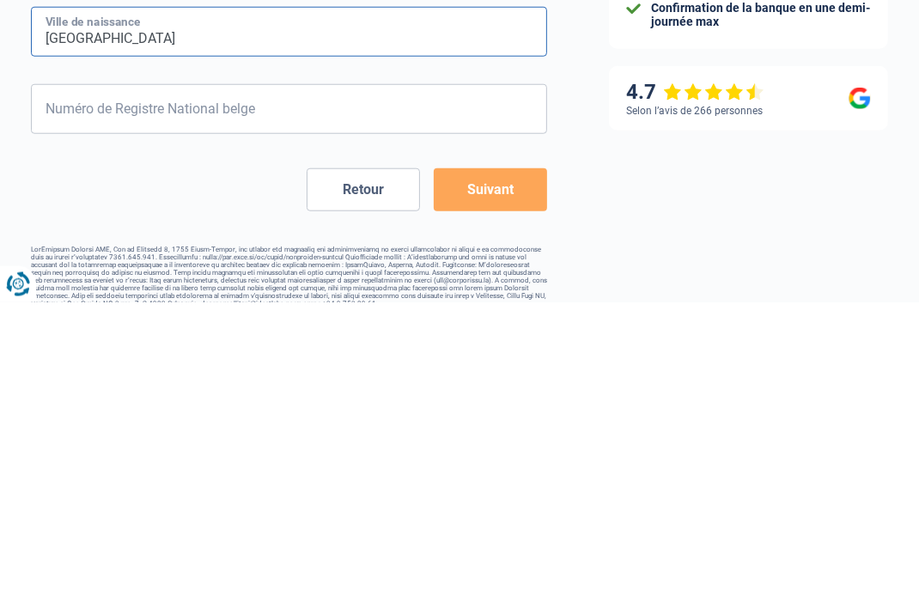
type input "Bruxelles"
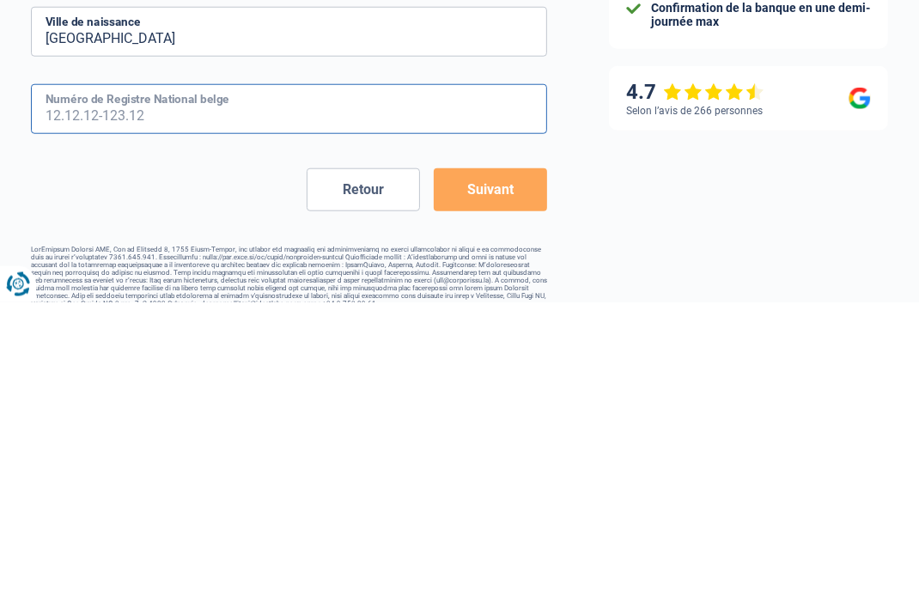
click at [460, 422] on input "Numéro de Registre National belge" at bounding box center [289, 422] width 516 height 50
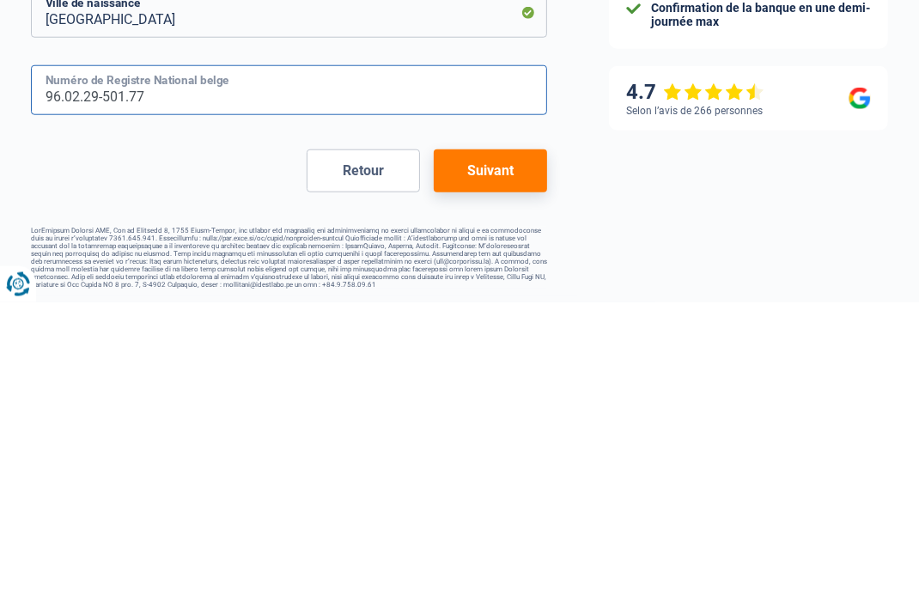
scroll to position [783, 0]
type input "96.02.29-501.77"
click at [506, 480] on button "Suivant" at bounding box center [490, 483] width 113 height 43
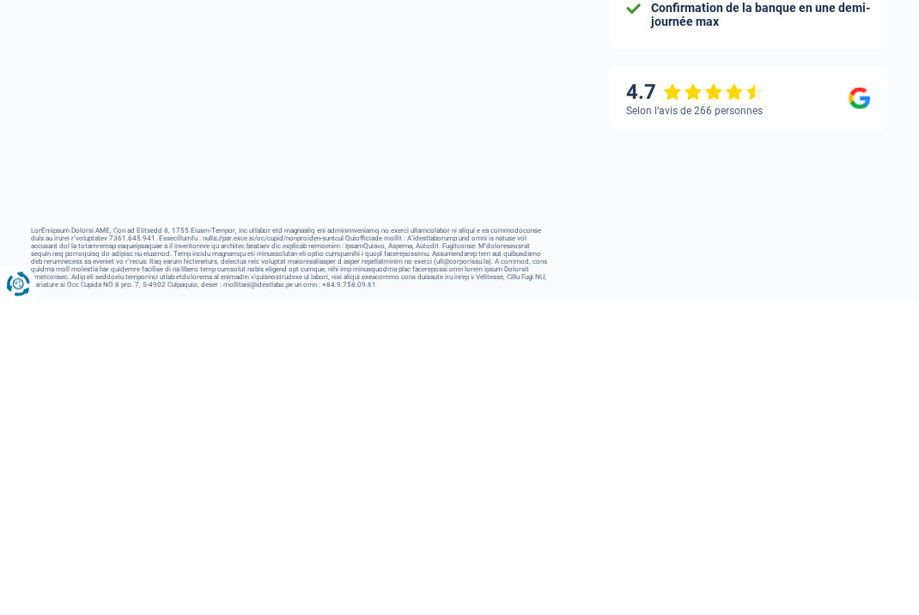
select select "netSalary"
select select "mealVouchers"
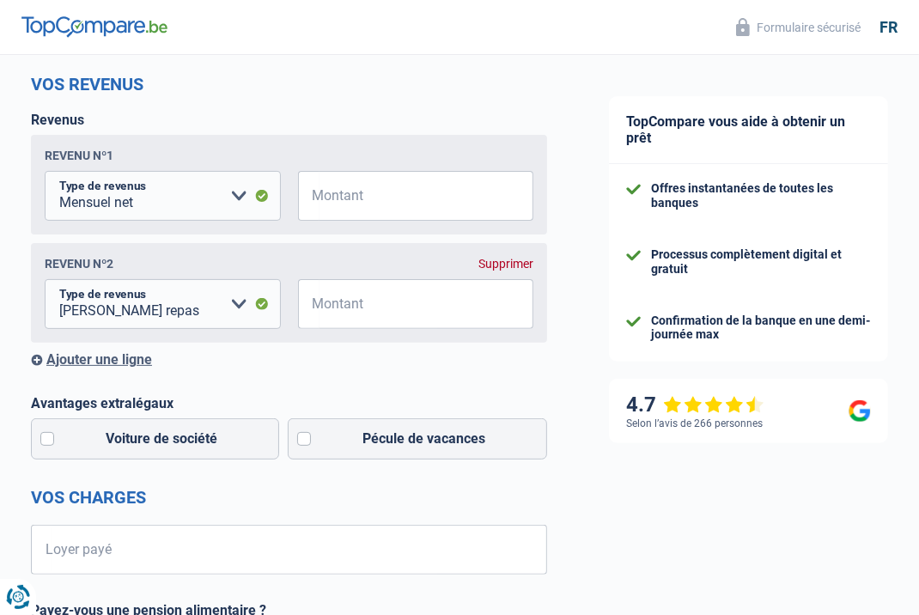
scroll to position [223, 0]
click at [374, 304] on input "Montant" at bounding box center [426, 304] width 215 height 50
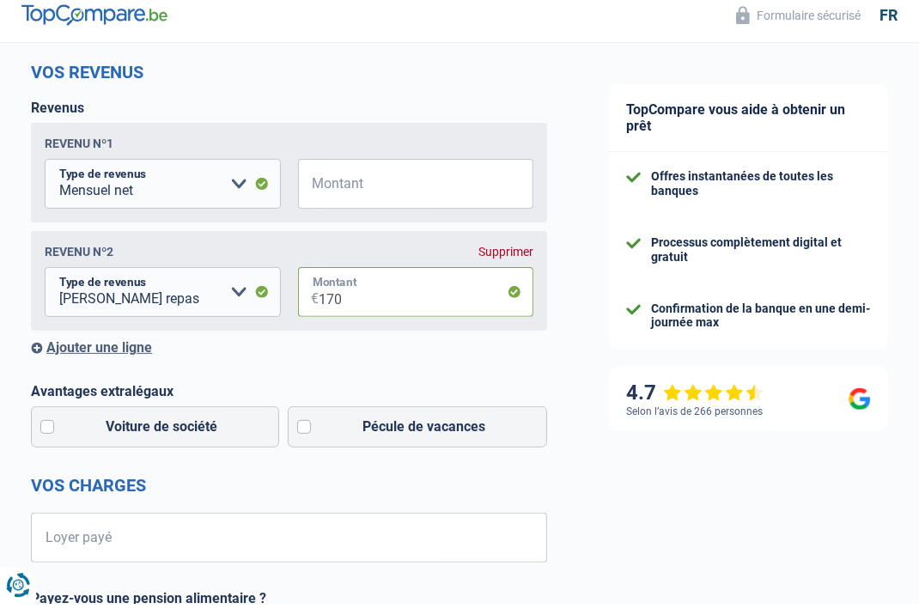
type input "170"
click at [441, 194] on input "Montant" at bounding box center [426, 196] width 215 height 50
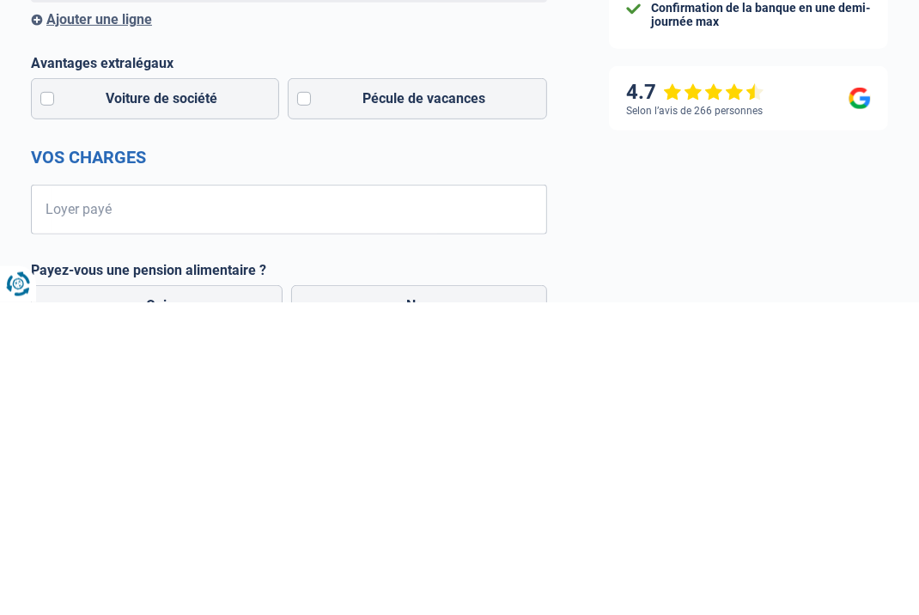
scroll to position [252, 0]
type input "1.958"
click at [311, 405] on label "Pécule de vacances" at bounding box center [417, 410] width 259 height 41
click at [311, 405] on input "Pécule de vacances" at bounding box center [417, 410] width 259 height 41
checkbox input "true"
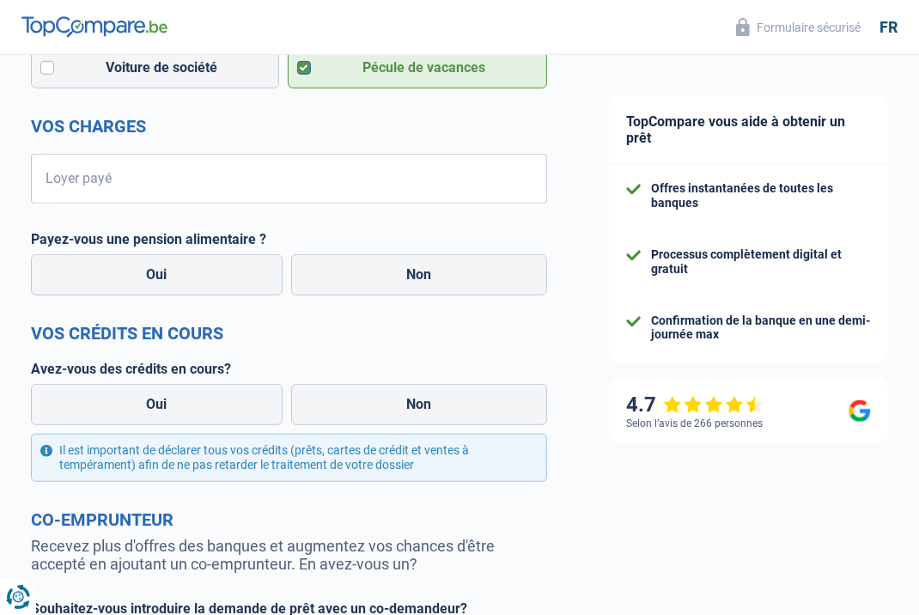
scroll to position [598, 0]
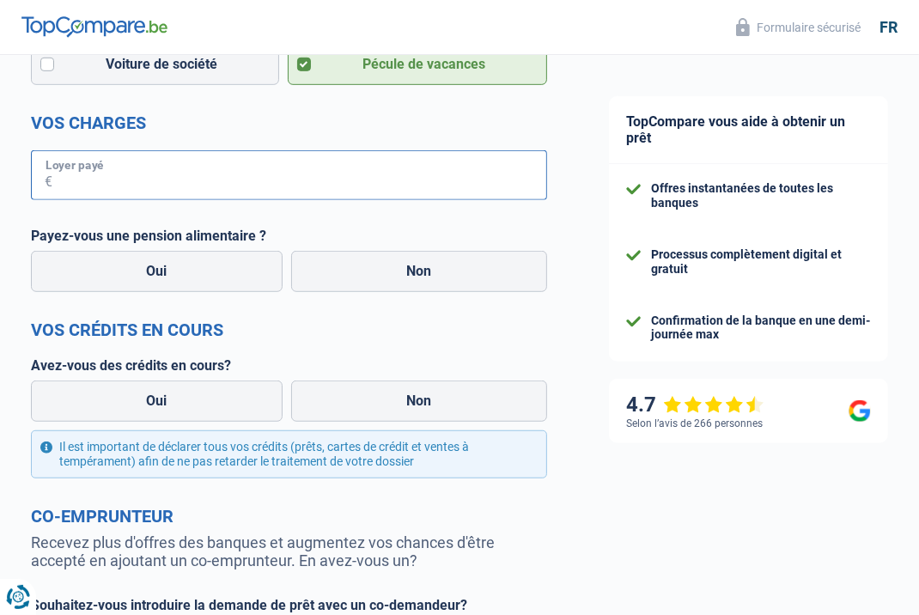
click at [263, 183] on input "Loyer payé" at bounding box center [299, 175] width 495 height 50
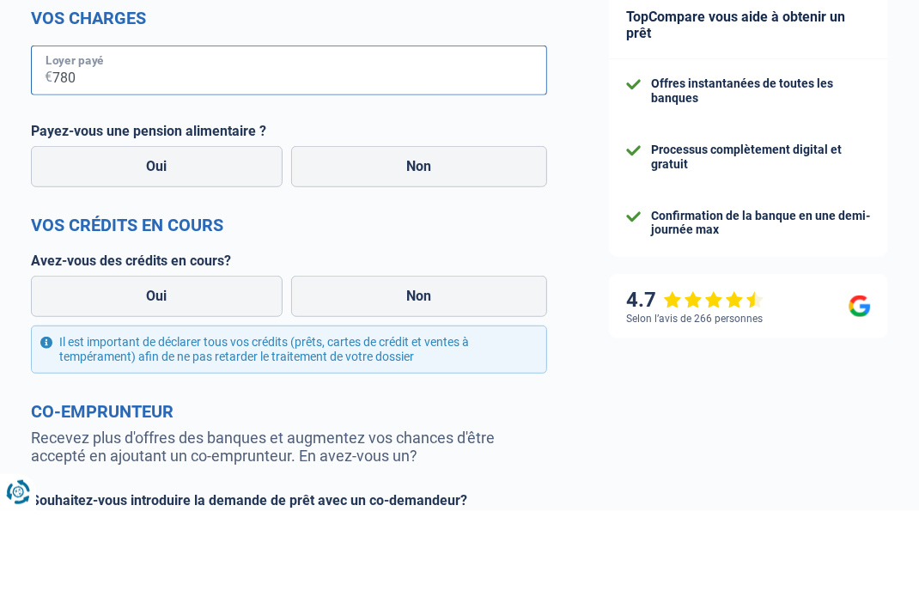
type input "780"
click at [447, 274] on label "Non" at bounding box center [419, 271] width 256 height 41
click at [447, 274] on input "Non" at bounding box center [419, 271] width 256 height 41
radio input "true"
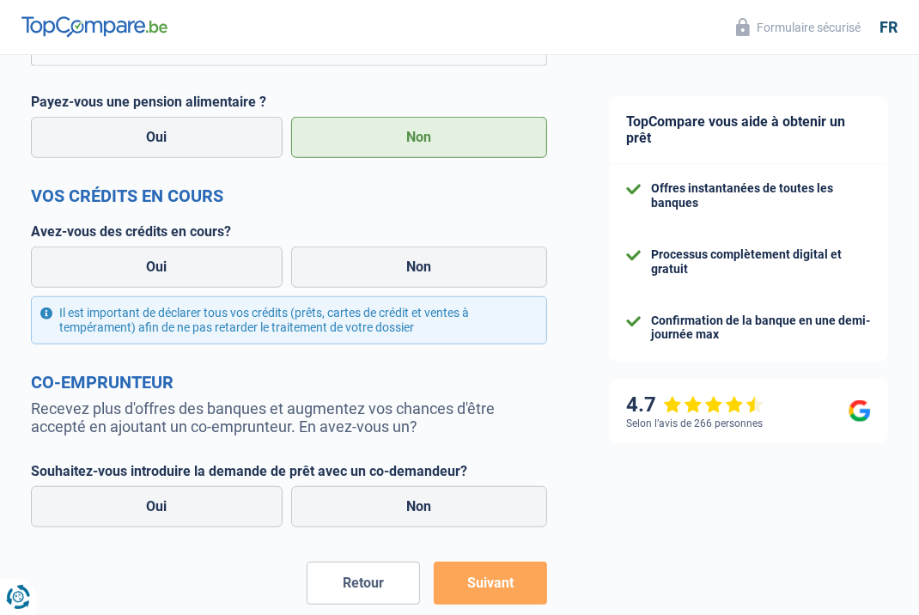
scroll to position [740, 0]
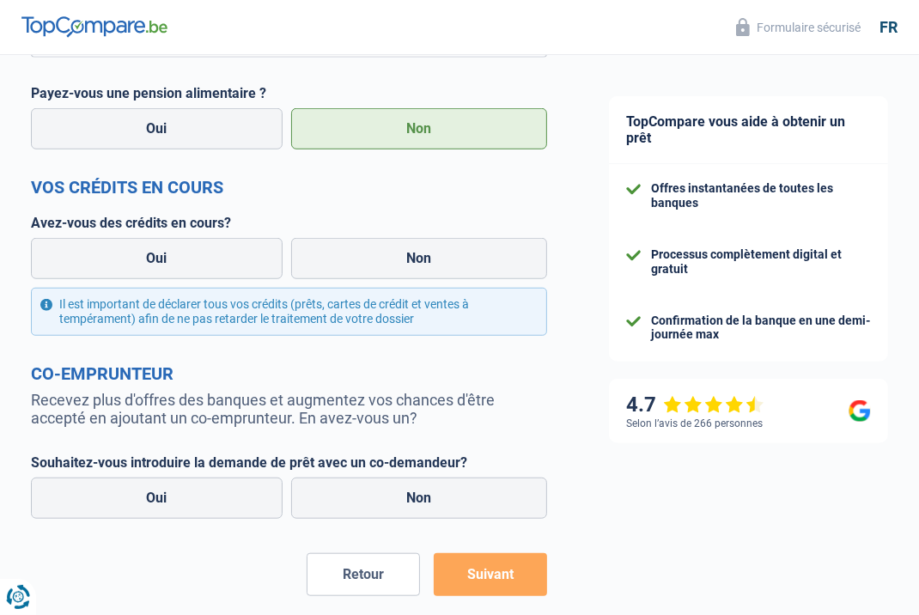
click at [418, 267] on label "Non" at bounding box center [419, 258] width 256 height 41
click at [418, 267] on input "Non" at bounding box center [419, 258] width 256 height 41
radio input "true"
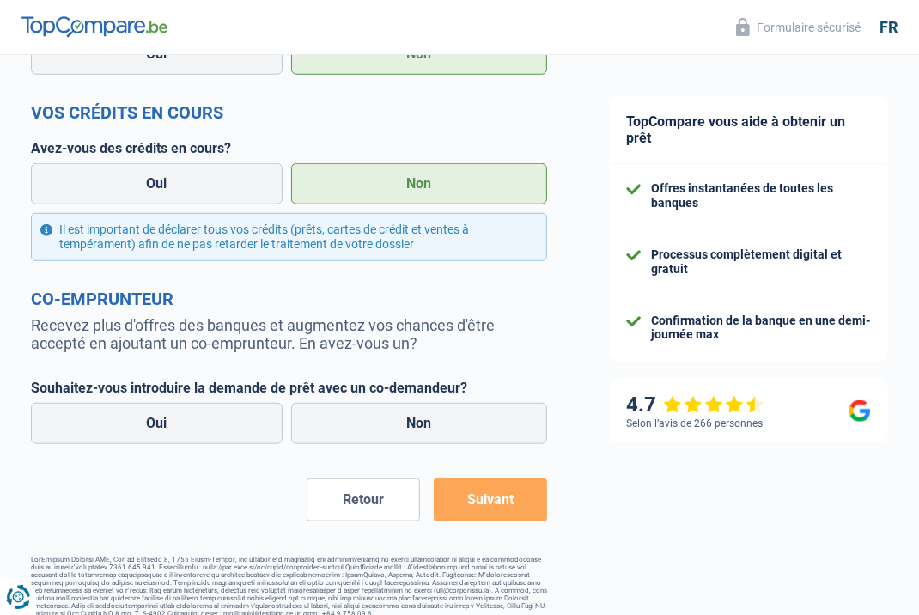
scroll to position [833, 0]
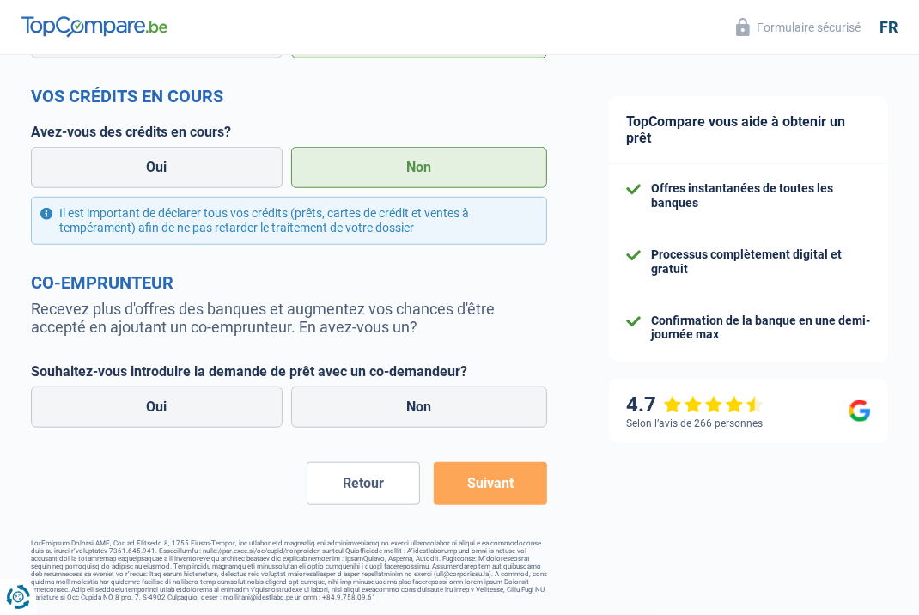
click at [369, 415] on label "Non" at bounding box center [419, 406] width 256 height 41
click at [369, 415] on input "Non" at bounding box center [419, 406] width 256 height 41
radio input "true"
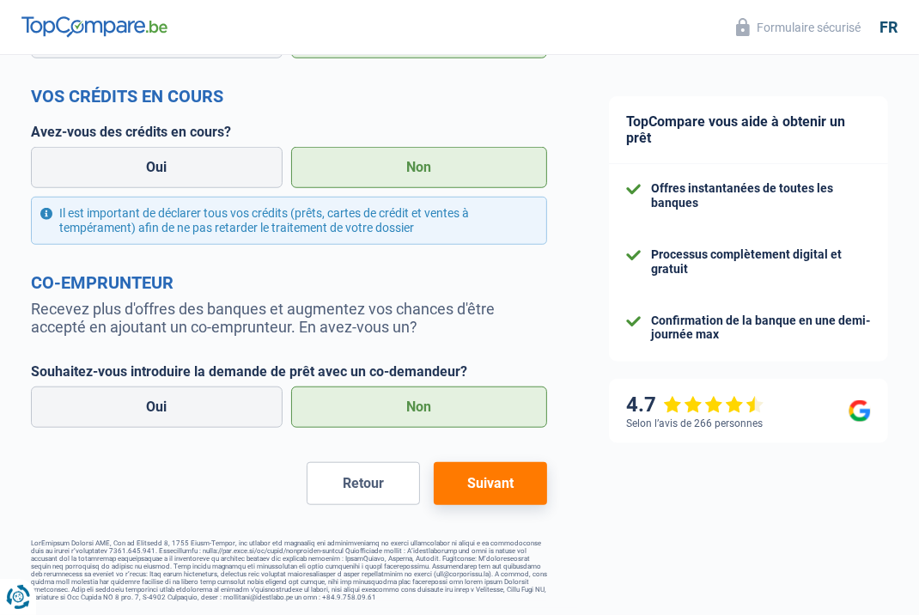
click at [512, 484] on button "Suivant" at bounding box center [490, 483] width 113 height 43
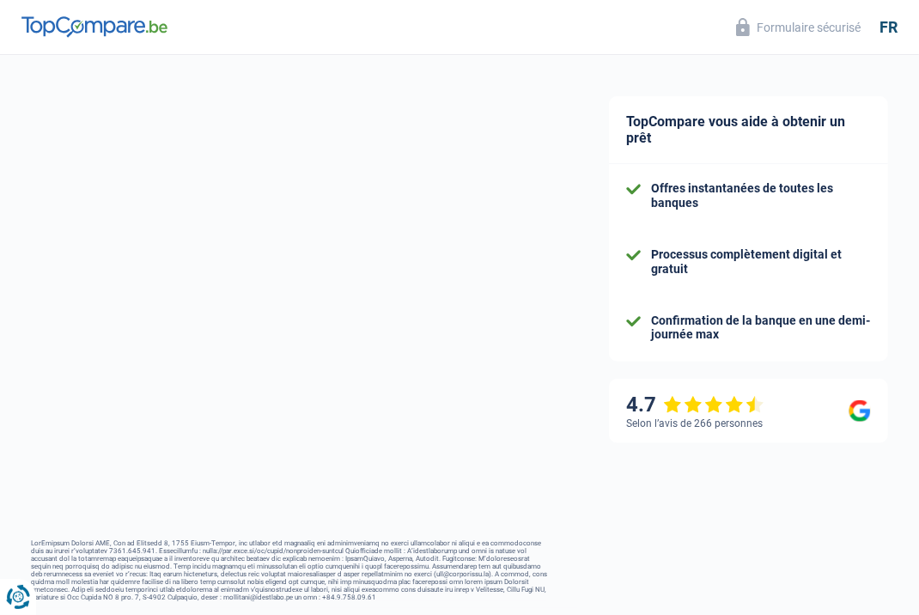
select select "48"
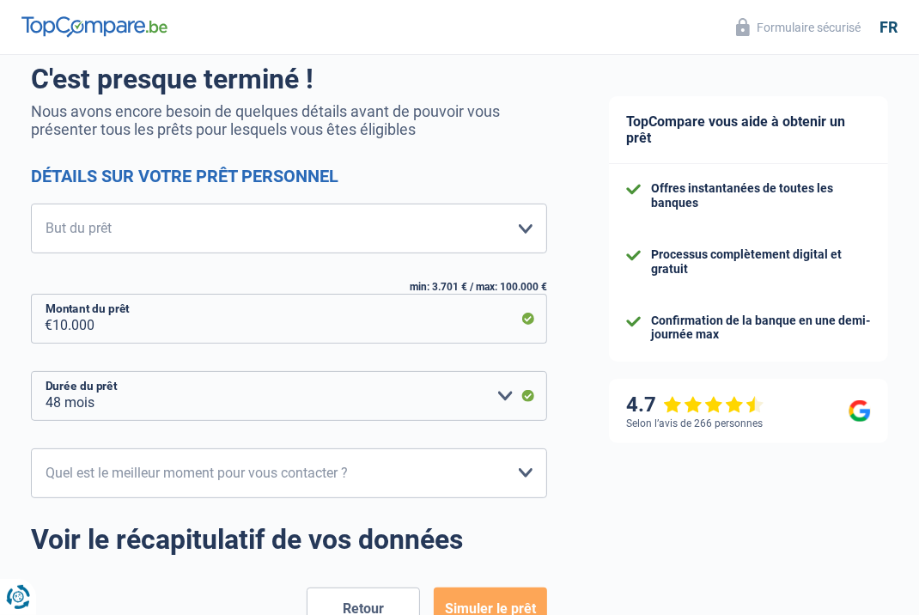
scroll to position [134, 0]
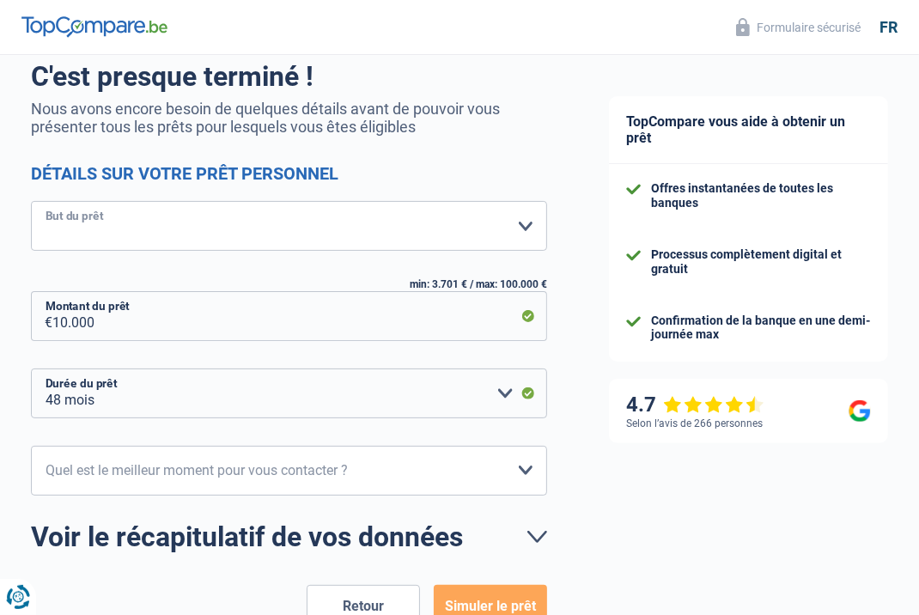
click at [447, 232] on select "Confort maison: meubles, textile, peinture, électroménager, outillage non-profe…" at bounding box center [289, 226] width 516 height 50
select select "other"
click at [31, 201] on select "Confort maison: meubles, textile, peinture, électroménager, outillage non-profe…" at bounding box center [289, 226] width 516 height 50
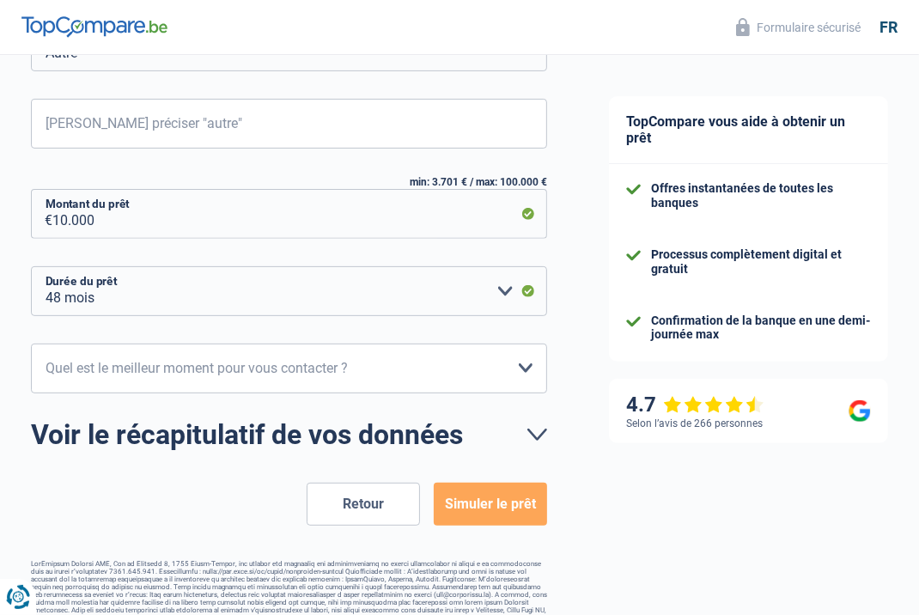
scroll to position [326, 0]
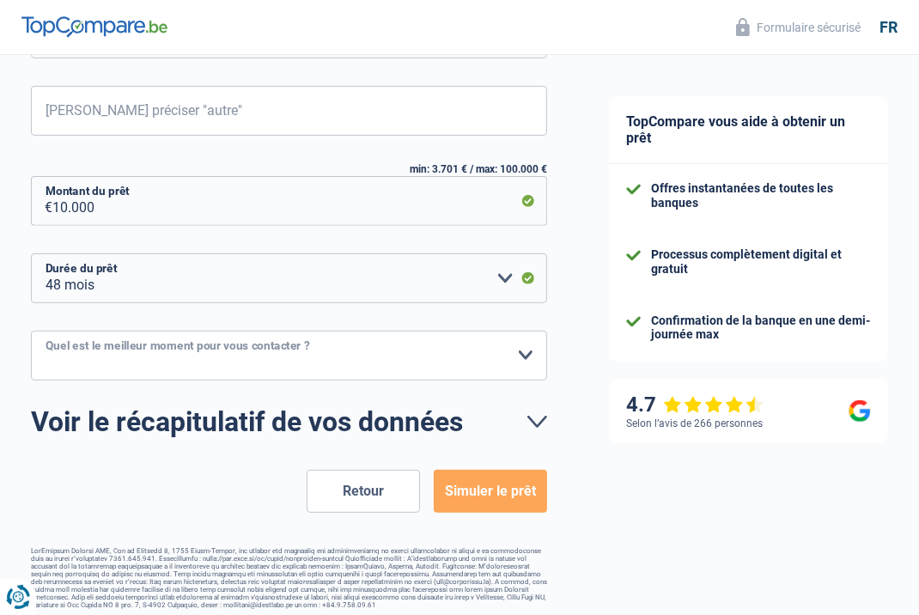
click at [345, 354] on select "10h-12h 12h-14h 14h-16h 16h-18h Veuillez sélectionner une option" at bounding box center [289, 356] width 516 height 50
select select "12-14"
click at [31, 331] on select "10h-12h 12h-14h 14h-16h 16h-18h Veuillez sélectionner une option" at bounding box center [289, 356] width 516 height 50
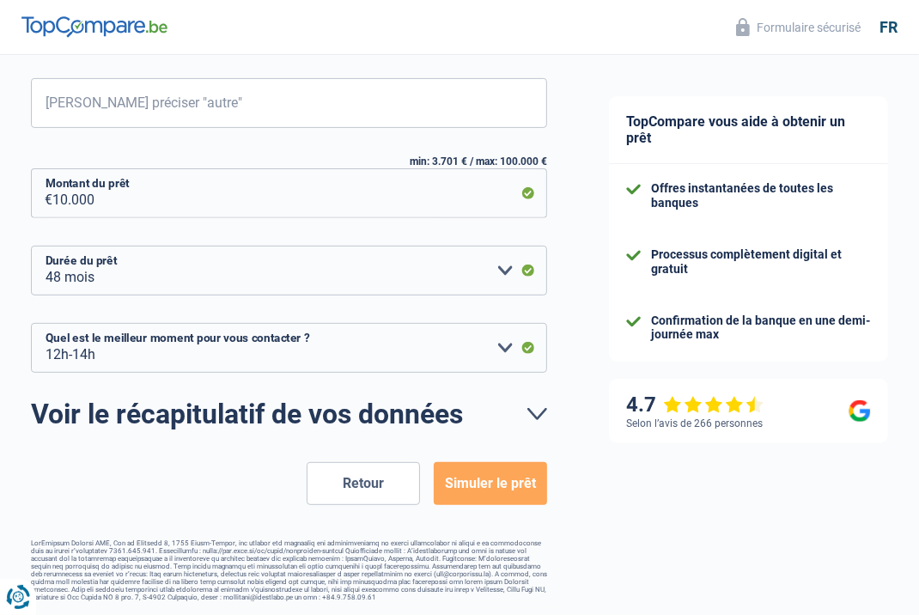
click at [488, 477] on button "Simuler le prêt" at bounding box center [490, 483] width 113 height 43
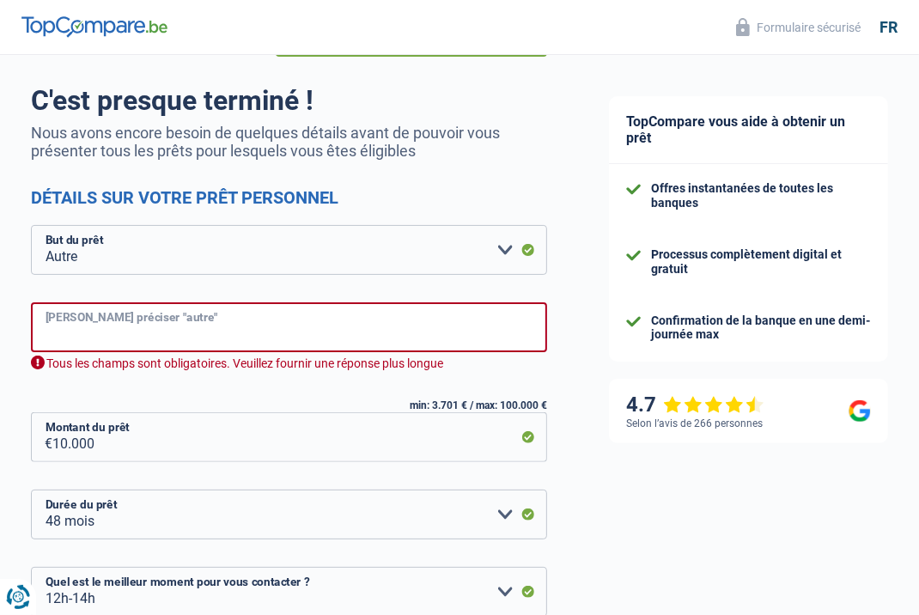
click at [405, 326] on input "Veuillez préciser "autre"" at bounding box center [289, 327] width 516 height 50
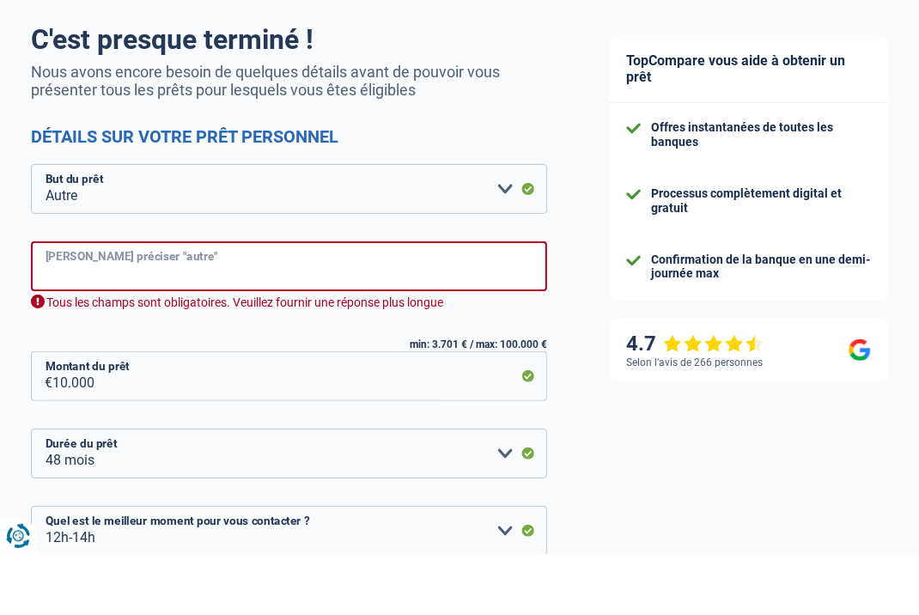
scroll to position [110, 0]
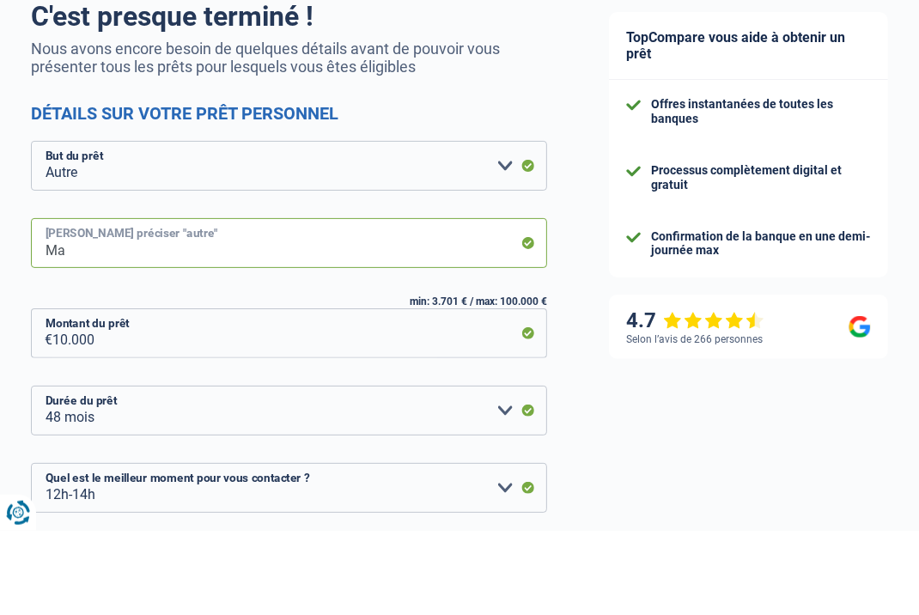
type input "M"
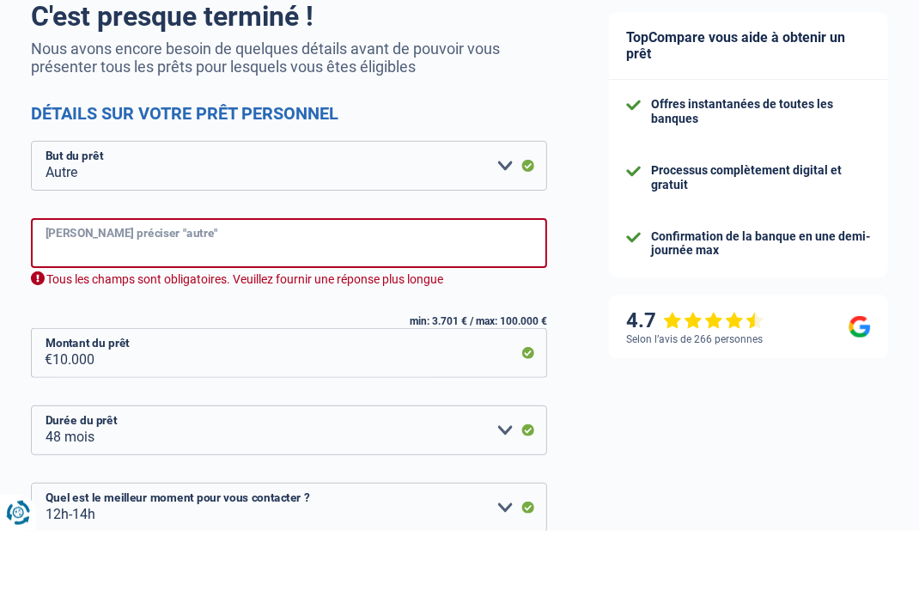
type input "e"
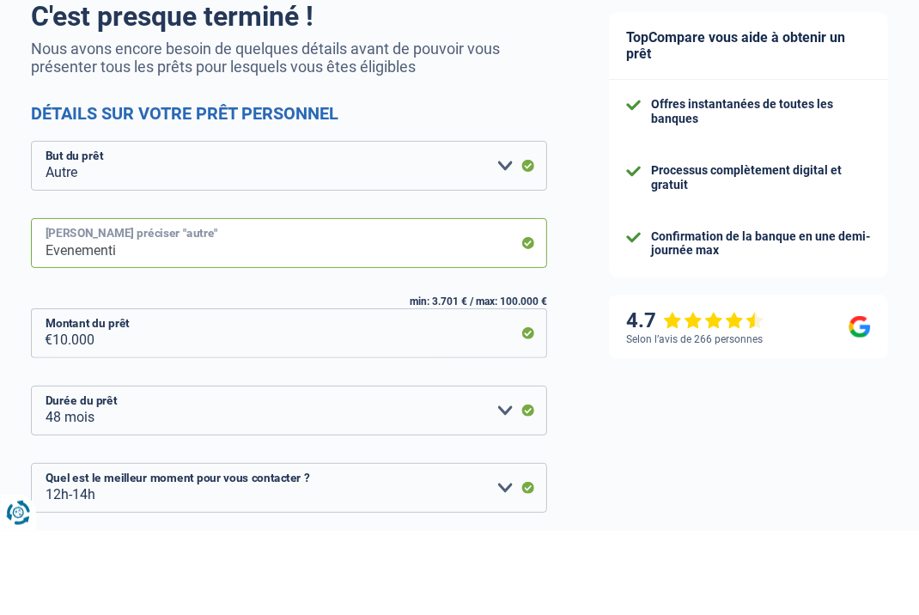
type input "Evenementie"
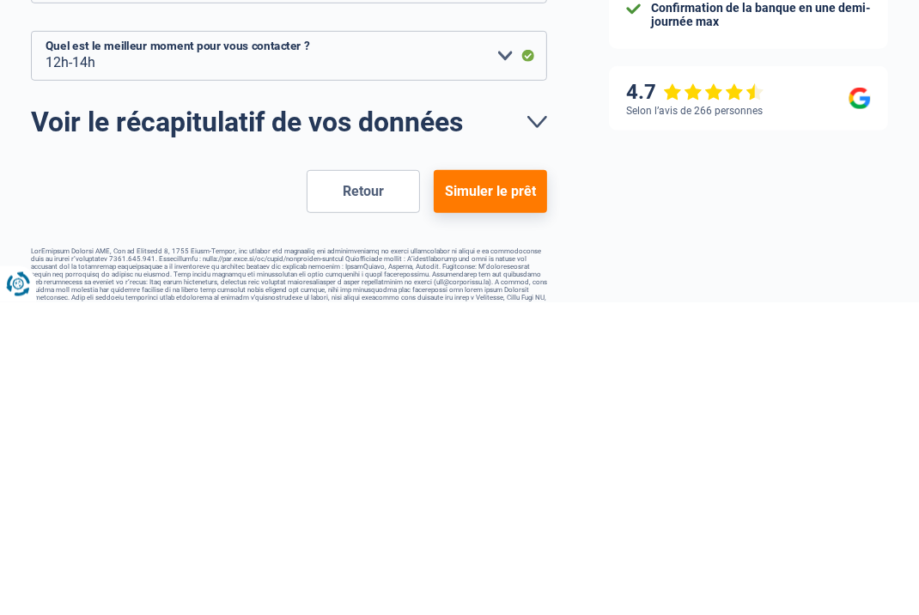
scroll to position [336, 0]
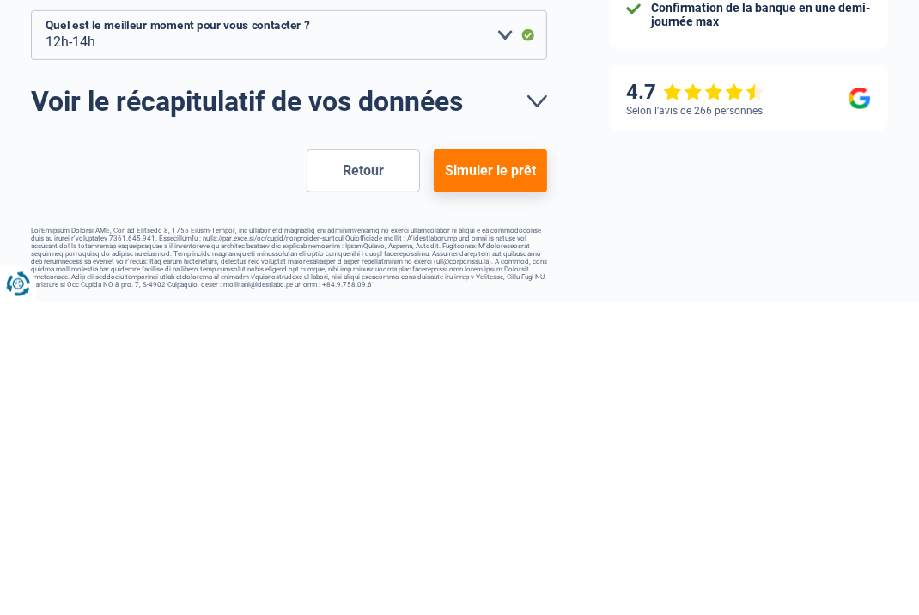
type input "Événementiel"
click at [499, 483] on button "Simuler le prêt" at bounding box center [490, 483] width 113 height 43
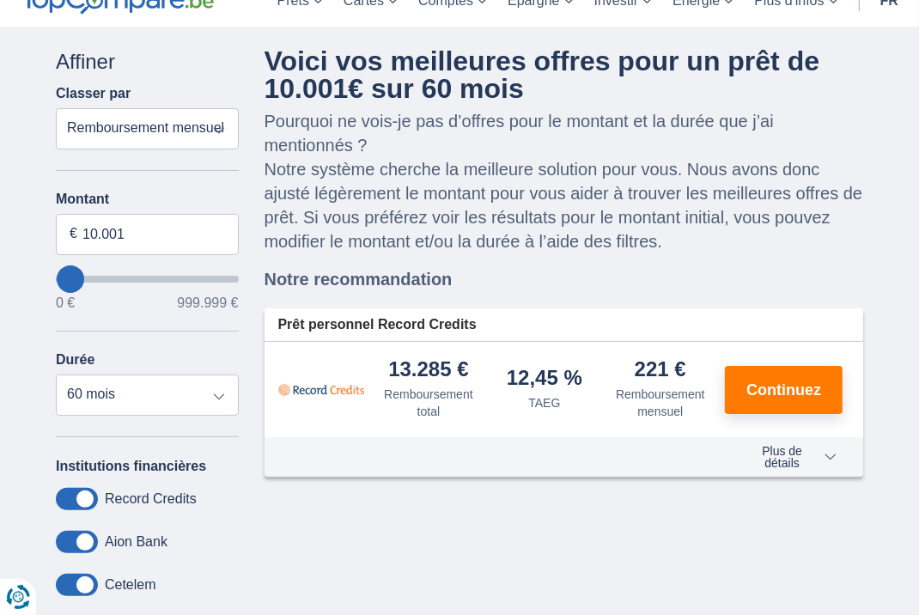
scroll to position [85, 0]
click at [182, 239] on input "10.001" at bounding box center [147, 233] width 183 height 41
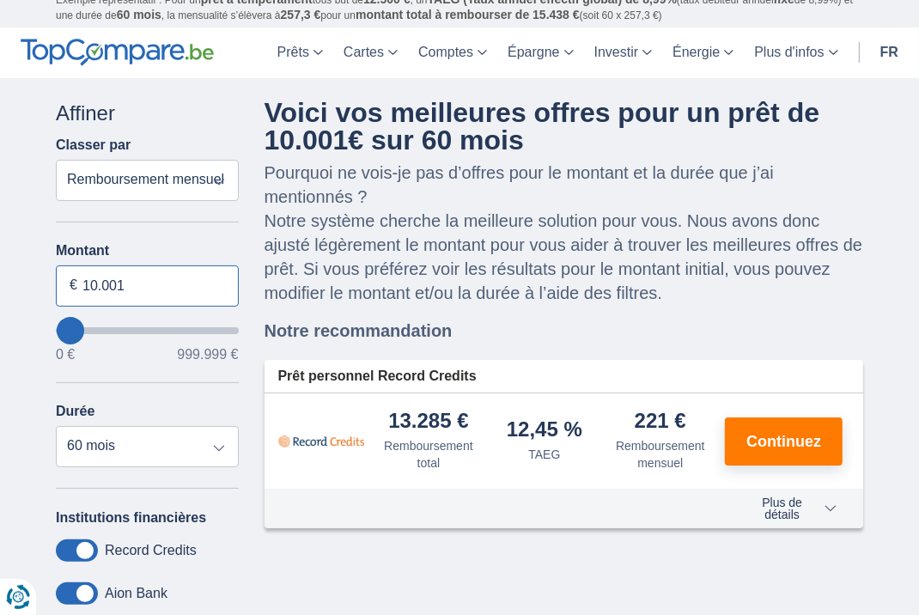
scroll to position [0, 0]
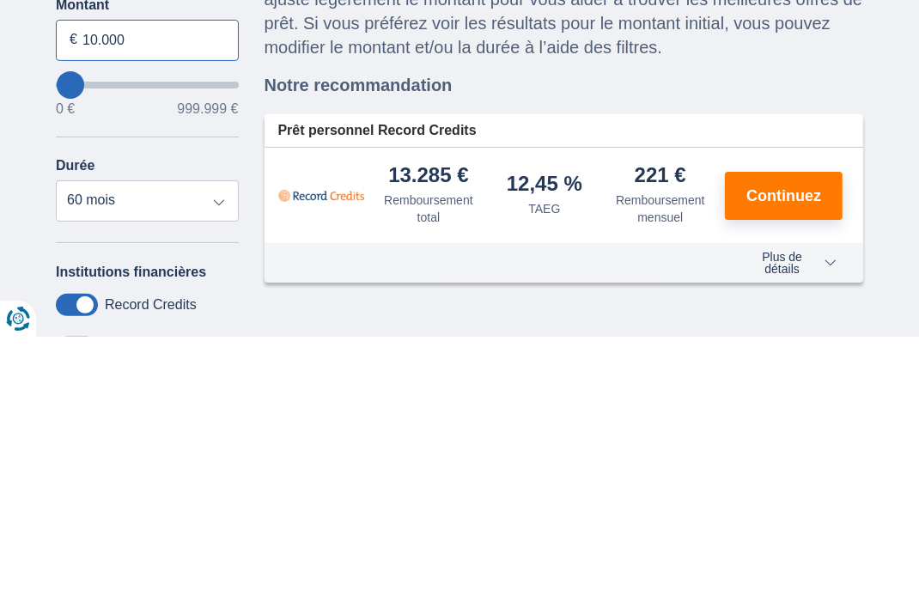
type input "10.000"
click at [210, 482] on select "12 mois 18 mois 24 mois 30 mois 36 mois 42 mois 48 mois 60 mois" at bounding box center [147, 479] width 183 height 41
type input "10000"
select select "48"
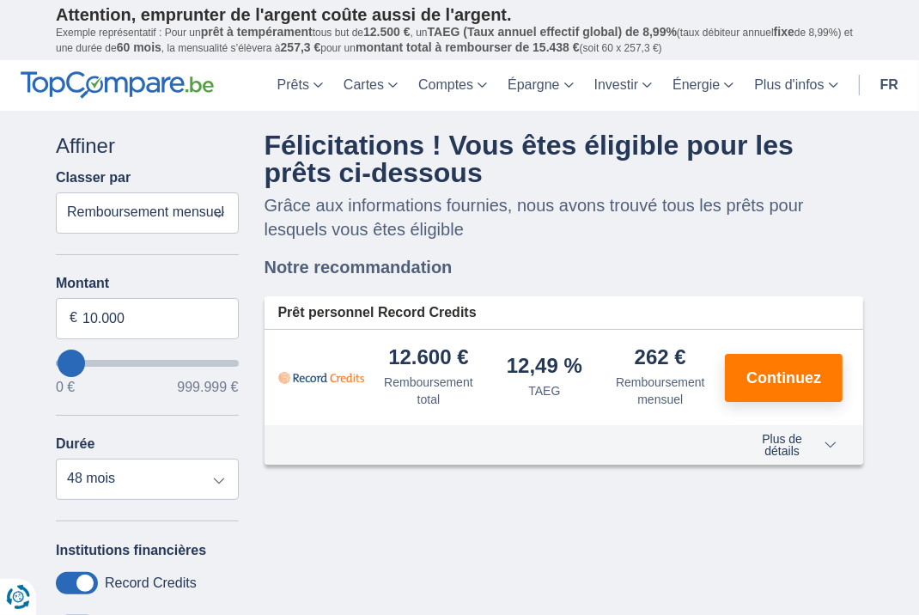
click at [512, 228] on p "Grâce aux informations fournies, nous avons trouvé tous les prêts pour lesquels…" at bounding box center [563, 217] width 599 height 48
click at [185, 324] on input "10.000" at bounding box center [147, 318] width 183 height 41
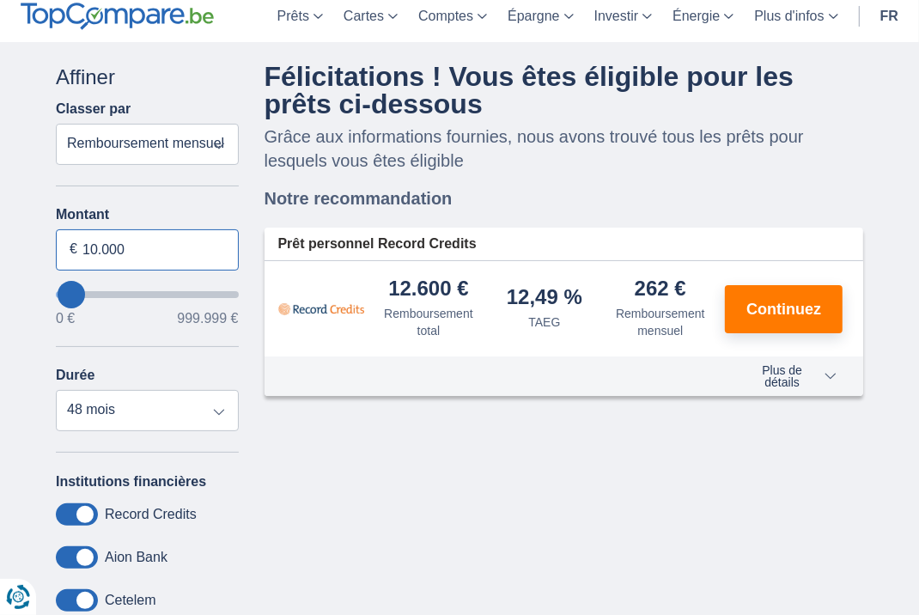
scroll to position [69, 0]
click at [519, 170] on p "Grâce aux informations fournies, nous avons trouvé tous les prêts pour lesquels…" at bounding box center [563, 149] width 599 height 48
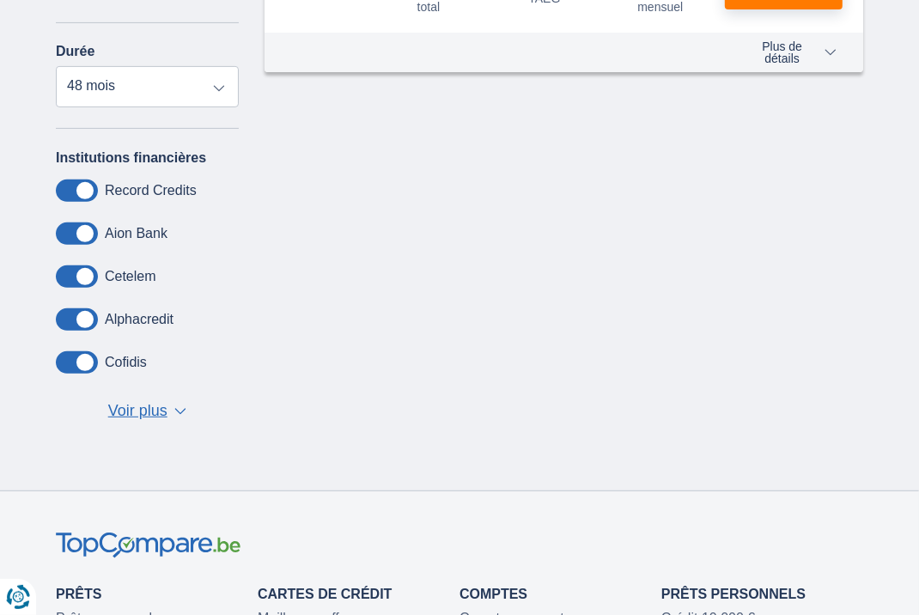
scroll to position [395, 0]
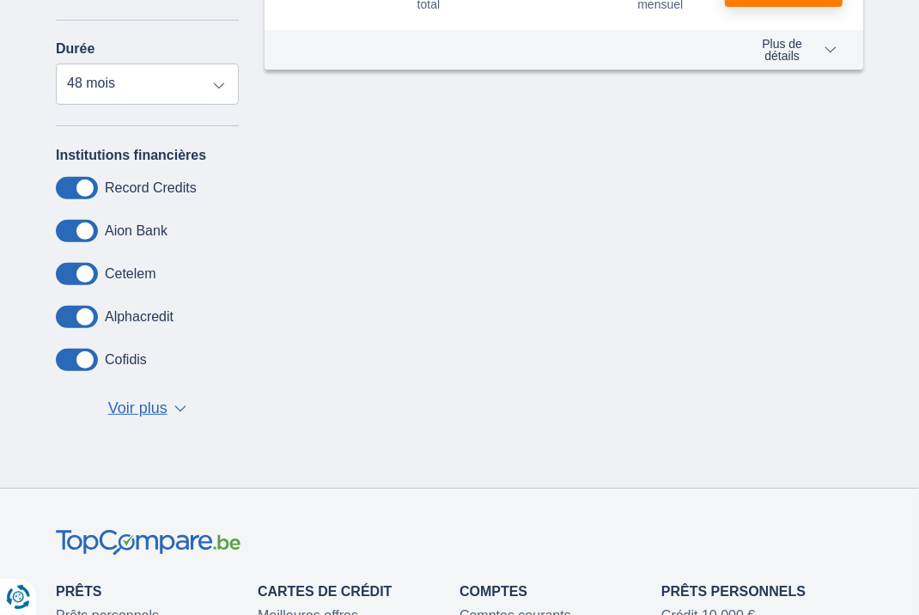
click at [181, 405] on span "▼" at bounding box center [180, 408] width 12 height 7
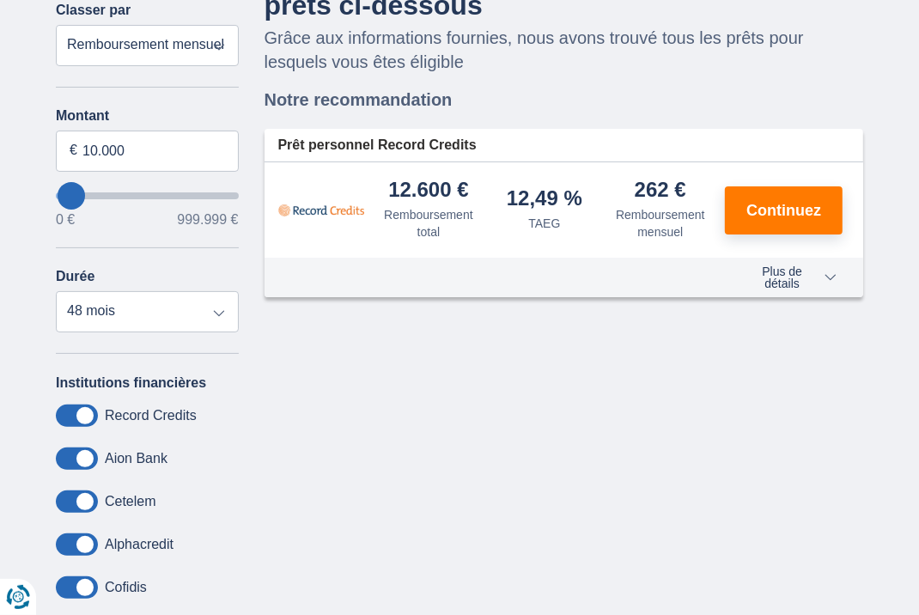
scroll to position [161, 0]
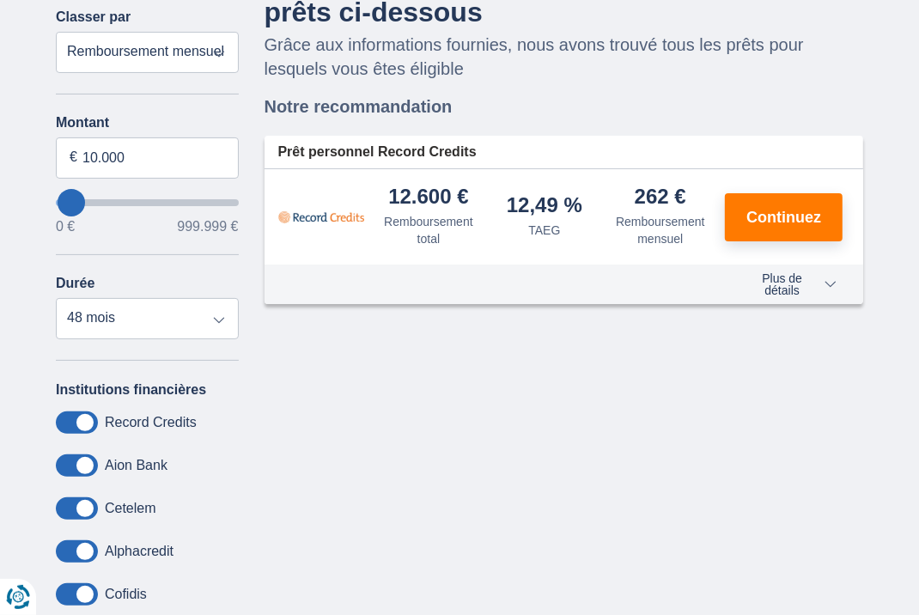
click at [816, 287] on span "Plus de détails" at bounding box center [790, 284] width 94 height 24
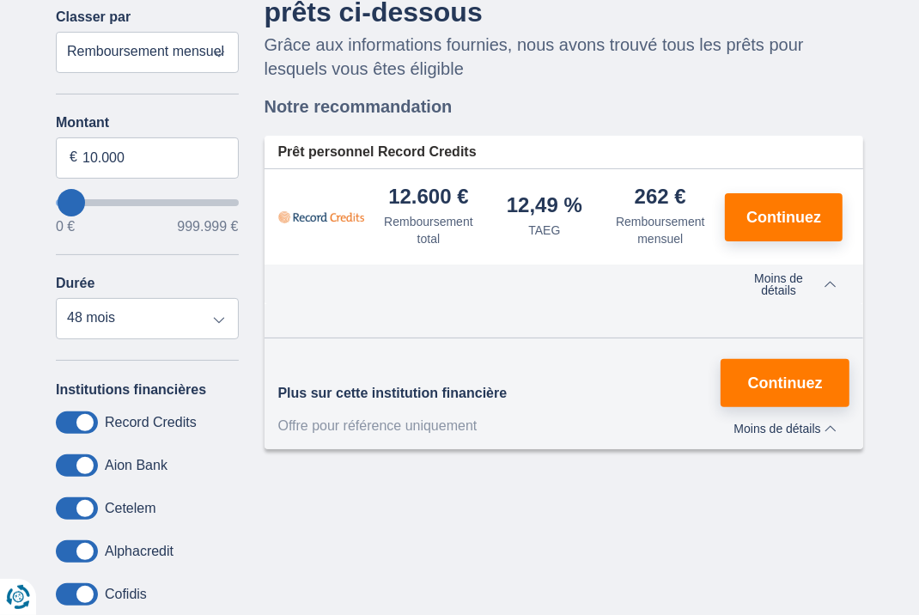
click at [780, 216] on span "Continuez" at bounding box center [783, 217] width 75 height 15
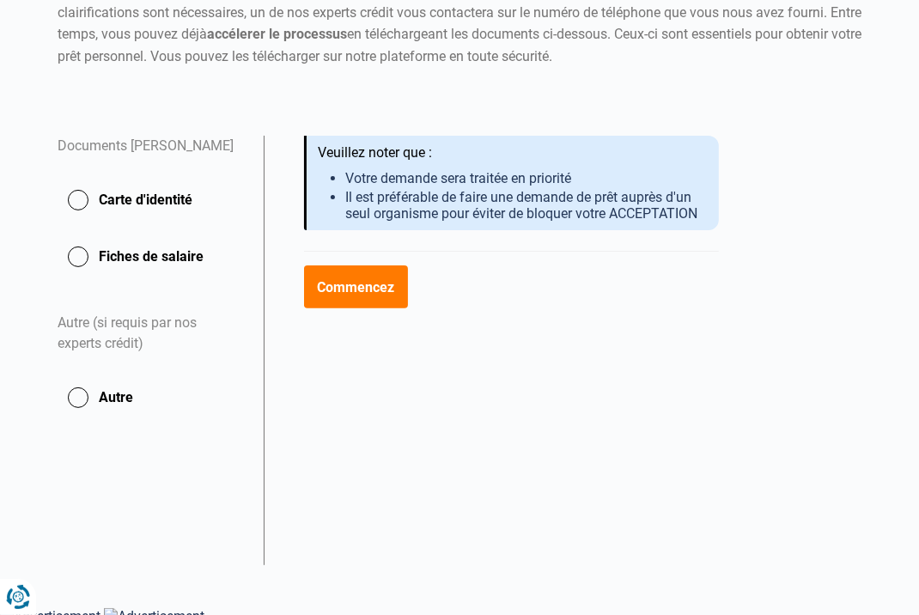
scroll to position [228, 0]
click at [88, 221] on button "Carte d'identité" at bounding box center [150, 199] width 185 height 43
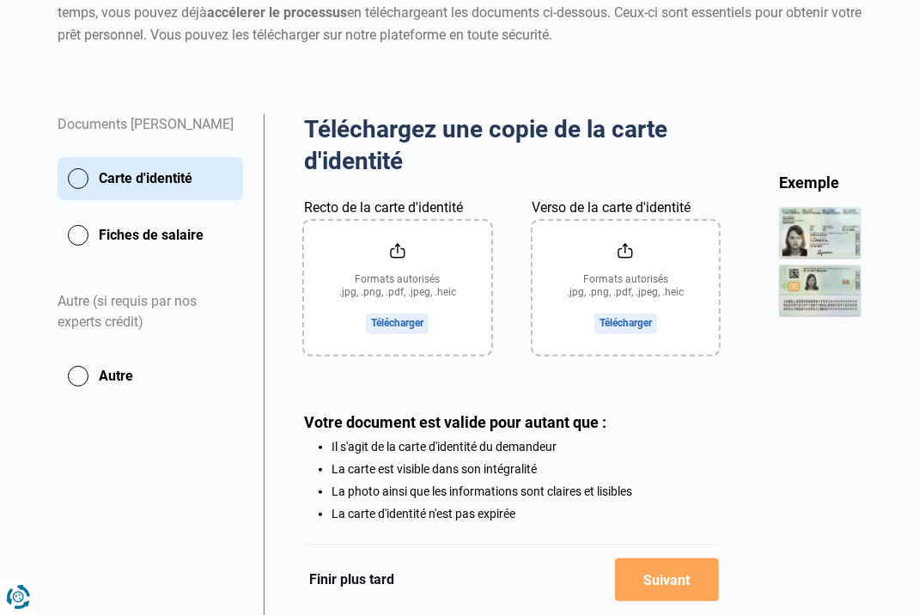
click at [77, 253] on button "Fiches de salaire" at bounding box center [150, 235] width 185 height 43
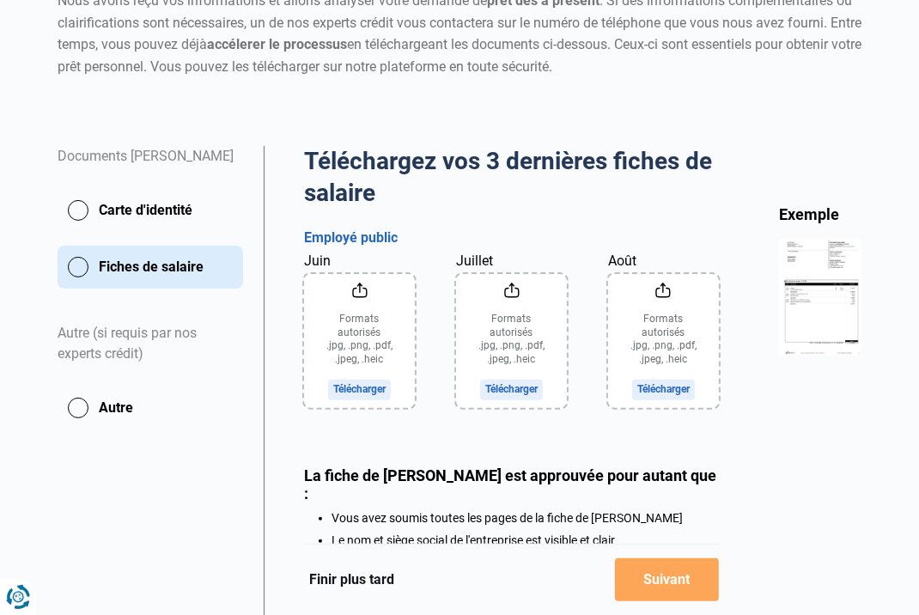
scroll to position [223, 0]
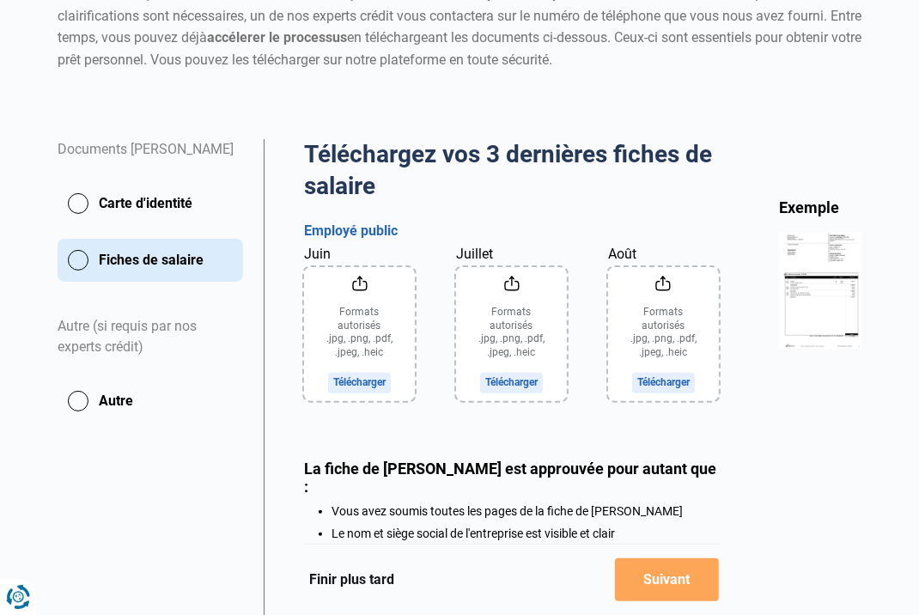
click at [144, 222] on button "Carte d'identité" at bounding box center [150, 203] width 185 height 43
